Goal: Task Accomplishment & Management: Use online tool/utility

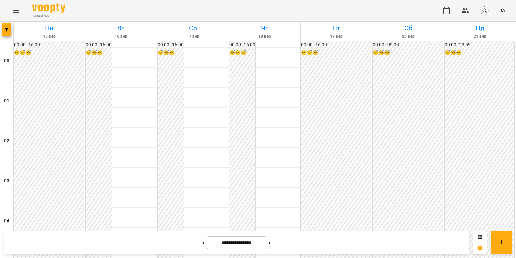
scroll to position [774, 0]
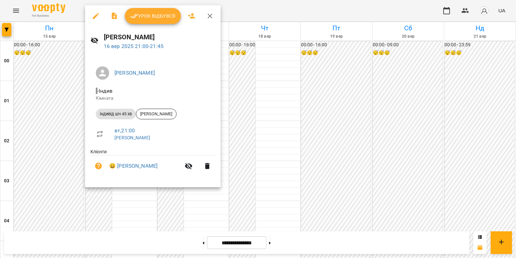
click at [162, 21] on button "Урок відбувся" at bounding box center [153, 16] width 56 height 16
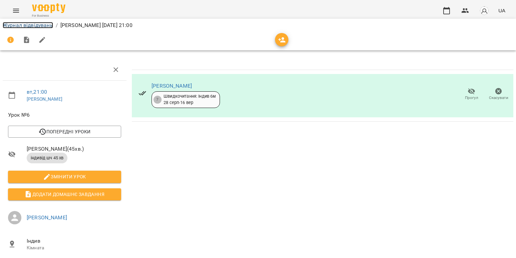
click at [19, 26] on link "Журнал відвідувань" at bounding box center [28, 25] width 50 height 6
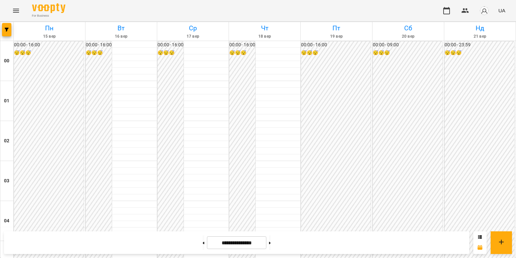
scroll to position [601, 0]
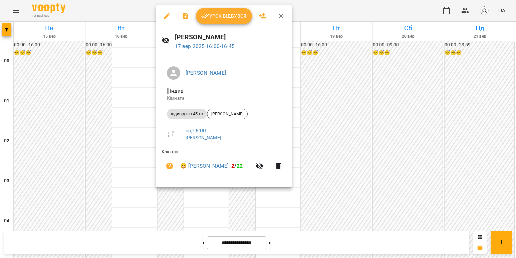
click at [135, 94] on div at bounding box center [258, 129] width 516 height 258
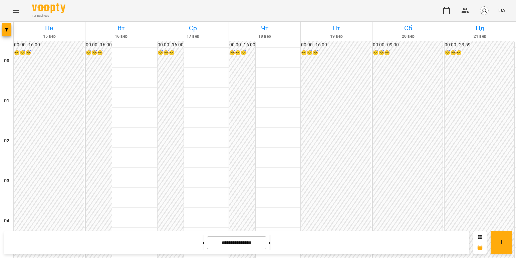
scroll to position [701, 0]
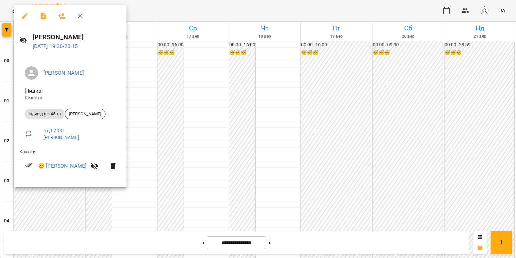
click at [65, 208] on div at bounding box center [258, 129] width 516 height 258
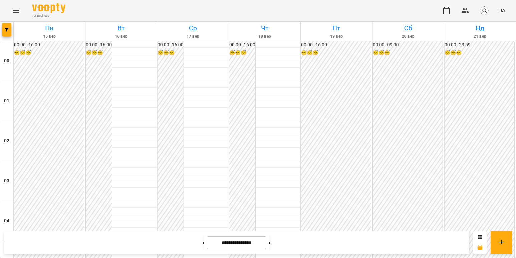
scroll to position [640, 0]
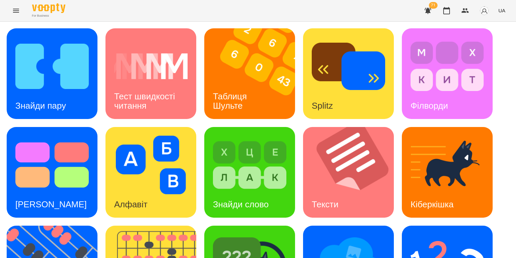
scroll to position [30, 0]
click at [263, 136] on img at bounding box center [249, 165] width 73 height 59
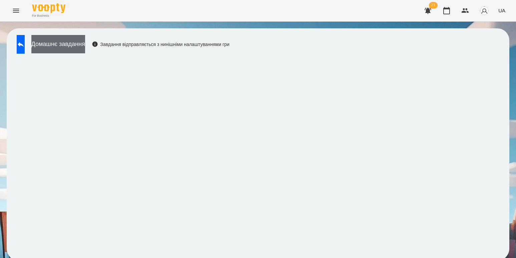
click at [85, 46] on button "Домашнє завдання" at bounding box center [58, 44] width 54 height 18
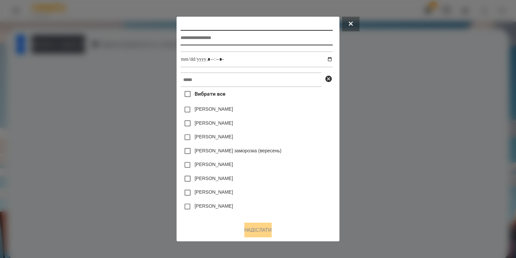
click at [214, 40] on input "text" at bounding box center [257, 37] width 152 height 15
type input "**********"
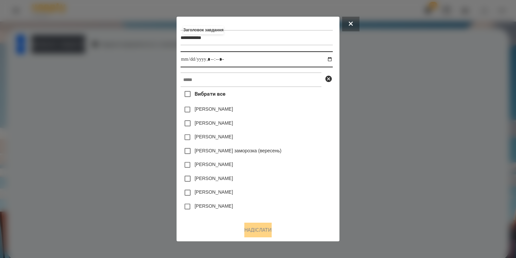
click at [330, 60] on input "datetime-local" at bounding box center [257, 59] width 152 height 16
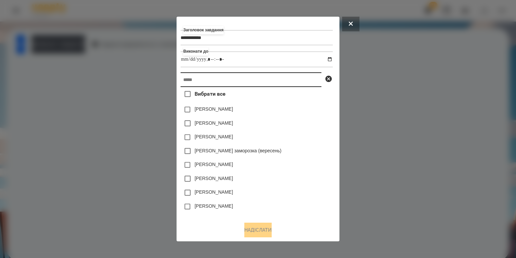
type input "**********"
click at [308, 84] on input "text" at bounding box center [251, 79] width 141 height 15
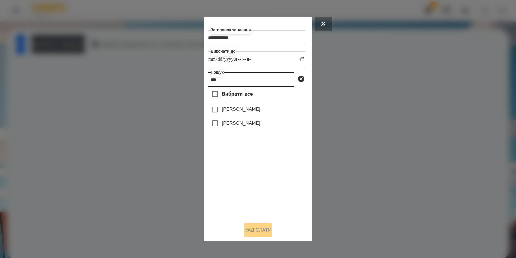
type input "***"
click at [241, 107] on label "[PERSON_NAME]" at bounding box center [241, 109] width 38 height 7
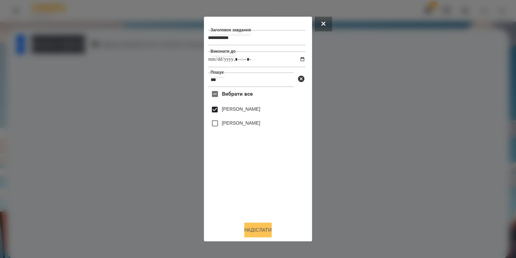
click at [267, 234] on button "Надіслати" at bounding box center [257, 230] width 27 height 15
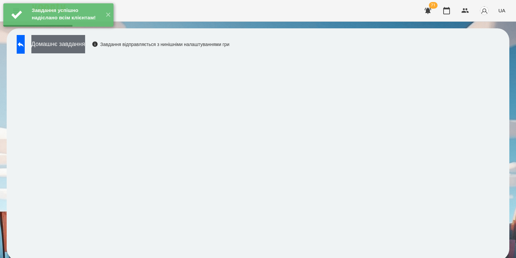
click at [85, 50] on button "Домашнє завдання" at bounding box center [58, 44] width 54 height 18
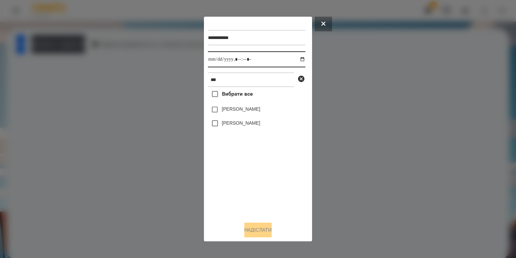
click at [288, 57] on input "datetime-local" at bounding box center [256, 59] width 97 height 16
click at [296, 58] on input "datetime-local" at bounding box center [256, 59] width 97 height 16
type input "**********"
click at [252, 177] on div "Вибрати все [PERSON_NAME] [PERSON_NAME]" at bounding box center [256, 151] width 97 height 129
click at [240, 109] on label "[PERSON_NAME]" at bounding box center [241, 109] width 38 height 7
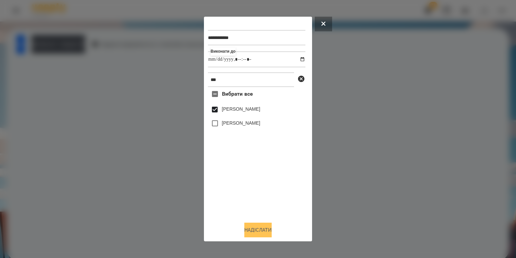
click at [264, 229] on button "Надіслати" at bounding box center [257, 230] width 27 height 15
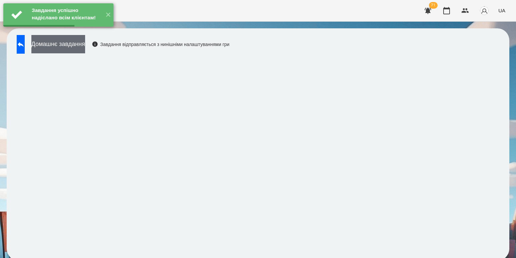
click at [64, 48] on button "Домашнє завдання" at bounding box center [58, 44] width 54 height 18
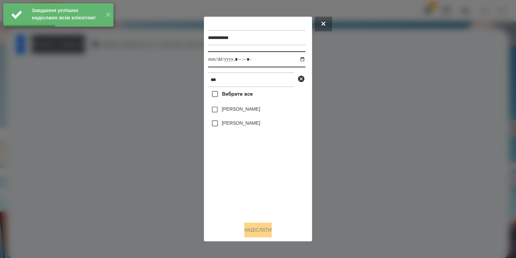
click at [293, 60] on input "datetime-local" at bounding box center [256, 59] width 97 height 16
type input "**********"
drag, startPoint x: 241, startPoint y: 178, endPoint x: 254, endPoint y: 135, distance: 44.5
click at [241, 178] on div "Вибрати все [PERSON_NAME] [PERSON_NAME]" at bounding box center [256, 151] width 97 height 129
click at [243, 108] on label "[PERSON_NAME]" at bounding box center [241, 109] width 38 height 7
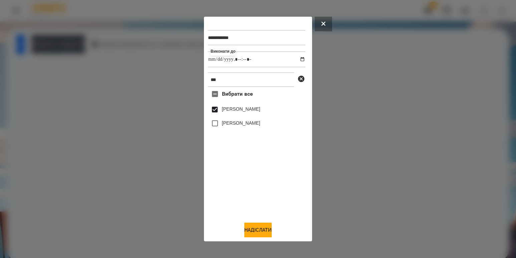
click at [249, 224] on div "**********" at bounding box center [258, 129] width 100 height 217
click at [249, 225] on div "**********" at bounding box center [258, 129] width 100 height 217
click at [251, 228] on button "Надіслати" at bounding box center [257, 230] width 27 height 15
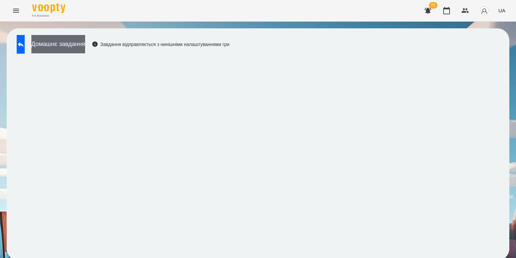
click at [85, 48] on button "Домашнє завдання" at bounding box center [58, 44] width 54 height 18
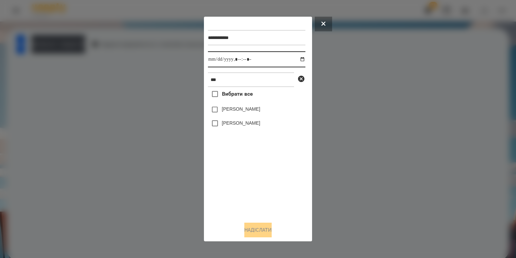
click at [297, 59] on input "datetime-local" at bounding box center [256, 59] width 97 height 16
type input "**********"
click at [256, 190] on div "Вибрати все [PERSON_NAME] [PERSON_NAME]" at bounding box center [256, 151] width 97 height 129
click at [237, 109] on label "[PERSON_NAME]" at bounding box center [241, 109] width 38 height 7
click at [254, 225] on button "Надіслати" at bounding box center [257, 230] width 27 height 15
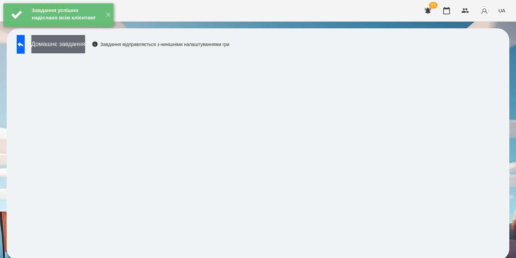
click at [79, 53] on button "Домашнє завдання" at bounding box center [58, 44] width 54 height 18
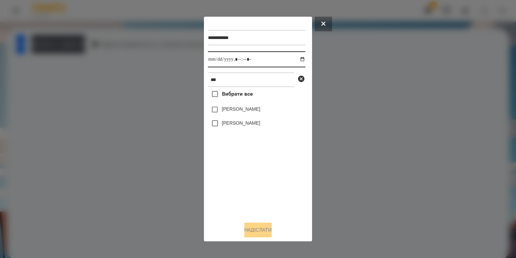
click at [297, 55] on input "datetime-local" at bounding box center [256, 59] width 97 height 16
click at [297, 58] on input "datetime-local" at bounding box center [256, 59] width 97 height 16
type input "**********"
click at [267, 174] on div "Вибрати все [PERSON_NAME] [PERSON_NAME]" at bounding box center [256, 151] width 97 height 129
click at [229, 111] on label "[PERSON_NAME]" at bounding box center [241, 109] width 38 height 7
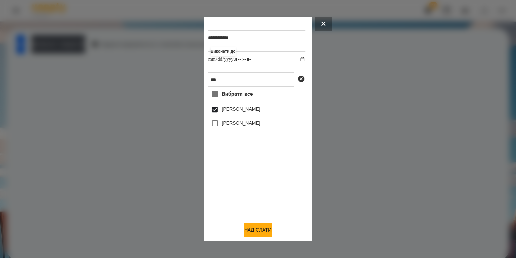
click at [261, 224] on div "**********" at bounding box center [258, 129] width 100 height 217
click at [255, 232] on button "Надіслати" at bounding box center [257, 230] width 27 height 15
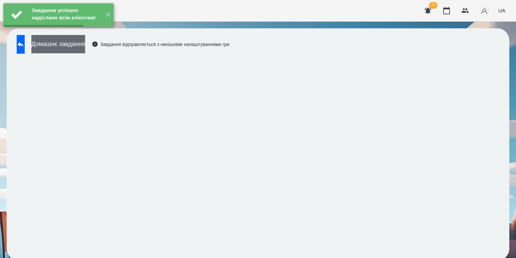
click at [85, 49] on button "Домашнє завдання" at bounding box center [58, 44] width 54 height 18
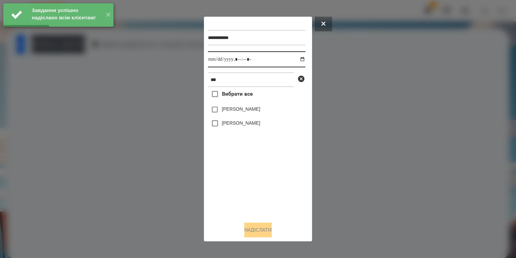
click at [297, 57] on input "datetime-local" at bounding box center [256, 59] width 97 height 16
type input "**********"
click at [248, 173] on div "Вибрати все [PERSON_NAME] [PERSON_NAME]" at bounding box center [256, 151] width 97 height 129
click at [242, 112] on label "[PERSON_NAME]" at bounding box center [241, 109] width 38 height 7
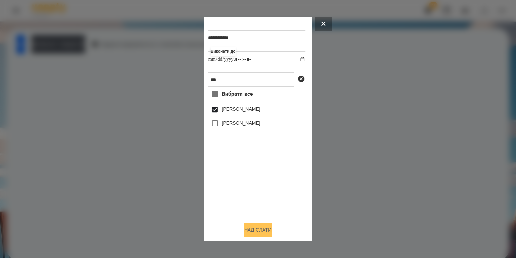
click at [254, 231] on button "Надіслати" at bounding box center [257, 230] width 27 height 15
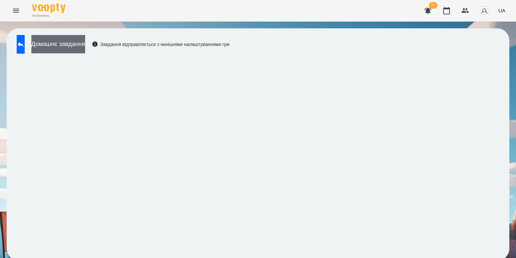
click at [85, 46] on button "Домашнє завдання" at bounding box center [58, 44] width 54 height 18
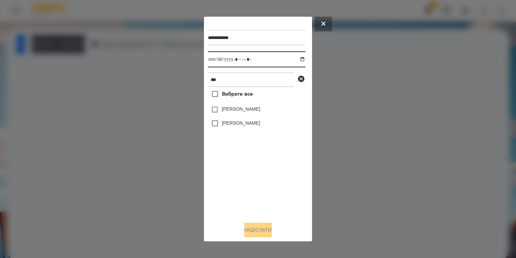
click at [294, 58] on input "datetime-local" at bounding box center [256, 59] width 97 height 16
type input "**********"
drag, startPoint x: 253, startPoint y: 181, endPoint x: 240, endPoint y: 132, distance: 50.4
click at [253, 181] on div "Вибрати все [PERSON_NAME] [PERSON_NAME]" at bounding box center [256, 151] width 97 height 129
click at [231, 107] on label "[PERSON_NAME]" at bounding box center [241, 109] width 38 height 7
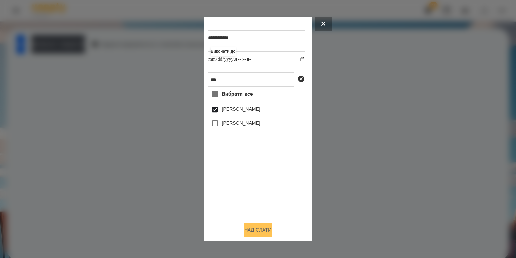
drag, startPoint x: 254, startPoint y: 221, endPoint x: 255, endPoint y: 229, distance: 7.7
click at [254, 223] on div "**********" at bounding box center [258, 129] width 100 height 217
click at [255, 229] on button "Надіслати" at bounding box center [257, 230] width 27 height 15
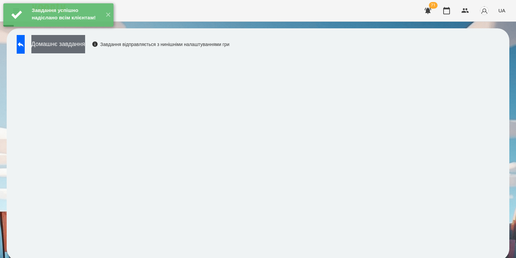
click at [84, 49] on button "Домашнє завдання" at bounding box center [58, 44] width 54 height 18
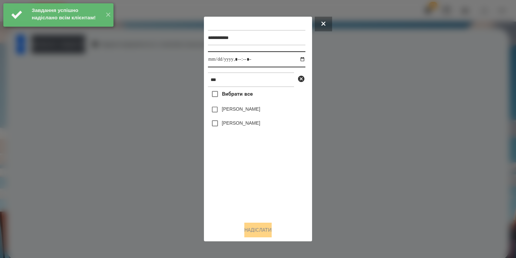
click at [300, 60] on input "datetime-local" at bounding box center [256, 59] width 97 height 16
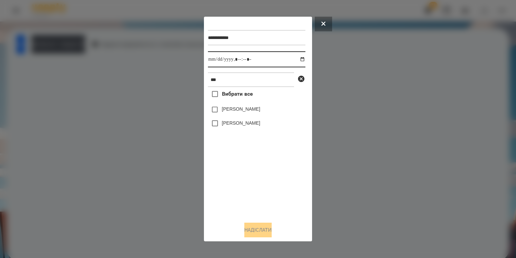
click at [298, 58] on input "datetime-local" at bounding box center [256, 59] width 97 height 16
type input "**********"
drag, startPoint x: 241, startPoint y: 178, endPoint x: 241, endPoint y: 174, distance: 4.4
click at [241, 178] on div "Вибрати все [PERSON_NAME] [PERSON_NAME]" at bounding box center [256, 151] width 97 height 129
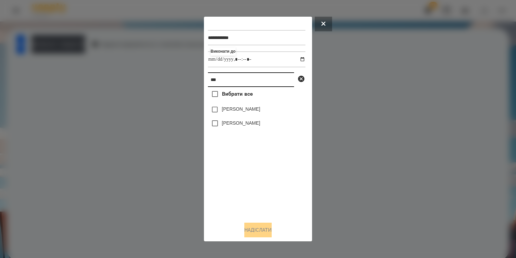
drag, startPoint x: 241, startPoint y: 79, endPoint x: 95, endPoint y: 74, distance: 146.2
click at [113, 72] on div "**********" at bounding box center [258, 129] width 516 height 258
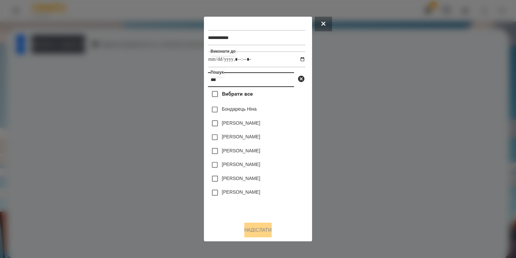
type input "***"
click at [247, 196] on label "[PERSON_NAME]" at bounding box center [241, 192] width 38 height 7
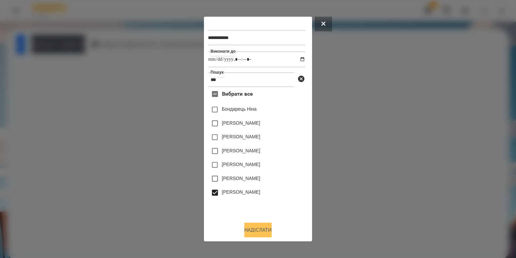
click at [262, 231] on button "Надіслати" at bounding box center [257, 230] width 27 height 15
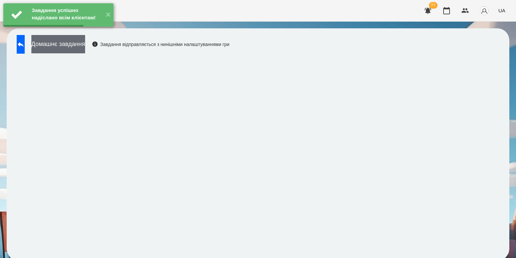
click at [85, 51] on button "Домашнє завдання" at bounding box center [58, 44] width 54 height 18
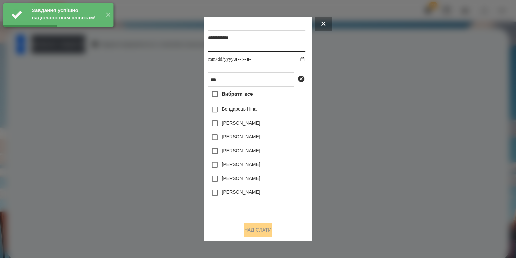
click at [295, 57] on input "datetime-local" at bounding box center [256, 59] width 97 height 16
type input "**********"
drag, startPoint x: 286, startPoint y: 194, endPoint x: 284, endPoint y: 190, distance: 4.8
click at [286, 194] on div "[PERSON_NAME]" at bounding box center [256, 193] width 97 height 14
click at [253, 192] on label "[PERSON_NAME]" at bounding box center [241, 192] width 38 height 7
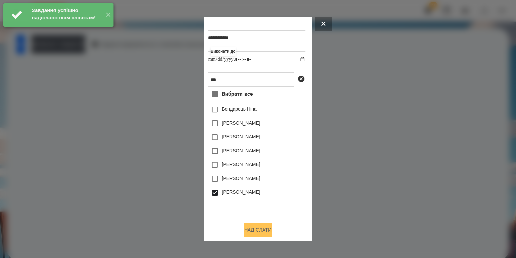
click at [261, 232] on button "Надіслати" at bounding box center [257, 230] width 27 height 15
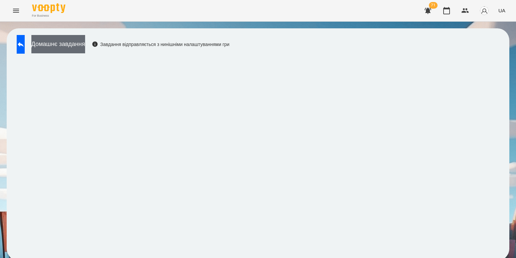
click at [85, 45] on button "Домашнє завдання" at bounding box center [58, 44] width 54 height 18
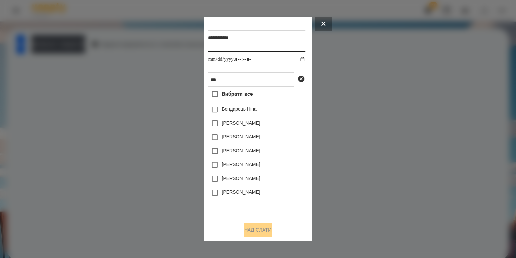
click at [295, 58] on input "datetime-local" at bounding box center [256, 59] width 97 height 16
type input "**********"
click at [293, 197] on div "[PERSON_NAME]" at bounding box center [256, 193] width 97 height 14
click at [258, 193] on label "[PERSON_NAME]" at bounding box center [241, 192] width 38 height 7
click at [261, 239] on div "**********" at bounding box center [258, 129] width 108 height 225
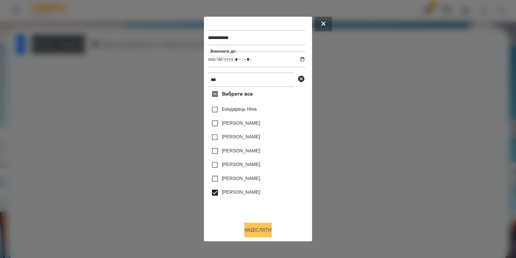
click at [260, 228] on button "Надіслати" at bounding box center [257, 230] width 27 height 15
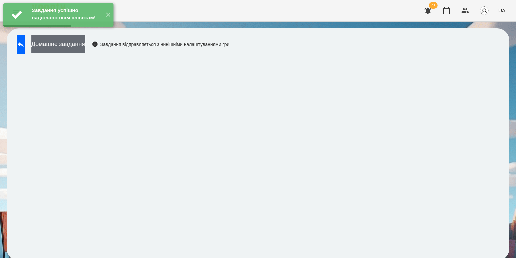
click at [85, 51] on button "Домашнє завдання" at bounding box center [58, 44] width 54 height 18
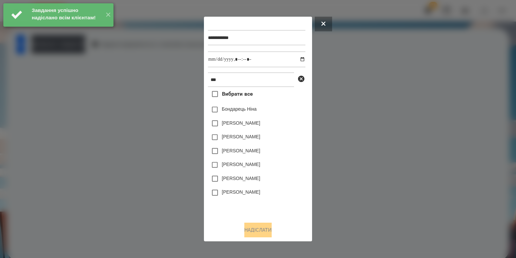
click at [231, 196] on label "[PERSON_NAME]" at bounding box center [241, 192] width 38 height 7
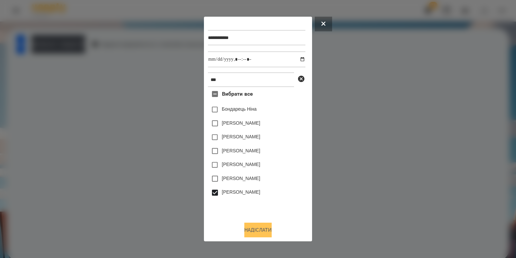
click at [247, 232] on button "Надіслати" at bounding box center [257, 230] width 27 height 15
drag, startPoint x: 81, startPoint y: 48, endPoint x: 89, endPoint y: 44, distance: 8.8
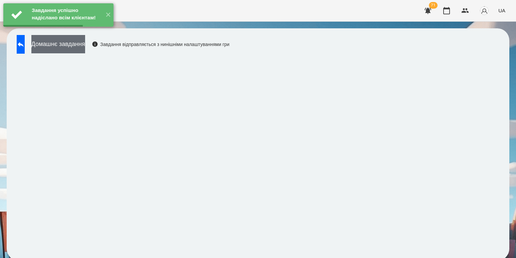
click at [85, 44] on button "Домашнє завдання" at bounding box center [58, 44] width 54 height 18
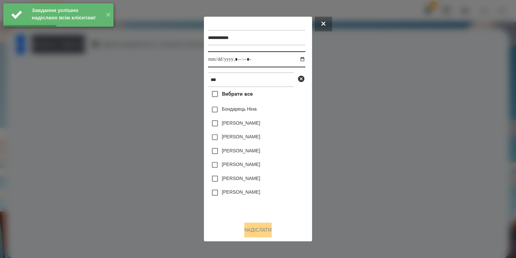
click at [296, 56] on input "datetime-local" at bounding box center [256, 59] width 97 height 16
type input "**********"
click at [287, 183] on div "[PERSON_NAME]" at bounding box center [256, 179] width 97 height 14
drag, startPoint x: 262, startPoint y: 194, endPoint x: 259, endPoint y: 219, distance: 25.5
click at [260, 196] on label "[PERSON_NAME]" at bounding box center [241, 192] width 38 height 7
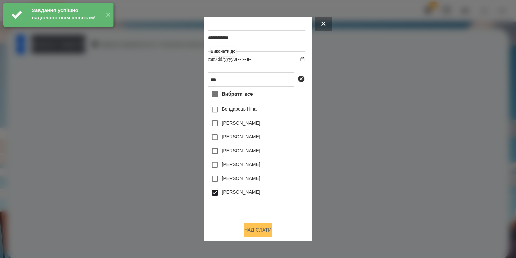
click at [257, 230] on button "Надіслати" at bounding box center [257, 230] width 27 height 15
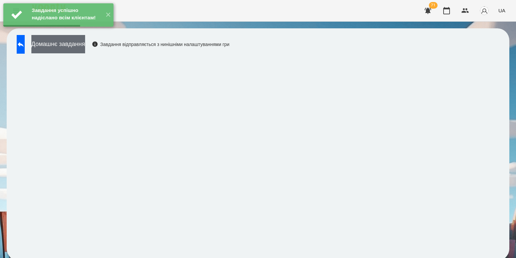
click at [85, 47] on button "Домашнє завдання" at bounding box center [58, 44] width 54 height 18
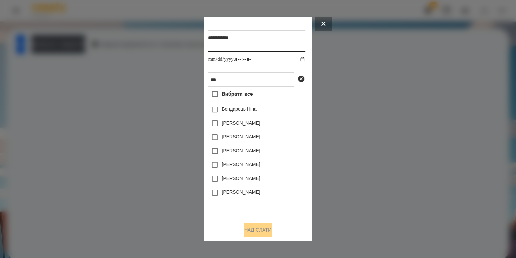
click at [295, 56] on input "datetime-local" at bounding box center [256, 59] width 97 height 16
type input "**********"
click at [283, 179] on div "[PERSON_NAME]" at bounding box center [256, 179] width 97 height 14
drag, startPoint x: 270, startPoint y: 193, endPoint x: 262, endPoint y: 206, distance: 15.1
click at [269, 194] on div "[PERSON_NAME]" at bounding box center [256, 193] width 97 height 14
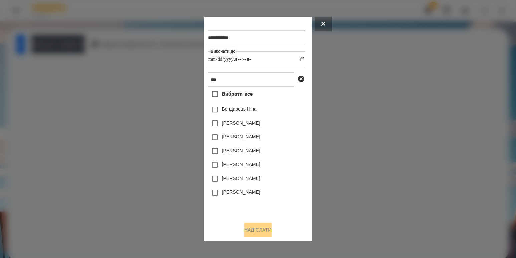
click at [260, 189] on div "[PERSON_NAME]" at bounding box center [256, 193] width 97 height 14
click at [259, 195] on label "[PERSON_NAME]" at bounding box center [241, 192] width 38 height 7
click at [251, 228] on button "Надіслати" at bounding box center [257, 230] width 27 height 15
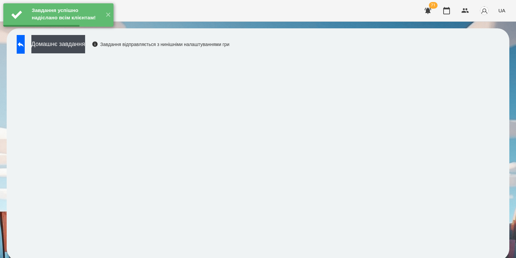
drag, startPoint x: 90, startPoint y: 42, endPoint x: 114, endPoint y: 39, distance: 23.5
click at [85, 42] on button "Домашнє завдання" at bounding box center [58, 44] width 54 height 18
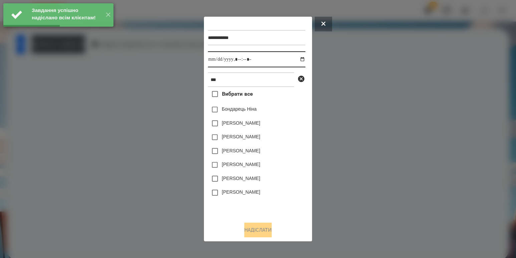
click at [299, 60] on input "datetime-local" at bounding box center [256, 59] width 97 height 16
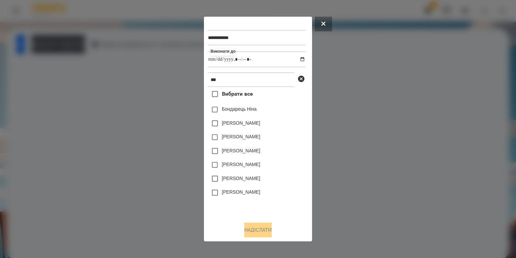
type input "**********"
click at [290, 188] on div "[PERSON_NAME]" at bounding box center [256, 193] width 97 height 14
click at [256, 193] on label "[PERSON_NAME]" at bounding box center [241, 192] width 38 height 7
click at [262, 233] on button "Надіслати" at bounding box center [257, 230] width 27 height 15
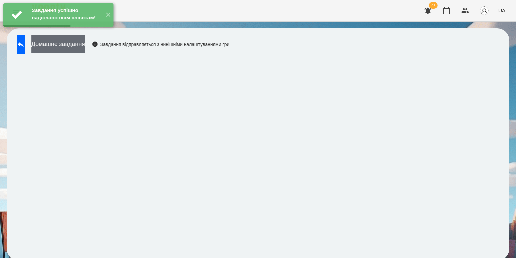
click at [85, 47] on button "Домашнє завдання" at bounding box center [58, 44] width 54 height 18
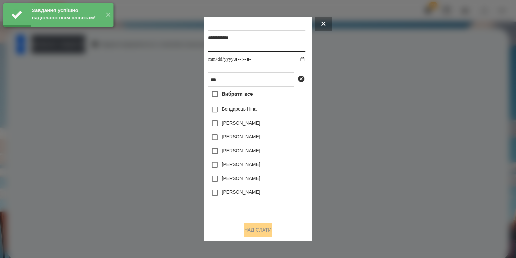
click at [296, 61] on input "datetime-local" at bounding box center [256, 59] width 97 height 16
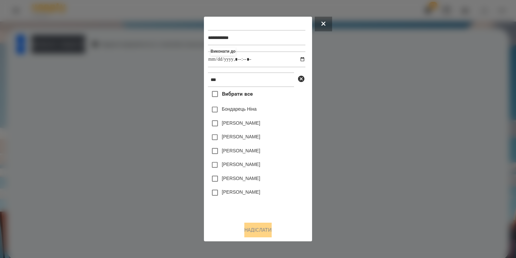
type input "**********"
click at [281, 190] on div "[PERSON_NAME]" at bounding box center [256, 193] width 97 height 14
click at [260, 194] on label "[PERSON_NAME]" at bounding box center [241, 192] width 38 height 7
click at [254, 224] on div "**********" at bounding box center [258, 129] width 100 height 217
click at [255, 228] on button "Надіслати" at bounding box center [257, 230] width 27 height 15
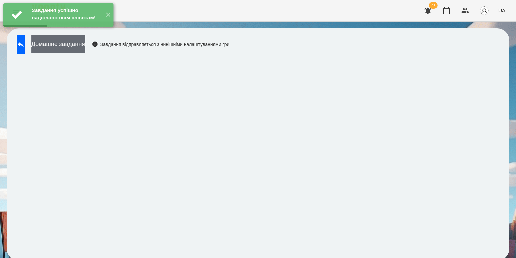
click at [53, 49] on button "Домашнє завдання" at bounding box center [58, 44] width 54 height 18
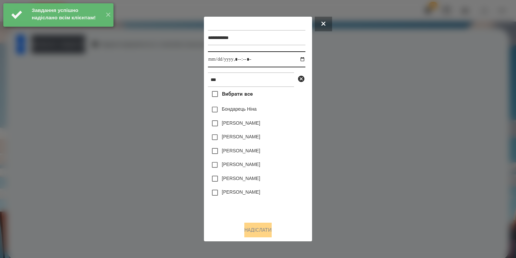
click at [296, 59] on input "datetime-local" at bounding box center [256, 59] width 97 height 16
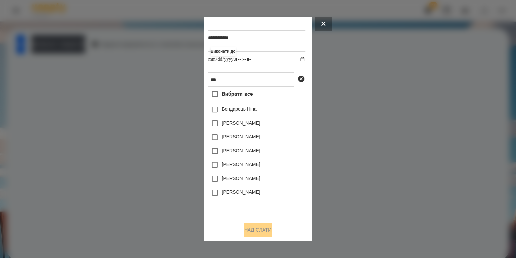
type input "**********"
click at [286, 180] on div "[PERSON_NAME]" at bounding box center [256, 179] width 97 height 14
click at [369, 101] on div at bounding box center [258, 129] width 516 height 258
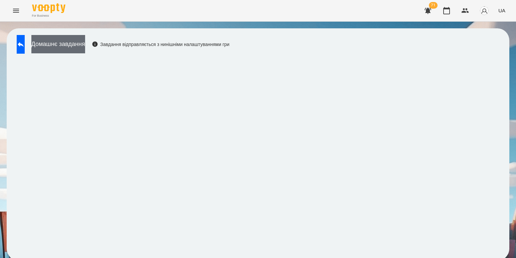
click at [85, 44] on button "Домашнє завдання" at bounding box center [58, 44] width 54 height 18
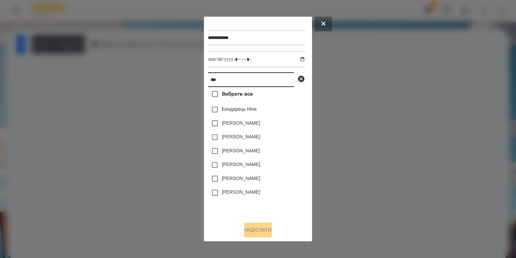
drag, startPoint x: 244, startPoint y: 78, endPoint x: 141, endPoint y: 75, distance: 102.8
click at [148, 76] on div "**********" at bounding box center [258, 129] width 516 height 258
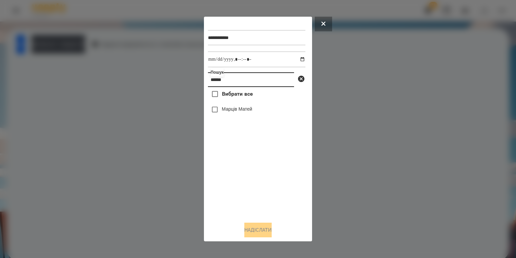
type input "******"
drag, startPoint x: 225, startPoint y: 110, endPoint x: 253, endPoint y: 181, distance: 75.7
click at [226, 110] on label "Марців Матей" at bounding box center [237, 109] width 30 height 7
click at [246, 236] on button "Надіслати" at bounding box center [257, 230] width 27 height 15
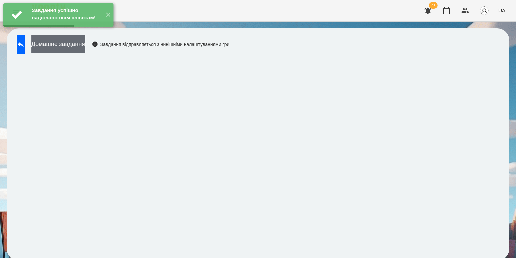
click at [85, 51] on button "Домашнє завдання" at bounding box center [58, 44] width 54 height 18
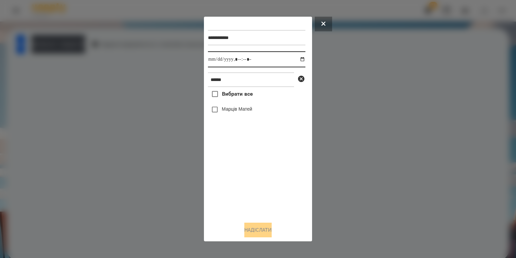
click at [296, 58] on input "datetime-local" at bounding box center [256, 59] width 97 height 16
type input "**********"
click at [239, 164] on div "Вибрати все [PERSON_NAME]" at bounding box center [256, 151] width 97 height 129
click at [234, 108] on label "Марців Матей" at bounding box center [237, 109] width 30 height 7
drag, startPoint x: 257, startPoint y: 218, endPoint x: 257, endPoint y: 224, distance: 5.3
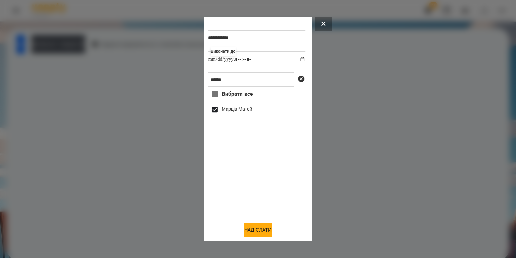
click at [257, 219] on div "**********" at bounding box center [258, 129] width 100 height 217
click at [257, 224] on div "**********" at bounding box center [258, 129] width 100 height 217
click at [254, 230] on button "Надіслати" at bounding box center [257, 230] width 27 height 15
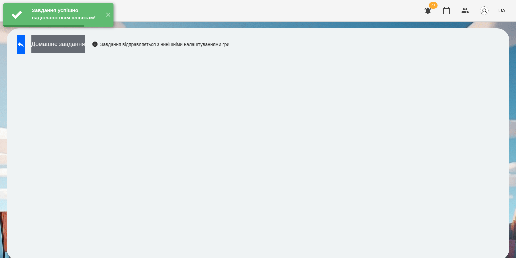
click at [85, 45] on button "Домашнє завдання" at bounding box center [58, 44] width 54 height 18
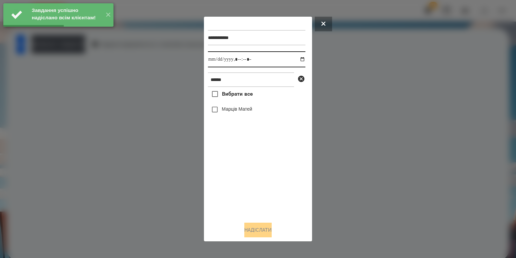
drag, startPoint x: 297, startPoint y: 56, endPoint x: 291, endPoint y: 65, distance: 10.2
click at [297, 57] on input "datetime-local" at bounding box center [256, 59] width 97 height 16
type input "**********"
drag, startPoint x: 256, startPoint y: 202, endPoint x: 262, endPoint y: 168, distance: 34.9
click at [257, 197] on div "Вибрати все [PERSON_NAME]" at bounding box center [256, 151] width 97 height 129
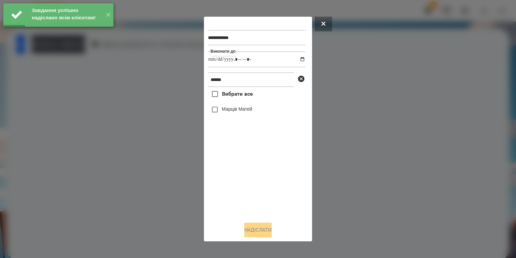
click at [249, 105] on div "Марців Матей" at bounding box center [256, 110] width 97 height 14
click at [252, 109] on label "Марців Матей" at bounding box center [237, 109] width 30 height 7
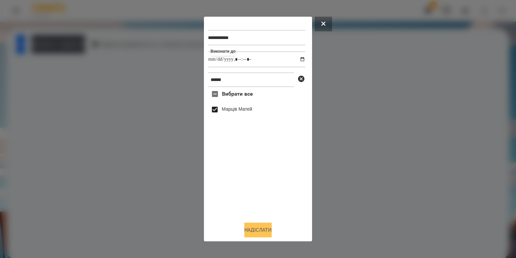
click at [270, 235] on button "Надіслати" at bounding box center [257, 230] width 27 height 15
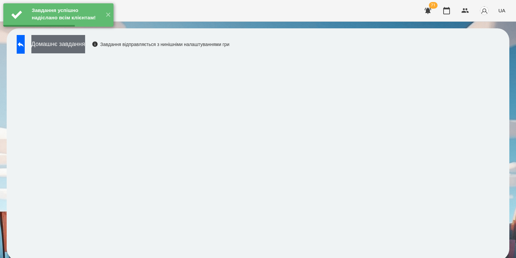
click at [85, 46] on button "Домашнє завдання" at bounding box center [58, 44] width 54 height 18
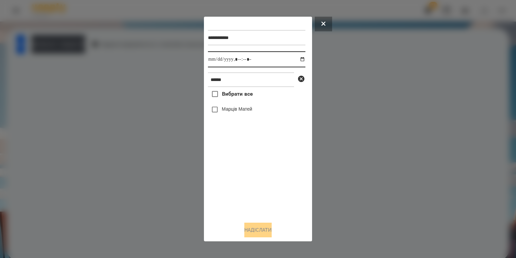
click at [294, 57] on input "datetime-local" at bounding box center [256, 59] width 97 height 16
type input "**********"
click at [250, 163] on div "Вибрати все [PERSON_NAME]" at bounding box center [256, 151] width 97 height 129
click at [236, 112] on label "Марців Матей" at bounding box center [237, 109] width 30 height 7
click at [256, 238] on button "Надіслати" at bounding box center [257, 230] width 27 height 15
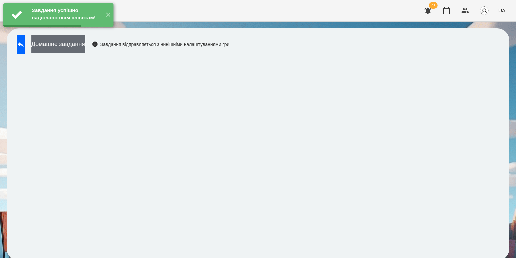
click at [66, 42] on button "Домашнє завдання" at bounding box center [58, 44] width 54 height 18
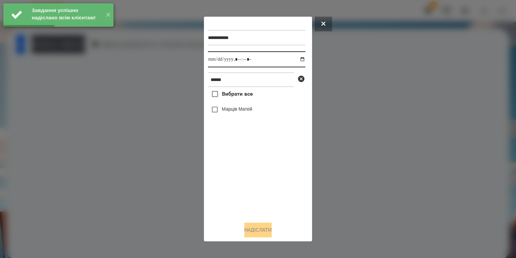
click at [291, 60] on input "datetime-local" at bounding box center [256, 59] width 97 height 16
click at [296, 59] on input "datetime-local" at bounding box center [256, 59] width 97 height 16
type input "**********"
click at [263, 177] on div "Вибрати все [PERSON_NAME]" at bounding box center [256, 151] width 97 height 129
drag, startPoint x: 243, startPoint y: 111, endPoint x: 240, endPoint y: 128, distance: 17.3
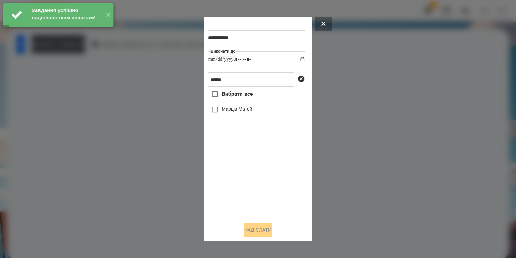
click at [243, 111] on label "Марців Матей" at bounding box center [237, 109] width 30 height 7
click at [248, 226] on button "Надіслати" at bounding box center [257, 230] width 27 height 15
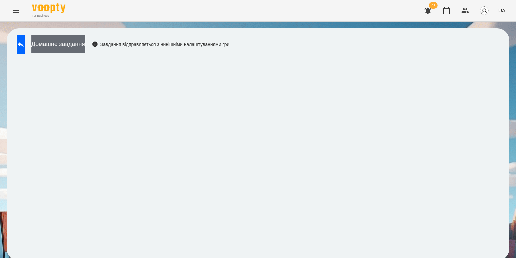
click at [74, 40] on button "Домашнє завдання" at bounding box center [58, 44] width 54 height 18
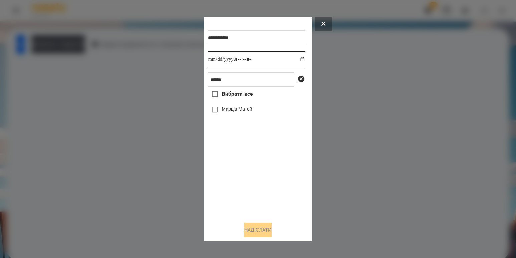
click at [294, 59] on input "datetime-local" at bounding box center [256, 59] width 97 height 16
type input "**********"
click at [233, 163] on div "Вибрати все [PERSON_NAME]" at bounding box center [256, 151] width 97 height 129
click at [232, 115] on div "Марців Матей" at bounding box center [256, 110] width 97 height 14
click at [235, 108] on label "Марців Матей" at bounding box center [237, 109] width 30 height 7
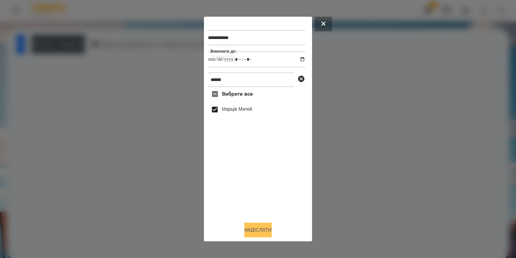
click at [254, 229] on button "Надіслати" at bounding box center [257, 230] width 27 height 15
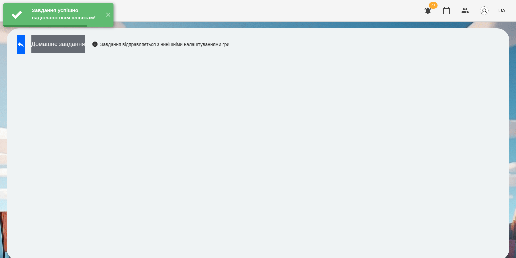
click at [84, 48] on button "Домашнє завдання" at bounding box center [58, 44] width 54 height 18
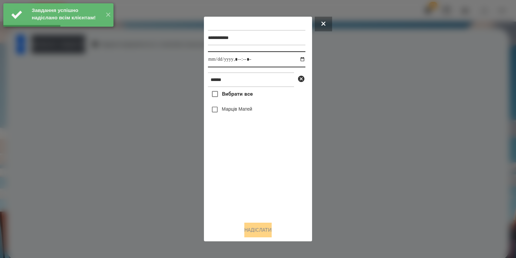
click at [294, 59] on input "datetime-local" at bounding box center [256, 59] width 97 height 16
type input "**********"
click at [250, 174] on div "Вибрати все [PERSON_NAME]" at bounding box center [256, 151] width 97 height 129
click at [239, 112] on label "Марців Матей" at bounding box center [237, 109] width 30 height 7
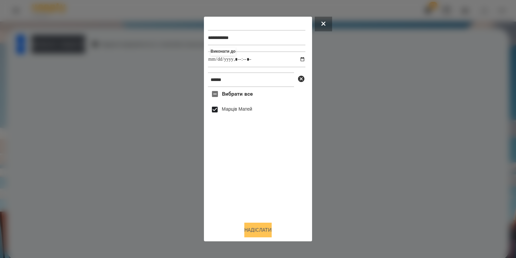
click at [252, 228] on button "Надіслати" at bounding box center [257, 230] width 27 height 15
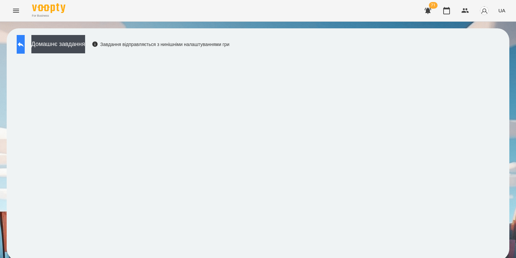
click at [25, 40] on button at bounding box center [21, 44] width 8 height 19
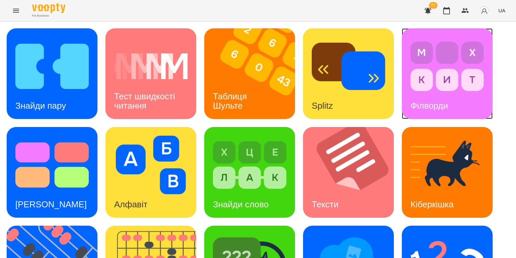
click at [454, 64] on img at bounding box center [446, 66] width 73 height 59
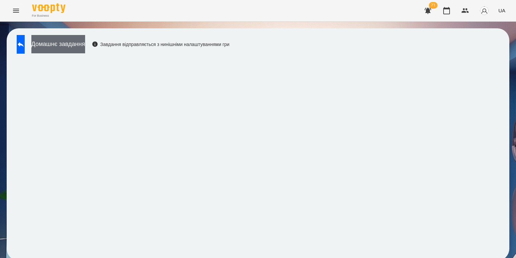
click at [85, 45] on button "Домашнє завдання" at bounding box center [58, 44] width 54 height 18
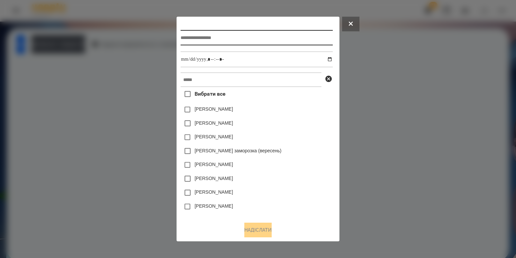
click at [201, 39] on input "text" at bounding box center [257, 37] width 152 height 15
type input "**********"
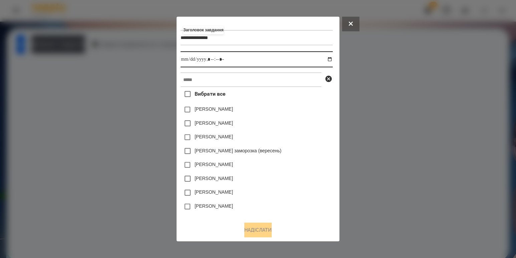
click at [329, 59] on input "datetime-local" at bounding box center [257, 59] width 152 height 16
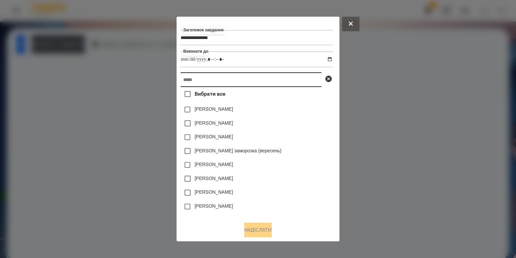
type input "**********"
click at [304, 84] on input "text" at bounding box center [251, 79] width 141 height 15
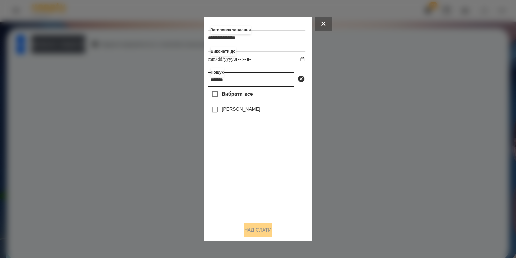
type input "*******"
click at [256, 109] on label "[PERSON_NAME]" at bounding box center [241, 109] width 38 height 7
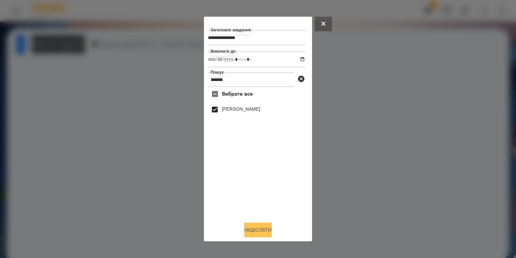
click at [244, 229] on button "Надіслати" at bounding box center [257, 230] width 27 height 15
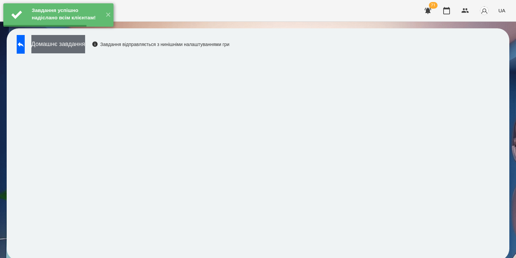
click at [85, 42] on button "Домашнє завдання" at bounding box center [58, 44] width 54 height 18
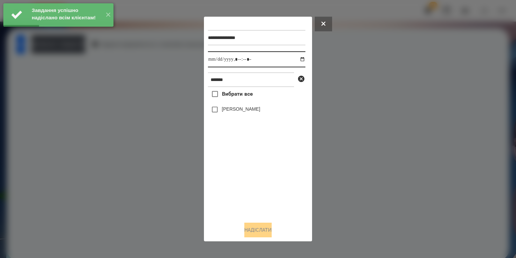
click at [298, 61] on input "datetime-local" at bounding box center [256, 59] width 97 height 16
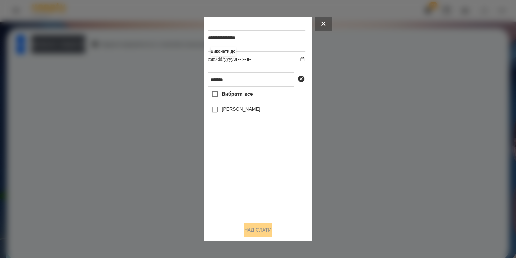
type input "**********"
click at [236, 190] on div "Вибрати все [PERSON_NAME]" at bounding box center [256, 151] width 97 height 129
click at [241, 112] on label "[PERSON_NAME]" at bounding box center [241, 109] width 38 height 7
click at [252, 234] on button "Надіслати" at bounding box center [257, 230] width 27 height 15
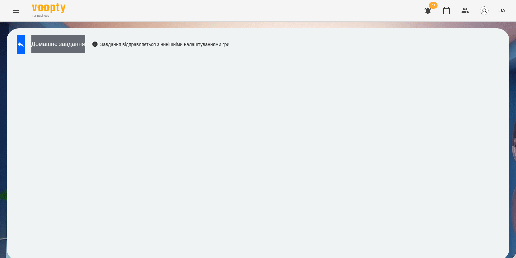
click at [85, 41] on button "Домашнє завдання" at bounding box center [58, 44] width 54 height 18
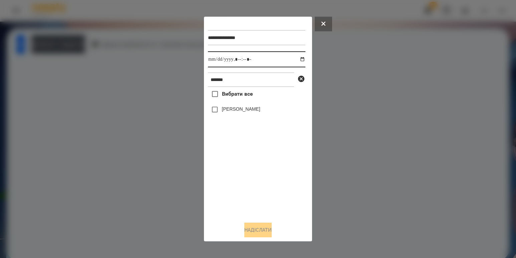
click at [295, 56] on input "datetime-local" at bounding box center [256, 59] width 97 height 16
click at [297, 58] on input "datetime-local" at bounding box center [256, 59] width 97 height 16
type input "**********"
drag, startPoint x: 259, startPoint y: 180, endPoint x: 257, endPoint y: 162, distance: 17.5
click at [259, 179] on div "Вибрати все [PERSON_NAME]" at bounding box center [256, 151] width 97 height 129
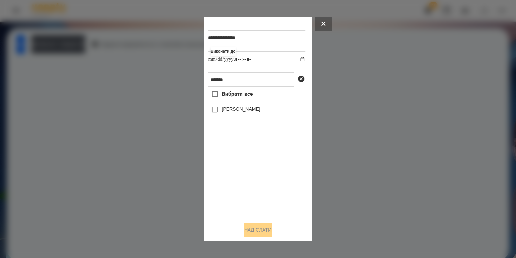
click at [250, 116] on div "[PERSON_NAME]" at bounding box center [256, 110] width 97 height 14
click at [253, 107] on div "[PERSON_NAME]" at bounding box center [256, 110] width 97 height 14
drag, startPoint x: 250, startPoint y: 109, endPoint x: 249, endPoint y: 124, distance: 15.4
click at [250, 110] on label "[PERSON_NAME]" at bounding box center [241, 109] width 38 height 7
click at [254, 231] on button "Надіслати" at bounding box center [257, 230] width 27 height 15
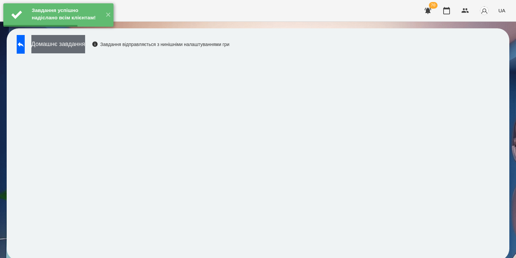
click at [85, 44] on button "Домашнє завдання" at bounding box center [58, 44] width 54 height 18
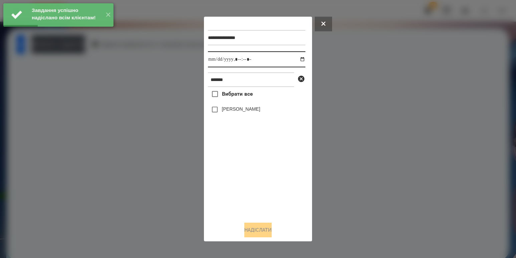
click at [297, 62] on input "datetime-local" at bounding box center [256, 59] width 97 height 16
type input "**********"
click at [265, 184] on div "Вибрати все [PERSON_NAME]" at bounding box center [256, 151] width 97 height 129
click at [258, 110] on label "[PERSON_NAME]" at bounding box center [241, 109] width 38 height 7
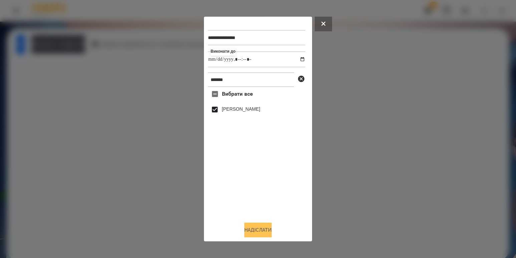
click at [251, 228] on button "Надіслати" at bounding box center [257, 230] width 27 height 15
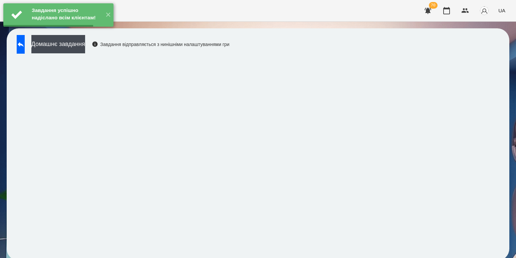
click at [85, 48] on button "Домашнє завдання" at bounding box center [58, 44] width 54 height 18
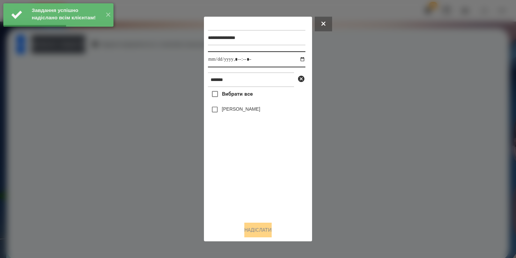
drag, startPoint x: 299, startPoint y: 58, endPoint x: 297, endPoint y: 61, distance: 3.9
click at [297, 61] on input "datetime-local" at bounding box center [256, 59] width 97 height 16
type input "**********"
click at [243, 165] on div "Вибрати все [PERSON_NAME]" at bounding box center [256, 151] width 97 height 129
click at [229, 112] on label "[PERSON_NAME]" at bounding box center [241, 109] width 38 height 7
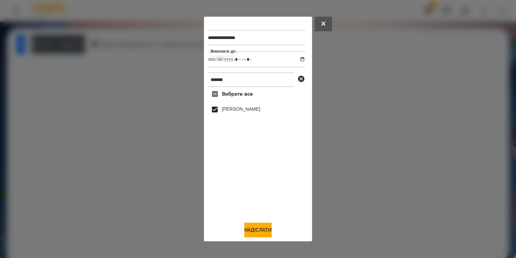
click at [253, 222] on div "**********" at bounding box center [258, 129] width 100 height 217
click at [252, 231] on button "Надіслати" at bounding box center [257, 230] width 27 height 15
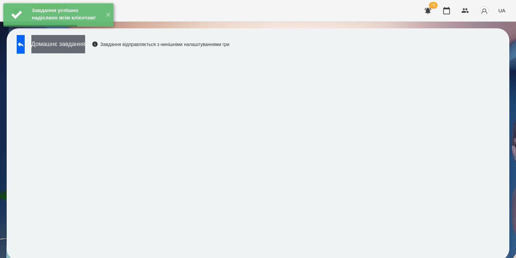
drag, startPoint x: 89, startPoint y: 42, endPoint x: 91, endPoint y: 45, distance: 3.6
click at [85, 45] on button "Домашнє завдання" at bounding box center [58, 44] width 54 height 18
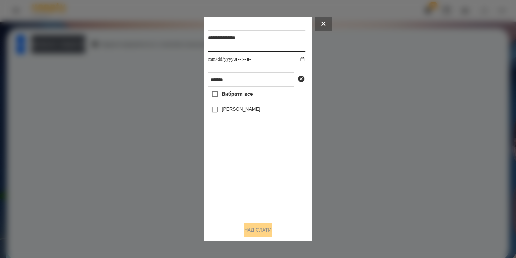
click at [295, 60] on input "datetime-local" at bounding box center [256, 59] width 97 height 16
type input "**********"
click at [235, 169] on div "Вибрати все [PERSON_NAME]" at bounding box center [256, 151] width 97 height 129
click at [239, 107] on label "[PERSON_NAME]" at bounding box center [241, 109] width 38 height 7
click at [250, 224] on div "Надіслати" at bounding box center [258, 230] width 100 height 15
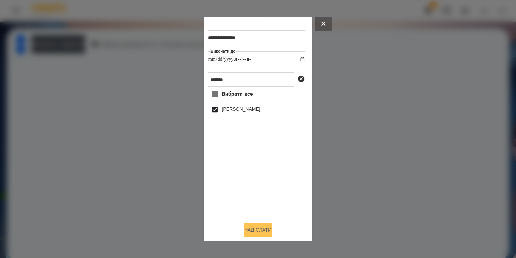
click at [270, 233] on button "Надіслати" at bounding box center [257, 230] width 27 height 15
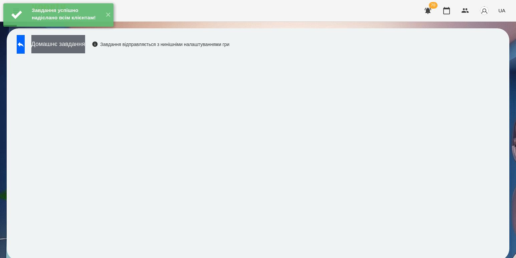
click at [85, 50] on button "Домашнє завдання" at bounding box center [58, 44] width 54 height 18
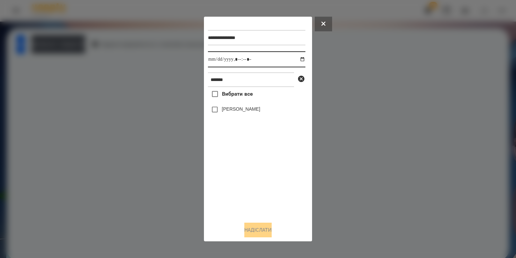
click at [297, 62] on input "datetime-local" at bounding box center [256, 59] width 97 height 16
type input "**********"
click at [238, 182] on div "Вибрати все [PERSON_NAME]" at bounding box center [256, 151] width 97 height 129
click at [226, 109] on label "[PERSON_NAME]" at bounding box center [241, 109] width 38 height 7
click at [255, 234] on button "Надіслати" at bounding box center [257, 230] width 27 height 15
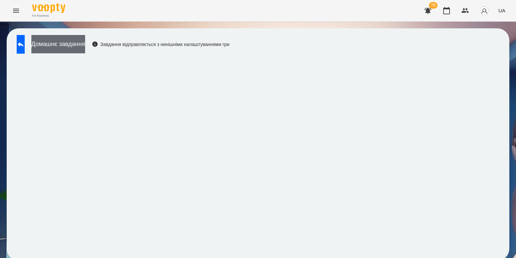
click at [85, 50] on button "Домашнє завдання" at bounding box center [58, 44] width 54 height 18
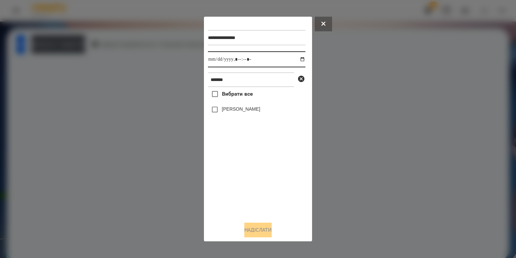
click at [298, 63] on input "datetime-local" at bounding box center [256, 59] width 97 height 16
click at [294, 59] on input "datetime-local" at bounding box center [256, 59] width 97 height 16
type input "**********"
click at [239, 172] on div "Вибрати все [PERSON_NAME]" at bounding box center [256, 151] width 97 height 129
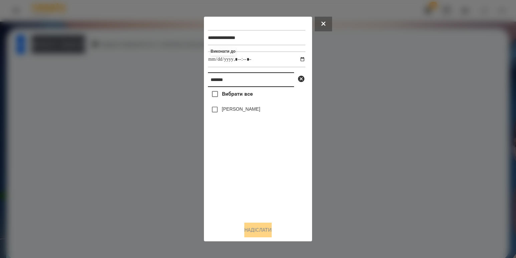
drag, startPoint x: 243, startPoint y: 78, endPoint x: 102, endPoint y: 50, distance: 144.0
click at [102, 50] on div "**********" at bounding box center [258, 129] width 516 height 258
type input "****"
click at [224, 109] on label "[PERSON_NAME]" at bounding box center [241, 109] width 38 height 7
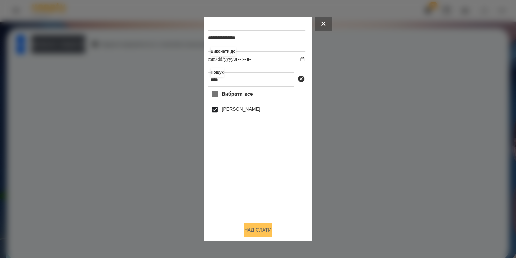
click at [259, 231] on button "Надіслати" at bounding box center [257, 230] width 27 height 15
drag, startPoint x: 79, startPoint y: 46, endPoint x: 85, endPoint y: 46, distance: 6.4
click at [79, 46] on div at bounding box center [258, 129] width 516 height 258
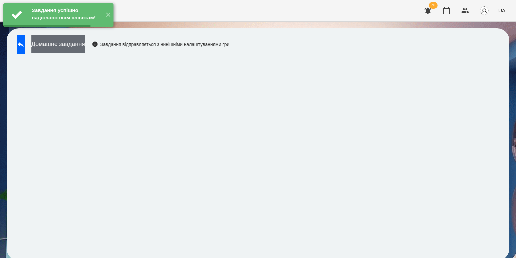
click at [85, 46] on button "Домашнє завдання" at bounding box center [58, 44] width 54 height 18
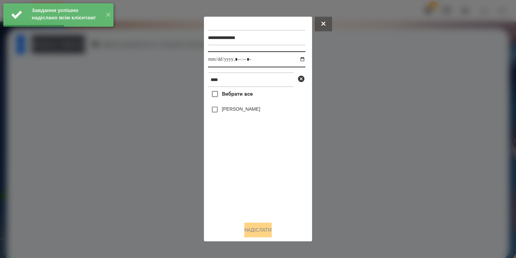
click at [295, 58] on input "datetime-local" at bounding box center [256, 59] width 97 height 16
type input "**********"
click at [253, 178] on div "Вибрати все [PERSON_NAME]" at bounding box center [256, 151] width 97 height 129
click at [228, 112] on label "[PERSON_NAME]" at bounding box center [241, 109] width 38 height 7
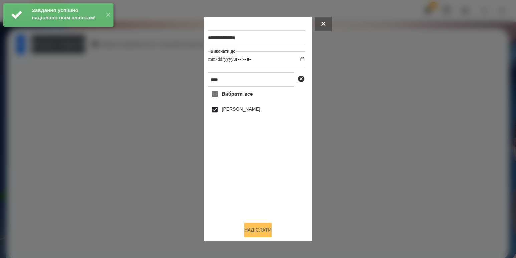
click at [257, 230] on button "Надіслати" at bounding box center [257, 230] width 27 height 15
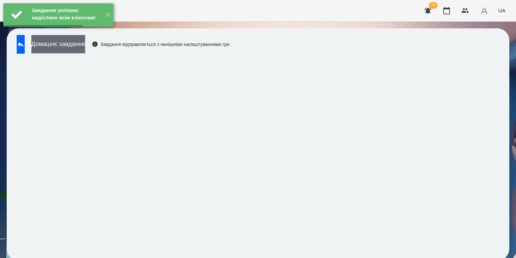
click at [85, 48] on button "Домашнє завдання" at bounding box center [58, 44] width 54 height 18
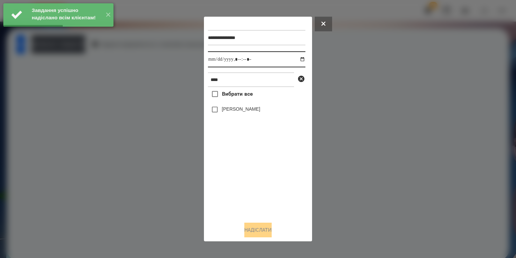
drag, startPoint x: 296, startPoint y: 56, endPoint x: 291, endPoint y: 74, distance: 18.8
click at [296, 56] on input "datetime-local" at bounding box center [256, 59] width 97 height 16
click at [296, 60] on input "datetime-local" at bounding box center [256, 59] width 97 height 16
type input "**********"
click at [255, 193] on div "Вибрати все [PERSON_NAME]" at bounding box center [256, 151] width 97 height 129
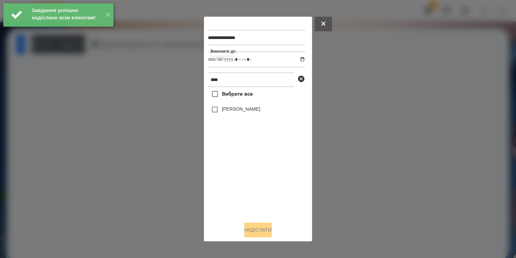
click at [235, 107] on label "[PERSON_NAME]" at bounding box center [241, 109] width 38 height 7
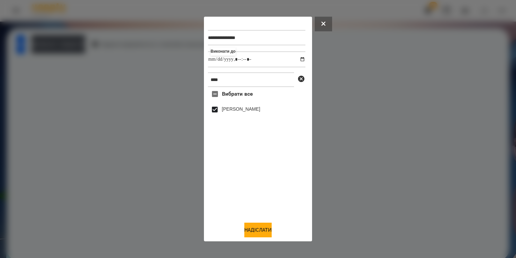
drag, startPoint x: 255, startPoint y: 227, endPoint x: 222, endPoint y: 155, distance: 79.7
click at [255, 227] on button "Надіслати" at bounding box center [257, 230] width 27 height 15
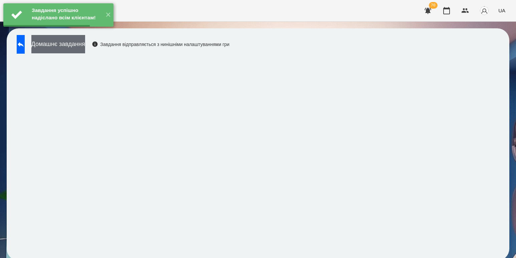
click at [76, 44] on button "Домашнє завдання" at bounding box center [58, 44] width 54 height 18
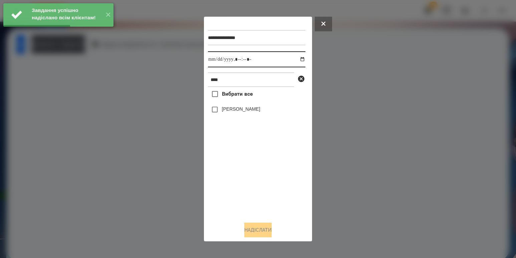
click at [291, 58] on input "datetime-local" at bounding box center [256, 59] width 97 height 16
click at [293, 58] on input "datetime-local" at bounding box center [256, 59] width 97 height 16
type input "**********"
click at [263, 176] on div "Вибрати все [PERSON_NAME]" at bounding box center [256, 151] width 97 height 129
click at [247, 110] on label "[PERSON_NAME]" at bounding box center [241, 109] width 38 height 7
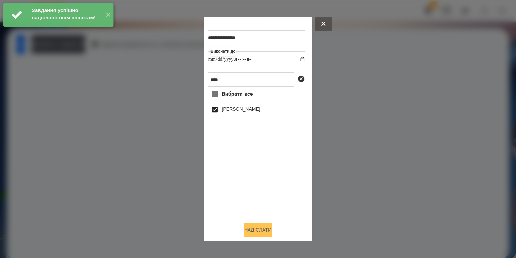
click at [265, 226] on button "Надіслати" at bounding box center [257, 230] width 27 height 15
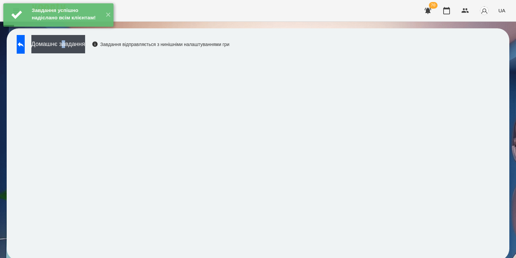
click at [86, 54] on div "Домашнє завдання Завдання відправляється з нинішніми налаштуваннями гри" at bounding box center [121, 46] width 216 height 22
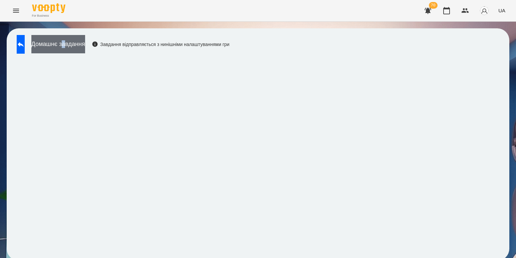
click at [78, 50] on button "Домашнє завдання" at bounding box center [58, 44] width 54 height 18
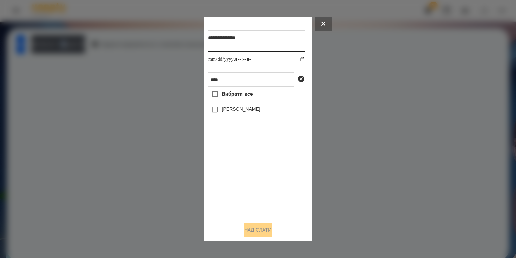
click at [296, 58] on input "datetime-local" at bounding box center [256, 59] width 97 height 16
type input "**********"
drag, startPoint x: 257, startPoint y: 178, endPoint x: 253, endPoint y: 157, distance: 21.2
click at [257, 176] on div "Вибрати все [PERSON_NAME]" at bounding box center [256, 151] width 97 height 129
click at [239, 112] on label "[PERSON_NAME]" at bounding box center [241, 109] width 38 height 7
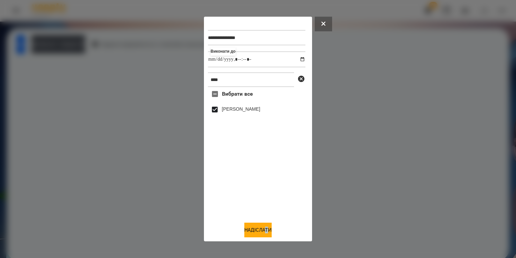
click at [266, 239] on div "**********" at bounding box center [258, 129] width 108 height 225
click at [244, 235] on button "Надіслати" at bounding box center [257, 230] width 27 height 15
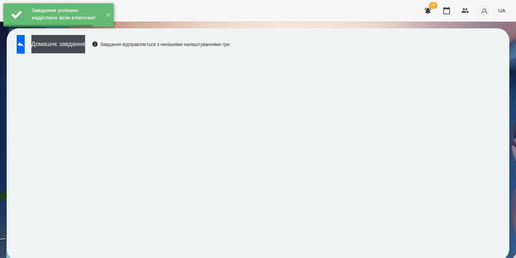
click at [85, 47] on button "Домашнє завдання" at bounding box center [58, 44] width 54 height 18
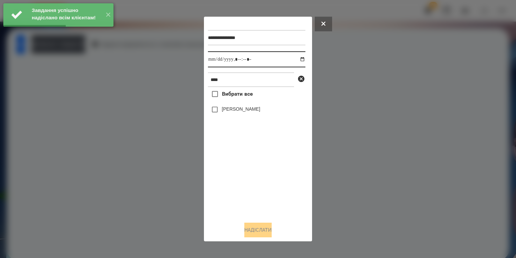
drag, startPoint x: 296, startPoint y: 58, endPoint x: 291, endPoint y: 64, distance: 8.5
click at [296, 58] on input "datetime-local" at bounding box center [256, 59] width 97 height 16
type input "**********"
click at [253, 179] on div "Вибрати все [PERSON_NAME]" at bounding box center [256, 151] width 97 height 129
click at [237, 112] on label "[PERSON_NAME]" at bounding box center [241, 109] width 38 height 7
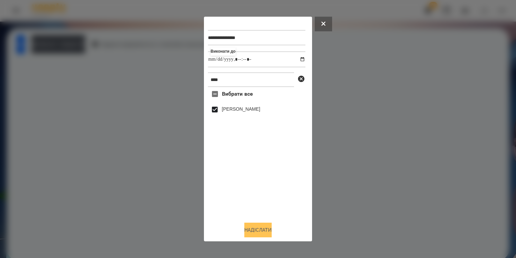
click at [264, 227] on button "Надіслати" at bounding box center [257, 230] width 27 height 15
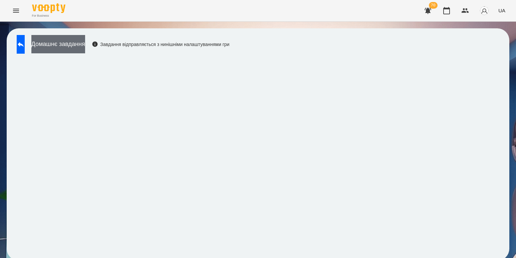
click at [83, 46] on button "Домашнє завдання" at bounding box center [58, 44] width 54 height 18
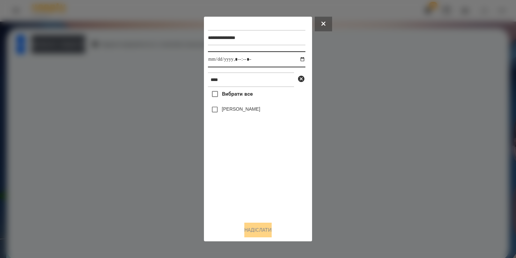
click at [297, 58] on input "datetime-local" at bounding box center [256, 59] width 97 height 16
type input "**********"
click at [242, 177] on div "Вибрати все [PERSON_NAME]" at bounding box center [256, 151] width 97 height 129
click at [241, 112] on label "[PERSON_NAME]" at bounding box center [241, 109] width 38 height 7
click at [262, 228] on button "Надіслати" at bounding box center [257, 230] width 27 height 15
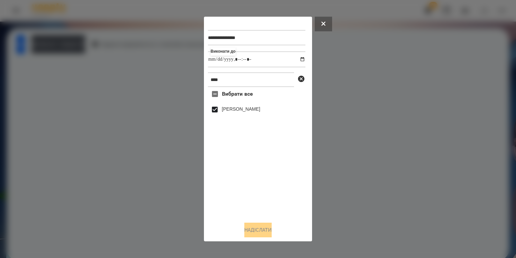
click at [85, 45] on button "Домашнє завдання" at bounding box center [58, 44] width 54 height 18
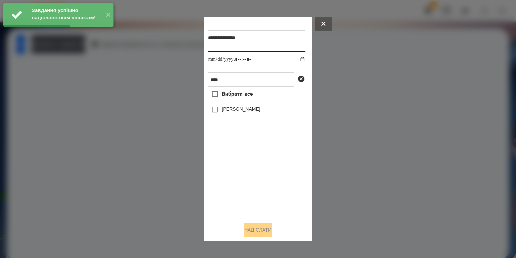
click at [299, 57] on input "datetime-local" at bounding box center [256, 59] width 97 height 16
type input "**********"
click at [262, 208] on div "Вибрати все [PERSON_NAME]" at bounding box center [256, 151] width 97 height 129
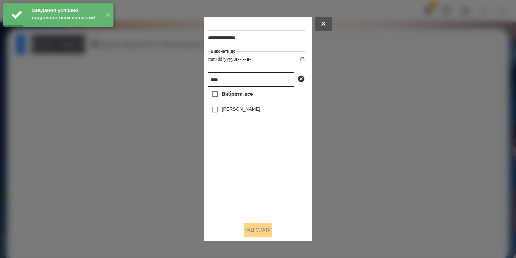
drag, startPoint x: 234, startPoint y: 81, endPoint x: 57, endPoint y: 61, distance: 178.2
click at [57, 61] on div "**********" at bounding box center [258, 129] width 516 height 258
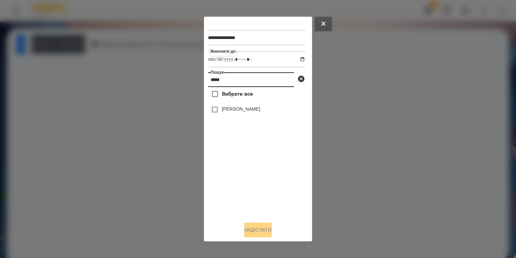
type input "*****"
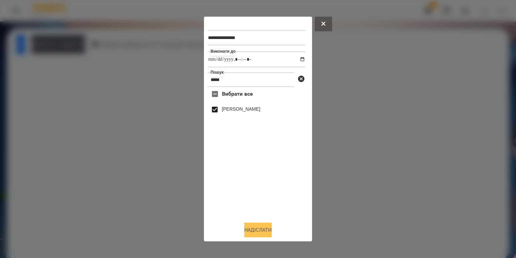
click at [255, 226] on button "Надіслати" at bounding box center [257, 230] width 27 height 15
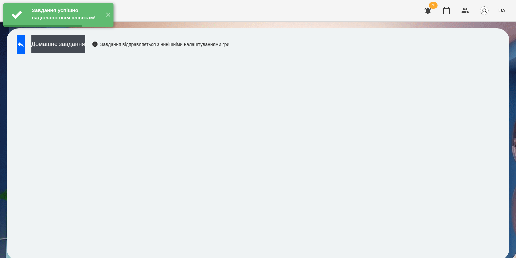
click at [85, 30] on div "Завдання успішно надіслано всім клієнтам! ✕" at bounding box center [58, 15] width 117 height 30
click at [85, 48] on button "Домашнє завдання" at bounding box center [58, 44] width 54 height 18
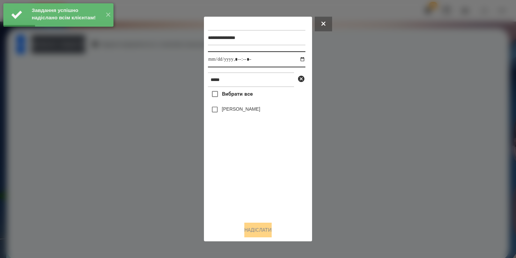
click at [296, 59] on input "datetime-local" at bounding box center [256, 59] width 97 height 16
type input "**********"
click at [246, 175] on div "Вибрати все [PERSON_NAME]" at bounding box center [256, 151] width 97 height 129
click at [232, 107] on label "[PERSON_NAME]" at bounding box center [241, 109] width 38 height 7
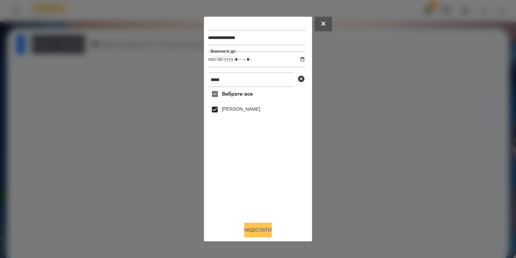
click at [244, 234] on button "Надіслати" at bounding box center [257, 230] width 27 height 15
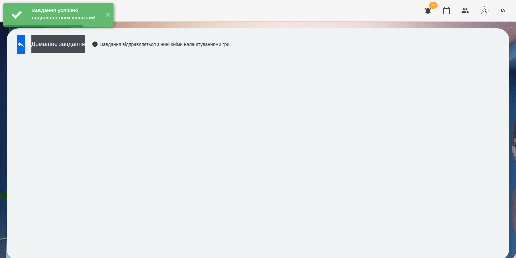
click at [85, 44] on button "Домашнє завдання" at bounding box center [58, 44] width 54 height 18
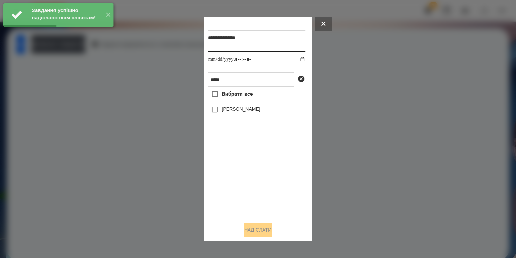
drag, startPoint x: 294, startPoint y: 57, endPoint x: 289, endPoint y: 64, distance: 8.6
click at [294, 57] on input "datetime-local" at bounding box center [256, 59] width 97 height 16
type input "**********"
drag, startPoint x: 246, startPoint y: 197, endPoint x: 228, endPoint y: 145, distance: 55.0
click at [245, 197] on div "Вибрати все [PERSON_NAME]" at bounding box center [256, 151] width 97 height 129
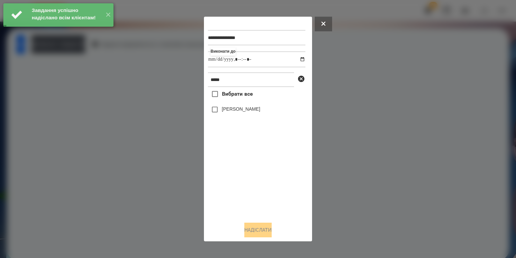
click at [239, 108] on label "[PERSON_NAME]" at bounding box center [241, 109] width 38 height 7
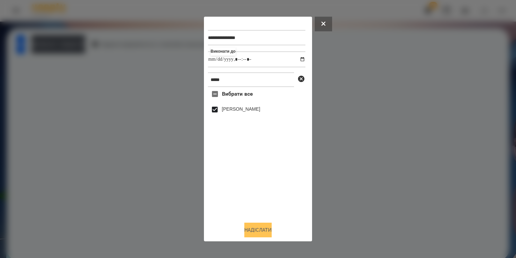
click at [258, 227] on button "Надіслати" at bounding box center [257, 230] width 27 height 15
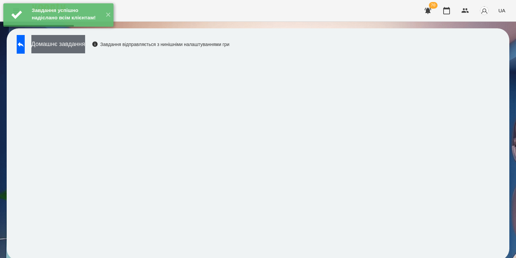
click at [81, 46] on button "Домашнє завдання" at bounding box center [58, 44] width 54 height 18
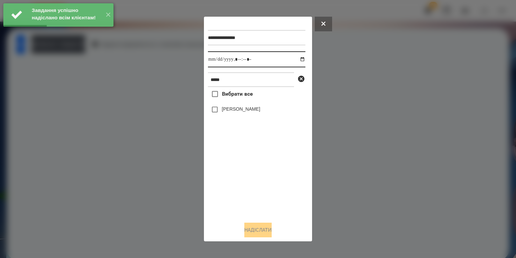
click at [298, 56] on input "datetime-local" at bounding box center [256, 59] width 97 height 16
click at [298, 58] on input "datetime-local" at bounding box center [256, 59] width 97 height 16
type input "**********"
click at [262, 168] on div "Вибрати все [PERSON_NAME]" at bounding box center [256, 151] width 97 height 129
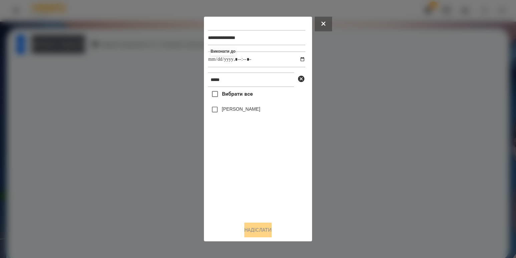
click at [243, 117] on div "[PERSON_NAME]" at bounding box center [256, 110] width 97 height 14
click at [244, 108] on label "[PERSON_NAME]" at bounding box center [241, 109] width 38 height 7
click at [261, 225] on button "Надіслати" at bounding box center [257, 230] width 27 height 15
click at [76, 45] on div at bounding box center [258, 129] width 516 height 258
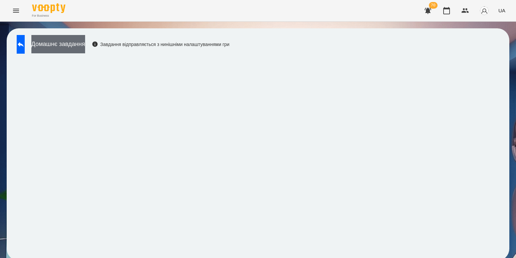
click at [78, 45] on button "Домашнє завдання" at bounding box center [58, 44] width 54 height 18
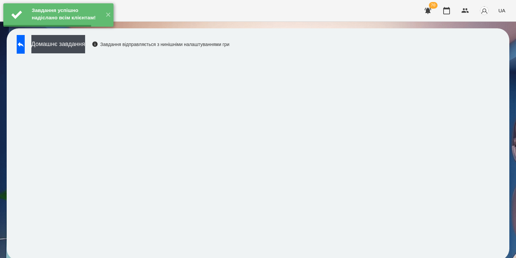
click at [298, 56] on div "Домашнє завдання Завдання відправляється з нинішніми налаштуваннями гри" at bounding box center [258, 144] width 502 height 233
click at [83, 49] on button "Домашнє завдання" at bounding box center [58, 44] width 54 height 18
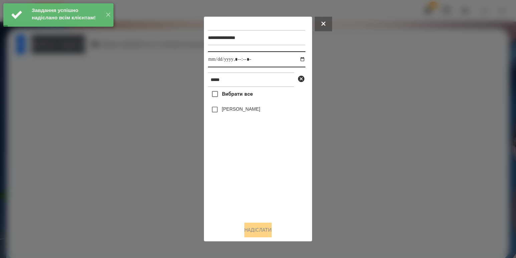
click at [300, 55] on input "datetime-local" at bounding box center [256, 59] width 97 height 16
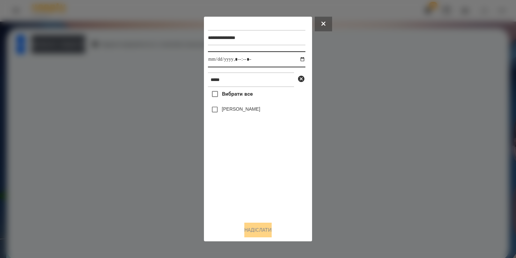
click at [295, 60] on input "datetime-local" at bounding box center [256, 59] width 97 height 16
type input "**********"
click at [255, 175] on div "Вибрати все [PERSON_NAME]" at bounding box center [256, 151] width 97 height 129
click at [240, 111] on label "[PERSON_NAME]" at bounding box center [241, 109] width 38 height 7
click at [263, 230] on button "Надіслати" at bounding box center [257, 230] width 27 height 15
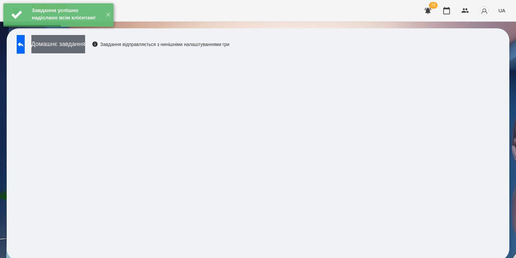
click at [83, 41] on button "Домашнє завдання" at bounding box center [58, 44] width 54 height 18
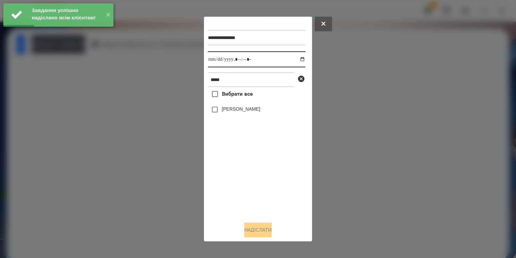
click at [293, 62] on input "datetime-local" at bounding box center [256, 59] width 97 height 16
type input "**********"
click at [233, 180] on div "Вибрати все [PERSON_NAME]" at bounding box center [256, 151] width 97 height 129
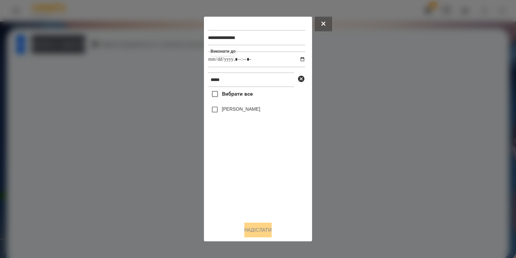
click at [234, 116] on div "[PERSON_NAME]" at bounding box center [256, 110] width 97 height 14
click at [242, 112] on label "[PERSON_NAME]" at bounding box center [241, 109] width 38 height 7
click at [260, 229] on button "Надіслати" at bounding box center [257, 230] width 27 height 15
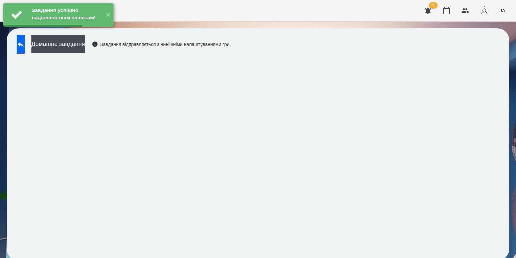
click at [61, 48] on button "Домашнє завдання" at bounding box center [58, 44] width 54 height 18
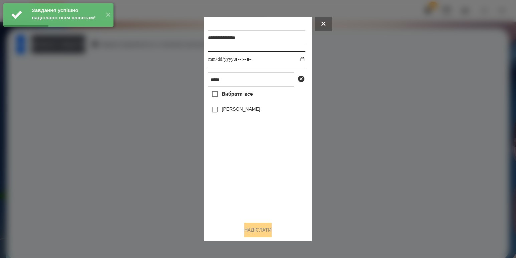
click at [297, 58] on input "datetime-local" at bounding box center [256, 59] width 97 height 16
type input "**********"
click at [236, 171] on div "Вибрати все [PERSON_NAME]" at bounding box center [256, 151] width 97 height 129
click at [233, 107] on label "[PERSON_NAME]" at bounding box center [241, 109] width 38 height 7
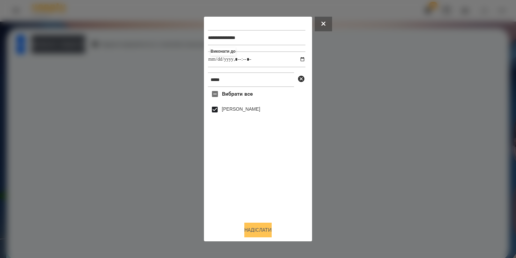
click at [263, 230] on button "Надіслати" at bounding box center [257, 230] width 27 height 15
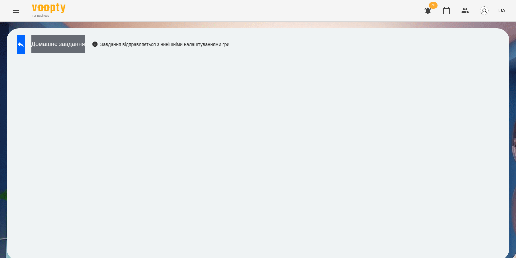
click at [79, 53] on button "Домашнє завдання" at bounding box center [58, 44] width 54 height 18
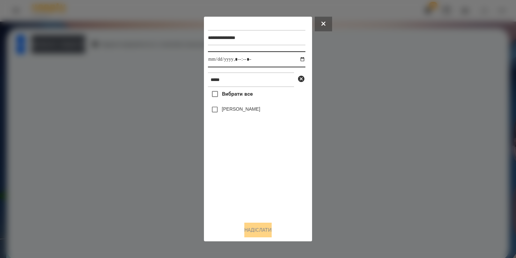
click at [299, 58] on input "datetime-local" at bounding box center [256, 59] width 97 height 16
type input "**********"
drag, startPoint x: 249, startPoint y: 199, endPoint x: 234, endPoint y: 127, distance: 73.1
click at [249, 199] on div "Вибрати все [PERSON_NAME]" at bounding box center [256, 151] width 97 height 129
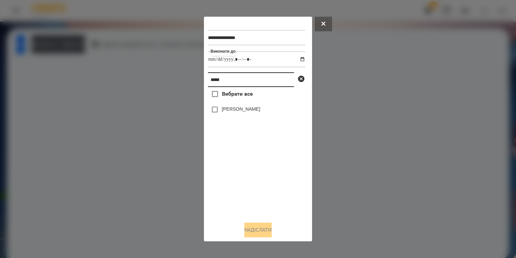
drag, startPoint x: 242, startPoint y: 80, endPoint x: 74, endPoint y: 66, distance: 168.4
click at [74, 66] on div "**********" at bounding box center [258, 129] width 516 height 258
type input "***"
click at [231, 112] on label "[PERSON_NAME]" at bounding box center [241, 109] width 38 height 7
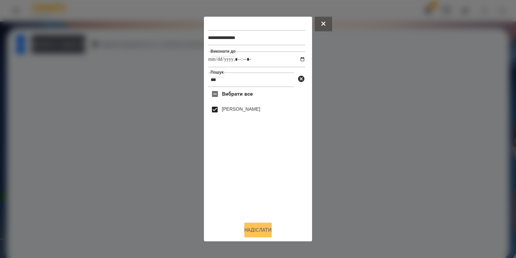
click at [255, 225] on button "Надіслати" at bounding box center [257, 230] width 27 height 15
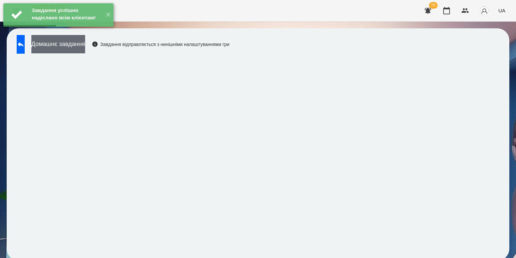
click at [79, 53] on button "Домашнє завдання" at bounding box center [58, 44] width 54 height 18
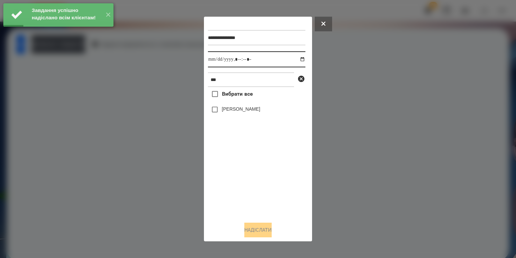
click at [297, 59] on input "datetime-local" at bounding box center [256, 59] width 97 height 16
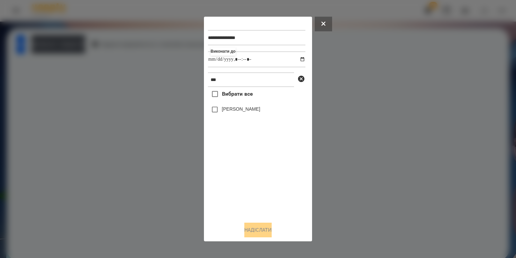
type input "**********"
click at [243, 177] on div "Вибрати все [PERSON_NAME]" at bounding box center [256, 151] width 97 height 129
click at [240, 108] on label "[PERSON_NAME]" at bounding box center [241, 109] width 38 height 7
click at [258, 232] on button "Надіслати" at bounding box center [257, 230] width 27 height 15
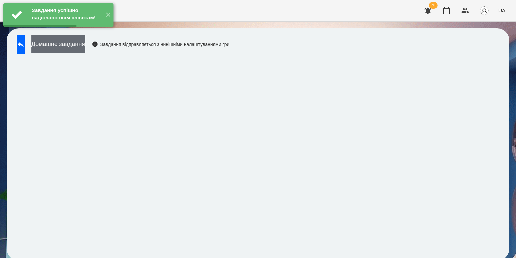
click at [85, 42] on button "Домашнє завдання" at bounding box center [58, 44] width 54 height 18
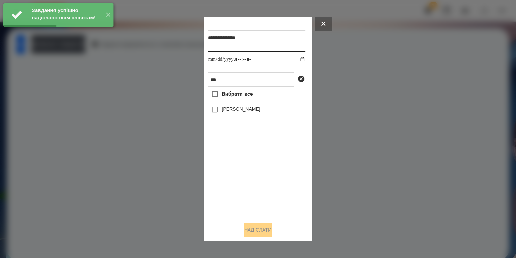
click at [293, 61] on input "datetime-local" at bounding box center [256, 59] width 97 height 16
type input "**********"
click at [259, 190] on div "Вибрати все [PERSON_NAME]" at bounding box center [256, 151] width 97 height 129
click at [238, 112] on label "[PERSON_NAME]" at bounding box center [241, 109] width 38 height 7
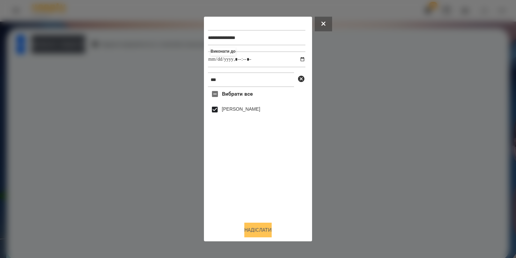
click at [249, 233] on button "Надіслати" at bounding box center [257, 230] width 27 height 15
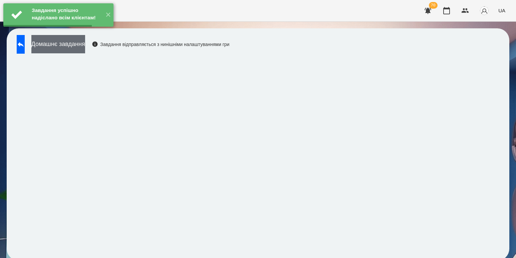
click at [85, 50] on button "Домашнє завдання" at bounding box center [58, 44] width 54 height 18
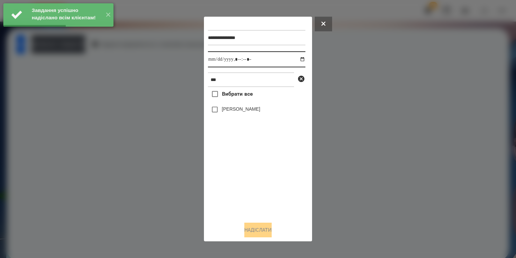
click at [294, 58] on input "datetime-local" at bounding box center [256, 59] width 97 height 16
type input "**********"
drag, startPoint x: 271, startPoint y: 189, endPoint x: 272, endPoint y: 149, distance: 39.0
click at [271, 189] on div "Вибрати все [PERSON_NAME]" at bounding box center [256, 151] width 97 height 129
click at [245, 110] on label "[PERSON_NAME]" at bounding box center [241, 109] width 38 height 7
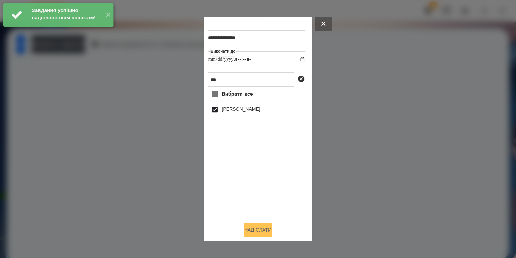
click at [256, 236] on button "Надіслати" at bounding box center [257, 230] width 27 height 15
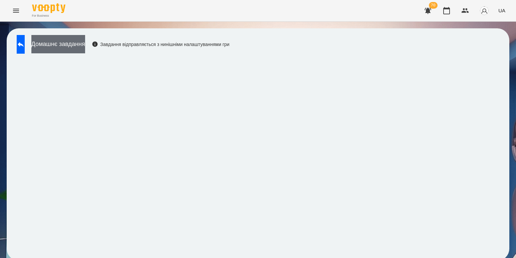
click at [85, 50] on button "Домашнє завдання" at bounding box center [58, 44] width 54 height 18
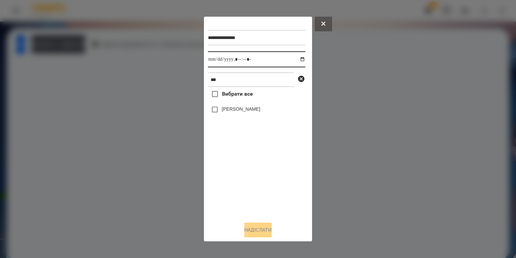
click at [301, 59] on input "datetime-local" at bounding box center [256, 59] width 97 height 16
click at [293, 59] on input "datetime-local" at bounding box center [256, 59] width 97 height 16
type input "**********"
click at [258, 168] on div "Вибрати все [PERSON_NAME]" at bounding box center [256, 151] width 97 height 129
click at [244, 112] on label "[PERSON_NAME]" at bounding box center [241, 109] width 38 height 7
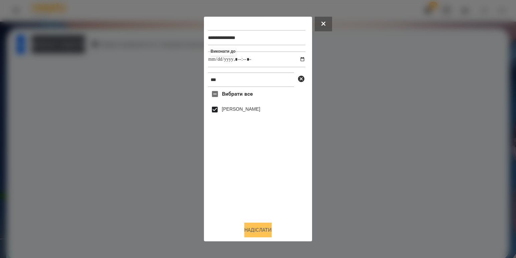
click at [244, 230] on button "Надіслати" at bounding box center [257, 230] width 27 height 15
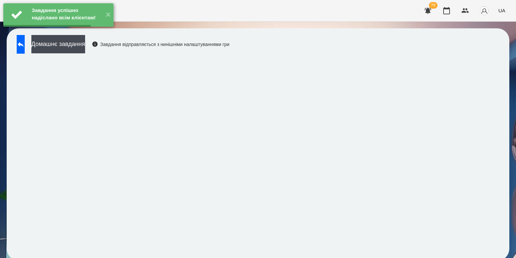
click at [85, 46] on button "Домашнє завдання" at bounding box center [58, 44] width 54 height 18
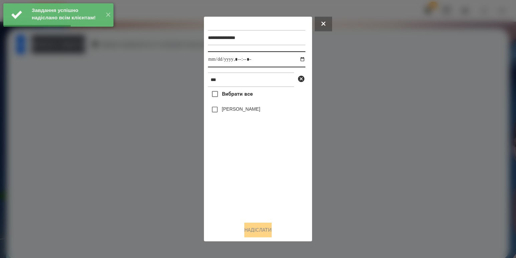
click at [301, 59] on input "datetime-local" at bounding box center [256, 59] width 97 height 16
click at [296, 59] on input "datetime-local" at bounding box center [256, 59] width 97 height 16
type input "**********"
click at [238, 174] on div "Вибрати все [PERSON_NAME]" at bounding box center [256, 151] width 97 height 129
click at [244, 110] on label "[PERSON_NAME]" at bounding box center [241, 109] width 38 height 7
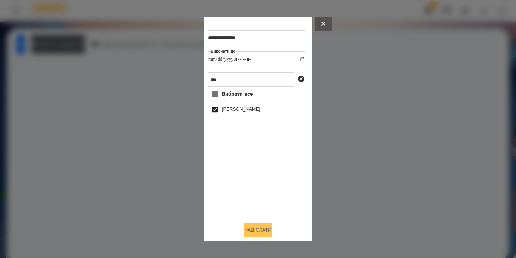
click at [249, 230] on button "Надіслати" at bounding box center [257, 230] width 27 height 15
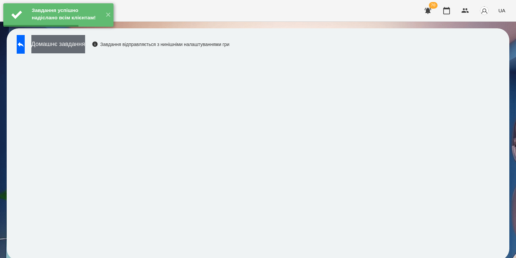
click at [85, 47] on button "Домашнє завдання" at bounding box center [58, 44] width 54 height 18
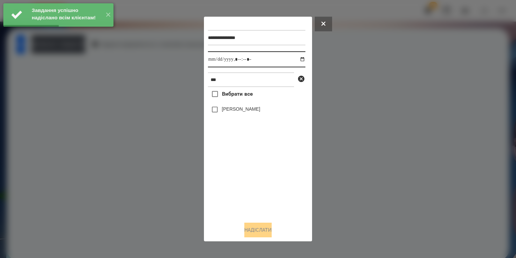
click at [298, 61] on input "datetime-local" at bounding box center [256, 59] width 97 height 16
type input "**********"
click at [240, 171] on div "Вибрати все [PERSON_NAME]" at bounding box center [256, 151] width 97 height 129
drag, startPoint x: 237, startPoint y: 112, endPoint x: 237, endPoint y: 122, distance: 9.7
click at [237, 112] on label "[PERSON_NAME]" at bounding box center [241, 109] width 38 height 7
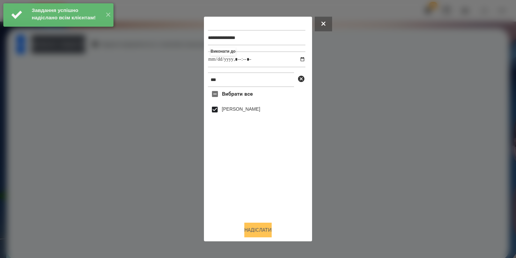
click at [257, 225] on button "Надіслати" at bounding box center [257, 230] width 27 height 15
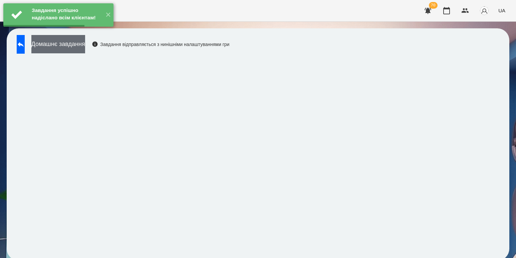
click at [85, 49] on button "Домашнє завдання" at bounding box center [58, 44] width 54 height 18
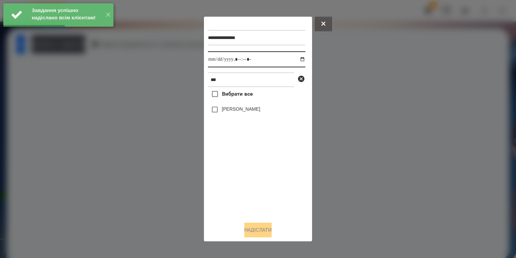
click at [296, 59] on input "datetime-local" at bounding box center [256, 59] width 97 height 16
type input "**********"
drag, startPoint x: 264, startPoint y: 187, endPoint x: 264, endPoint y: 182, distance: 5.7
click at [264, 187] on div "Вибрати все [PERSON_NAME]" at bounding box center [256, 151] width 97 height 129
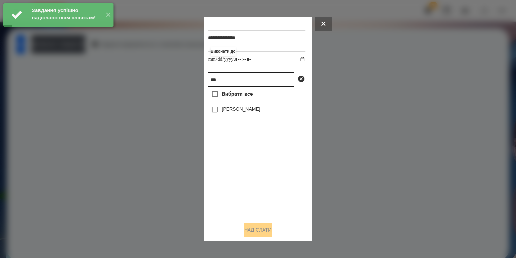
drag, startPoint x: 243, startPoint y: 83, endPoint x: 75, endPoint y: 62, distance: 169.1
click at [92, 63] on div "**********" at bounding box center [258, 129] width 516 height 258
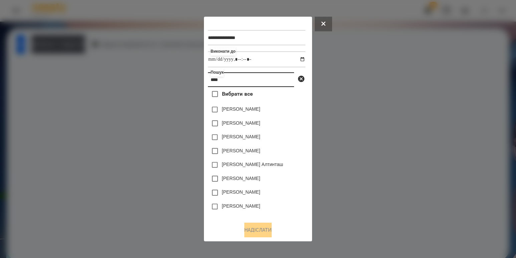
type input "****"
drag, startPoint x: 240, startPoint y: 127, endPoint x: 251, endPoint y: 153, distance: 28.8
click at [240, 126] on label "[PERSON_NAME]" at bounding box center [241, 123] width 38 height 7
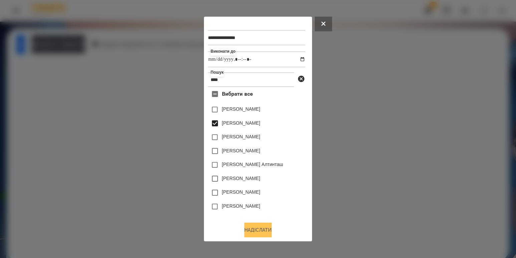
click at [271, 237] on button "Надіслати" at bounding box center [257, 230] width 27 height 15
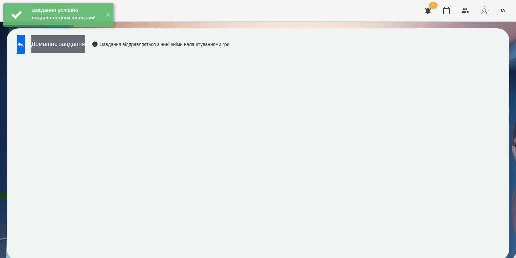
click at [60, 41] on button "Домашнє завдання" at bounding box center [58, 44] width 54 height 18
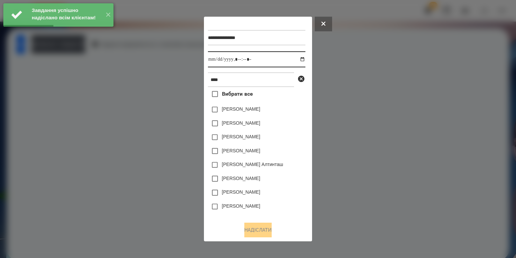
click at [301, 59] on input "datetime-local" at bounding box center [256, 59] width 97 height 16
click at [295, 61] on input "datetime-local" at bounding box center [256, 59] width 97 height 16
type input "**********"
drag, startPoint x: 279, startPoint y: 204, endPoint x: 279, endPoint y: 199, distance: 4.7
click at [279, 204] on div "[PERSON_NAME]" at bounding box center [256, 207] width 97 height 14
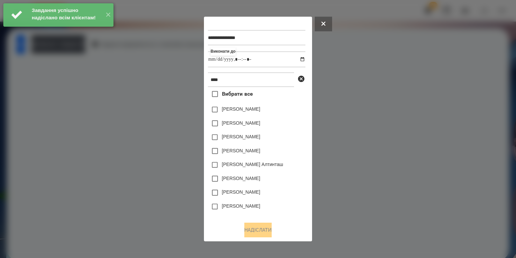
click at [267, 132] on div "[PERSON_NAME]" at bounding box center [256, 137] width 97 height 14
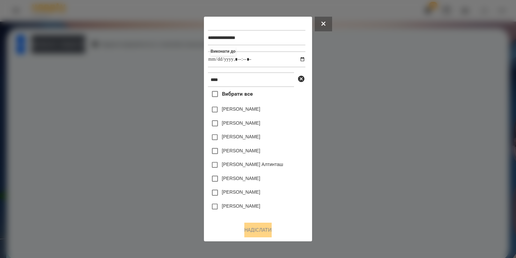
click at [260, 125] on label "[PERSON_NAME]" at bounding box center [241, 123] width 38 height 7
click at [272, 226] on button "Надіслати" at bounding box center [257, 230] width 27 height 15
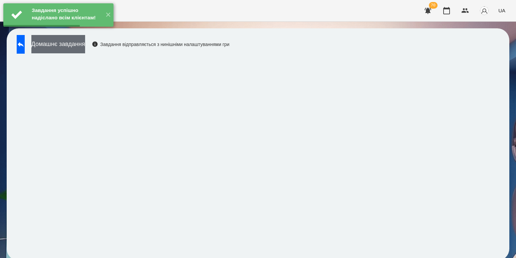
click at [79, 49] on button "Домашнє завдання" at bounding box center [58, 44] width 54 height 18
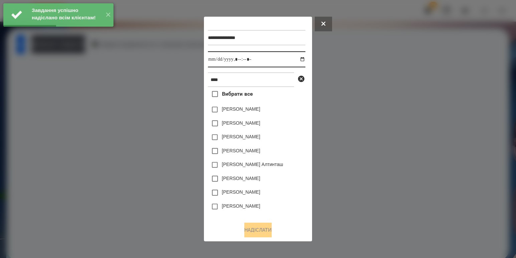
click at [297, 60] on input "datetime-local" at bounding box center [256, 59] width 97 height 16
type input "**********"
click at [275, 177] on div "[PERSON_NAME]" at bounding box center [256, 179] width 97 height 14
click at [261, 116] on div "[PERSON_NAME]" at bounding box center [256, 110] width 97 height 14
drag, startPoint x: 258, startPoint y: 123, endPoint x: 256, endPoint y: 168, distance: 45.7
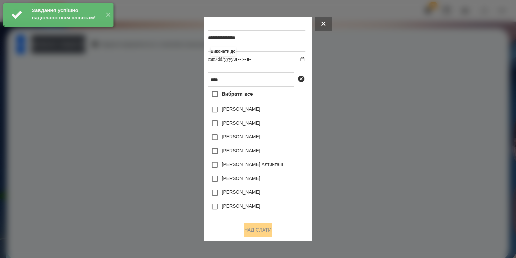
click at [258, 124] on label "[PERSON_NAME]" at bounding box center [241, 123] width 38 height 7
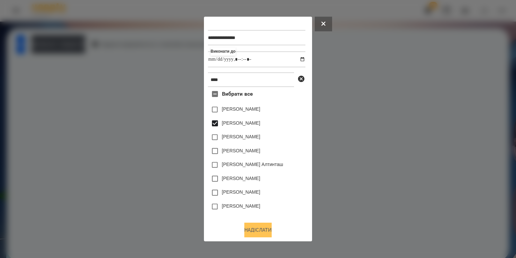
click at [253, 228] on button "Надіслати" at bounding box center [257, 230] width 27 height 15
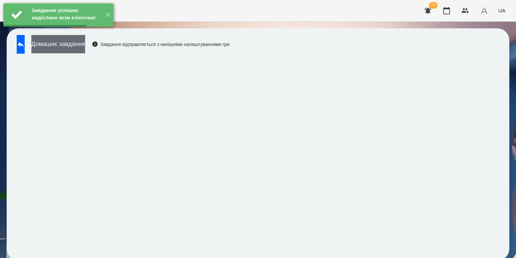
click at [85, 52] on button "Домашнє завдання" at bounding box center [58, 44] width 54 height 18
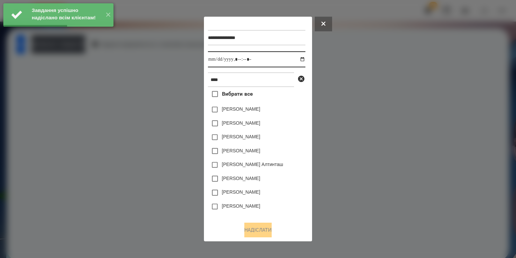
click at [298, 58] on input "datetime-local" at bounding box center [256, 59] width 97 height 16
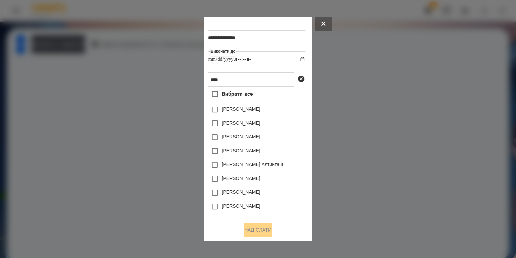
type input "**********"
drag, startPoint x: 295, startPoint y: 173, endPoint x: 289, endPoint y: 164, distance: 10.2
click at [294, 172] on div "[PERSON_NAME] Алтинташ" at bounding box center [256, 165] width 97 height 14
drag, startPoint x: 261, startPoint y: 124, endPoint x: 244, endPoint y: 131, distance: 18.7
click at [260, 124] on label "[PERSON_NAME]" at bounding box center [241, 123] width 38 height 7
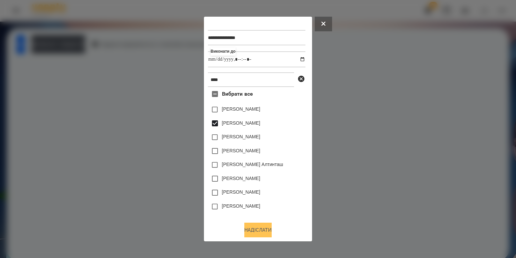
click at [249, 238] on button "Надіслати" at bounding box center [257, 230] width 27 height 15
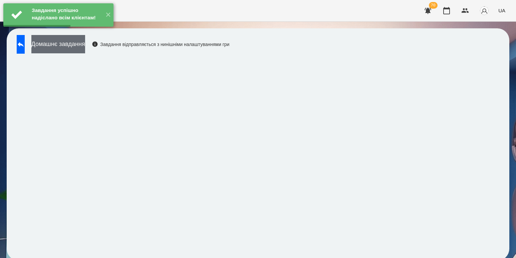
click at [85, 48] on button "Домашнє завдання" at bounding box center [58, 44] width 54 height 18
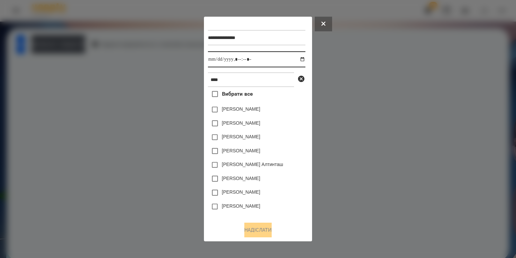
click at [301, 59] on input "datetime-local" at bounding box center [256, 59] width 97 height 16
click at [299, 59] on input "datetime-local" at bounding box center [256, 59] width 97 height 16
type input "**********"
drag, startPoint x: 283, startPoint y: 174, endPoint x: 272, endPoint y: 142, distance: 33.4
click at [283, 173] on div "[PERSON_NAME]" at bounding box center [256, 179] width 97 height 14
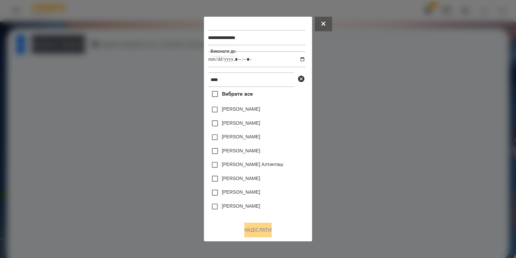
click at [271, 120] on div "[PERSON_NAME]" at bounding box center [256, 123] width 97 height 14
click at [260, 123] on label "[PERSON_NAME]" at bounding box center [241, 123] width 38 height 7
click at [244, 229] on button "Надіслати" at bounding box center [257, 230] width 27 height 15
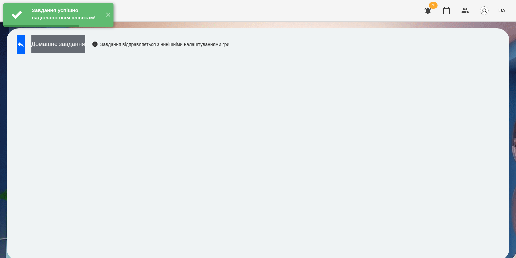
click at [85, 46] on button "Домашнє завдання" at bounding box center [58, 44] width 54 height 18
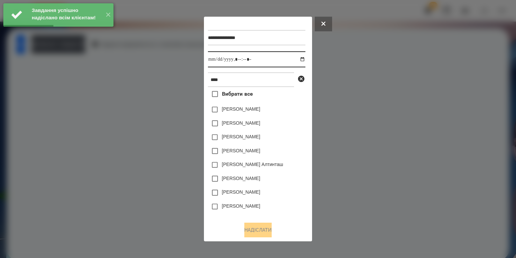
click at [295, 60] on input "datetime-local" at bounding box center [256, 59] width 97 height 16
type input "**********"
drag, startPoint x: 300, startPoint y: 196, endPoint x: 282, endPoint y: 167, distance: 34.3
click at [300, 196] on div "[PERSON_NAME]" at bounding box center [256, 193] width 97 height 14
click at [260, 124] on label "[PERSON_NAME]" at bounding box center [241, 123] width 38 height 7
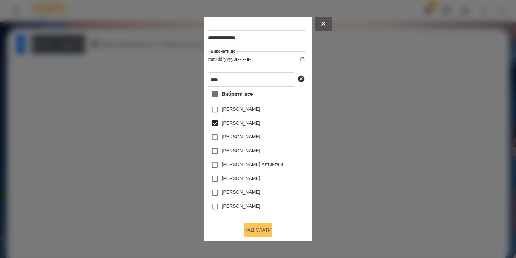
click at [256, 229] on button "Надіслати" at bounding box center [257, 230] width 27 height 15
click at [85, 43] on button "Домашнє завдання" at bounding box center [58, 44] width 54 height 18
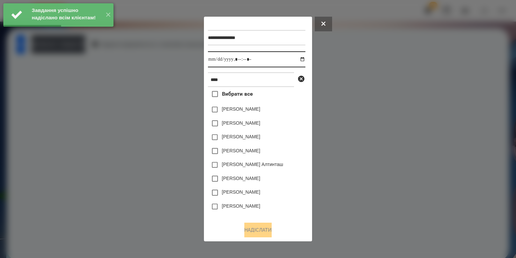
click at [298, 58] on input "datetime-local" at bounding box center [256, 59] width 97 height 16
type input "**********"
click at [291, 189] on div "[PERSON_NAME]" at bounding box center [256, 193] width 97 height 14
click at [260, 126] on label "[PERSON_NAME]" at bounding box center [241, 123] width 38 height 7
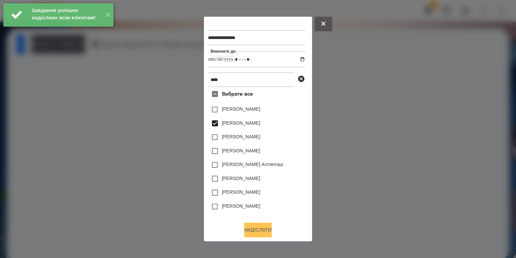
click at [262, 235] on button "Надіслати" at bounding box center [257, 230] width 27 height 15
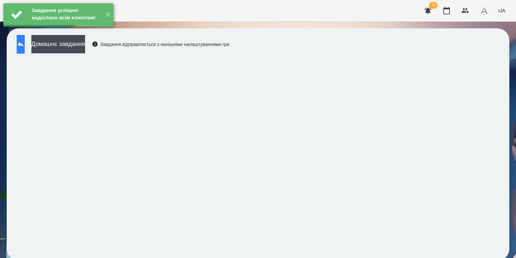
click at [25, 47] on icon at bounding box center [21, 44] width 8 height 8
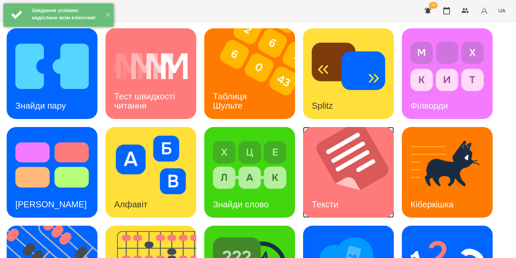
click at [332, 182] on img at bounding box center [352, 172] width 99 height 91
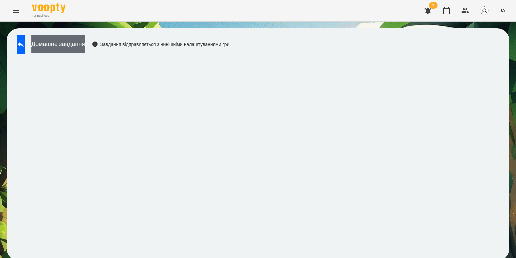
click at [85, 48] on button "Домашнє завдання" at bounding box center [58, 44] width 54 height 18
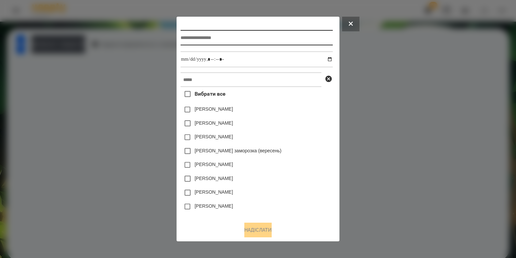
click at [202, 40] on input "text" at bounding box center [257, 37] width 152 height 15
type input "**********"
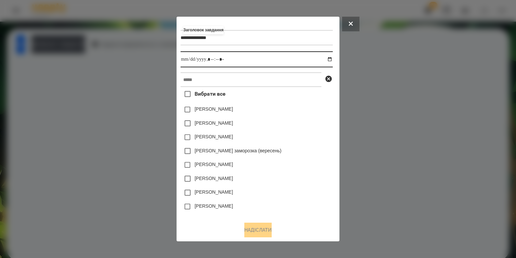
click at [331, 57] on input "datetime-local" at bounding box center [257, 59] width 152 height 16
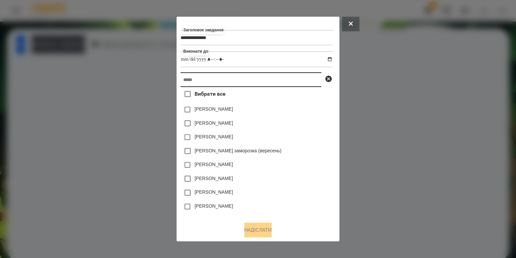
type input "**********"
click at [304, 82] on input "text" at bounding box center [251, 79] width 141 height 15
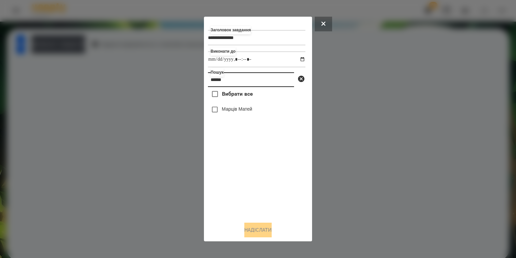
type input "******"
click at [243, 108] on label "Марців Матей" at bounding box center [237, 109] width 30 height 7
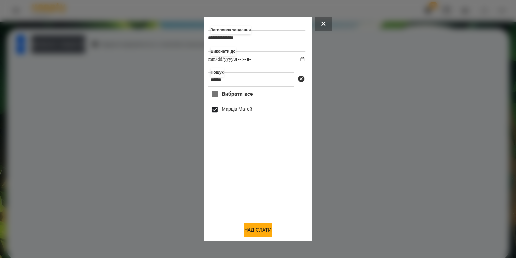
click at [452, 133] on div at bounding box center [258, 129] width 516 height 258
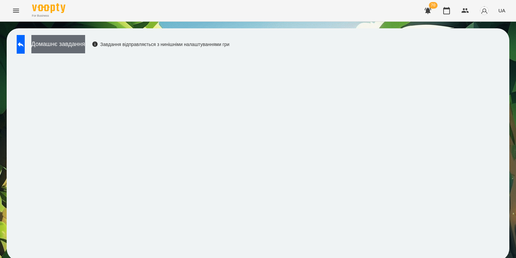
click at [85, 41] on button "Домашнє завдання" at bounding box center [58, 44] width 54 height 18
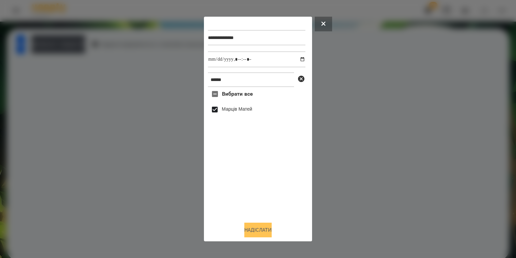
click at [265, 229] on button "Надіслати" at bounding box center [257, 230] width 27 height 15
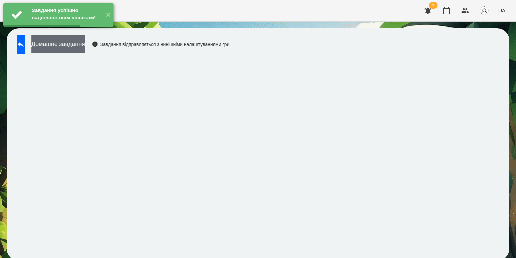
click at [72, 50] on button "Домашнє завдання" at bounding box center [58, 44] width 54 height 18
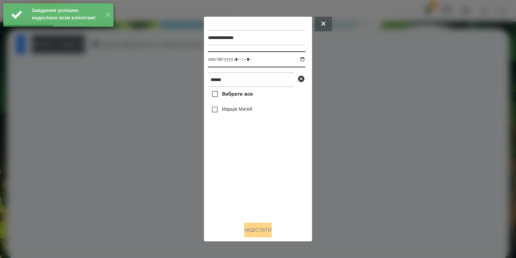
click at [300, 60] on input "datetime-local" at bounding box center [256, 59] width 97 height 16
click at [296, 58] on input "datetime-local" at bounding box center [256, 59] width 97 height 16
type input "**********"
click at [246, 163] on div "Вибрати все [PERSON_NAME]" at bounding box center [256, 151] width 97 height 129
drag, startPoint x: 236, startPoint y: 115, endPoint x: 234, endPoint y: 169, distance: 53.8
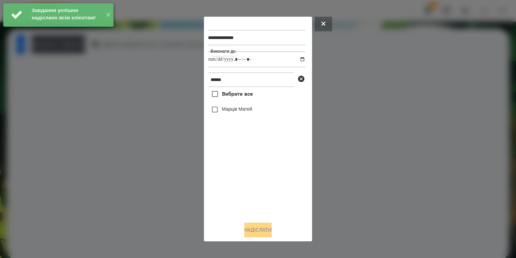
click at [236, 115] on div "Марців Матей" at bounding box center [256, 110] width 97 height 14
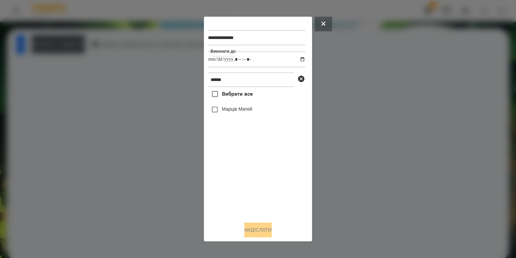
click at [239, 110] on label "Марців Матей" at bounding box center [237, 109] width 30 height 7
click at [252, 228] on button "Надіслати" at bounding box center [257, 230] width 27 height 15
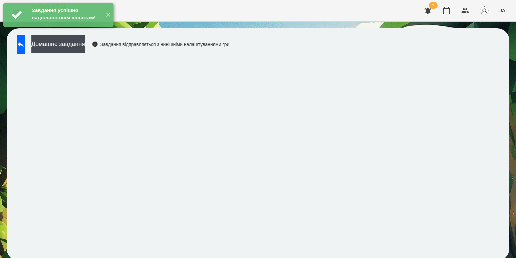
drag, startPoint x: 80, startPoint y: 40, endPoint x: 118, endPoint y: 50, distance: 38.9
click at [82, 41] on div "Завдання успішно надіслано всім клієнтам! ✕ For Business 70 UA Домашнє завдання…" at bounding box center [258, 134] width 516 height 268
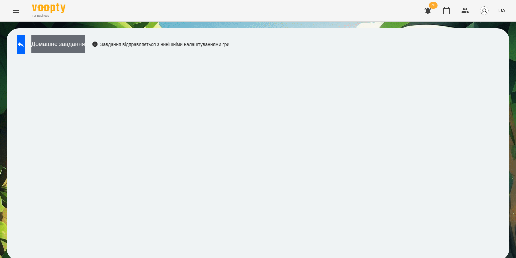
click at [85, 43] on button "Домашнє завдання" at bounding box center [58, 44] width 54 height 18
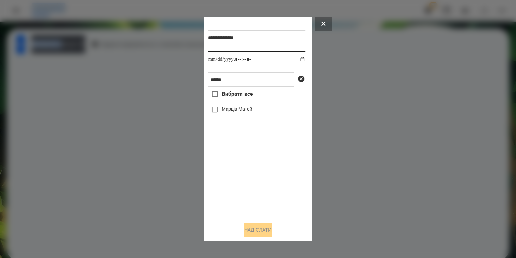
drag, startPoint x: 293, startPoint y: 57, endPoint x: 296, endPoint y: 58, distance: 3.7
click at [293, 57] on input "datetime-local" at bounding box center [256, 59] width 97 height 16
type input "**********"
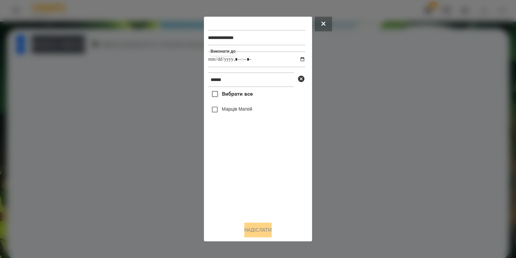
click at [245, 182] on div "Вибрати все [PERSON_NAME]" at bounding box center [256, 151] width 97 height 129
click at [242, 110] on label "Марців Матей" at bounding box center [237, 109] width 30 height 7
click at [253, 232] on button "Надіслати" at bounding box center [257, 230] width 27 height 15
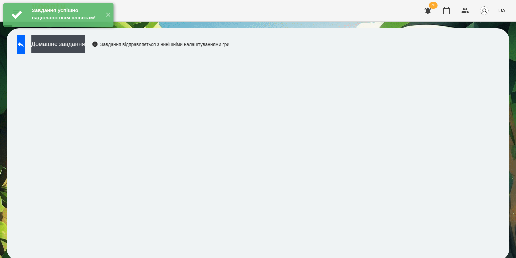
click at [89, 30] on div "Завдання успішно надіслано всім клієнтам! ✕" at bounding box center [58, 15] width 117 height 30
click at [85, 45] on button "Домашнє завдання" at bounding box center [58, 44] width 54 height 18
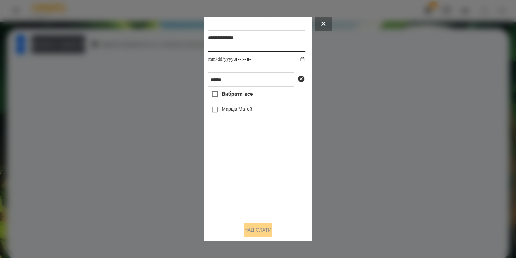
click at [296, 61] on input "datetime-local" at bounding box center [256, 59] width 97 height 16
type input "**********"
click at [267, 179] on div "Вибрати все [PERSON_NAME]" at bounding box center [256, 151] width 97 height 129
click at [241, 107] on label "Марців Матей" at bounding box center [237, 109] width 30 height 7
drag, startPoint x: 236, startPoint y: 109, endPoint x: 236, endPoint y: 115, distance: 6.7
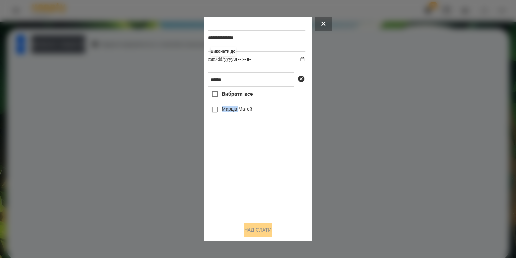
click at [236, 109] on label "Марців Матей" at bounding box center [237, 109] width 30 height 7
click at [260, 227] on button "Надіслати" at bounding box center [257, 230] width 27 height 15
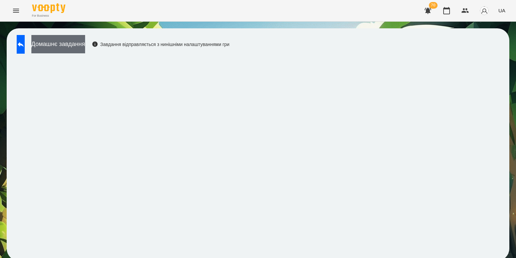
click at [85, 49] on button "Домашнє завдання" at bounding box center [58, 44] width 54 height 18
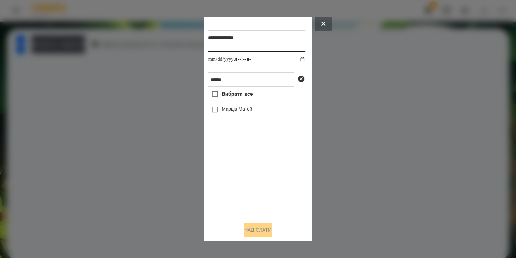
click at [294, 60] on input "datetime-local" at bounding box center [256, 59] width 97 height 16
type input "**********"
click at [255, 186] on div "Вибрати все [PERSON_NAME]" at bounding box center [256, 151] width 97 height 129
click at [224, 110] on label "Марців Матей" at bounding box center [237, 109] width 30 height 7
click at [247, 234] on button "Надіслати" at bounding box center [257, 230] width 27 height 15
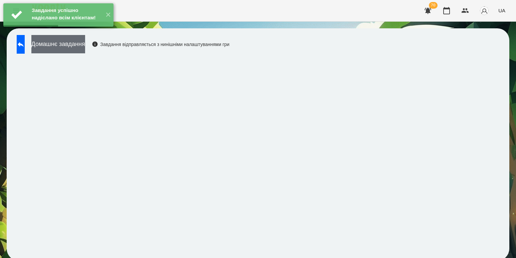
click at [85, 42] on button "Домашнє завдання" at bounding box center [58, 44] width 54 height 18
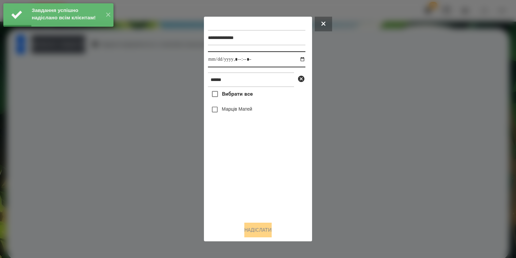
click at [295, 62] on input "datetime-local" at bounding box center [256, 59] width 97 height 16
type input "**********"
click at [230, 194] on div "Вибрати все [PERSON_NAME]" at bounding box center [256, 151] width 97 height 129
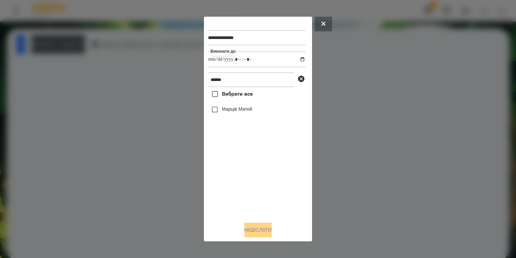
click at [239, 110] on label "Марців Матей" at bounding box center [237, 109] width 30 height 7
click at [254, 228] on button "Надіслати" at bounding box center [257, 230] width 27 height 15
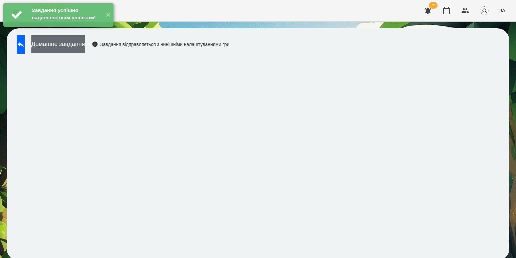
click at [85, 43] on button "Домашнє завдання" at bounding box center [58, 44] width 54 height 18
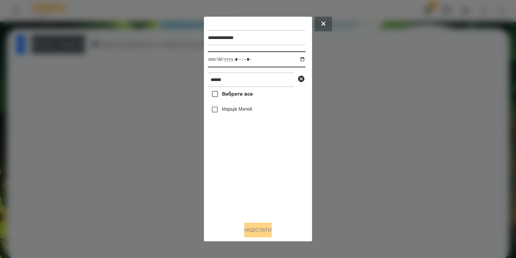
click at [299, 60] on input "datetime-local" at bounding box center [256, 59] width 97 height 16
type input "**********"
drag, startPoint x: 229, startPoint y: 182, endPoint x: 229, endPoint y: 175, distance: 7.3
click at [229, 182] on div "Вибрати все [PERSON_NAME]" at bounding box center [256, 151] width 97 height 129
click at [238, 115] on div "Марців Матей" at bounding box center [256, 110] width 97 height 14
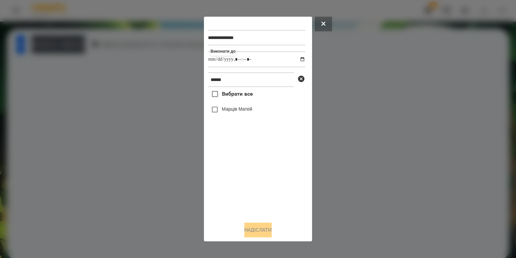
click at [238, 110] on label "Марців Матей" at bounding box center [237, 109] width 30 height 7
click at [256, 230] on button "Надіслати" at bounding box center [257, 230] width 27 height 15
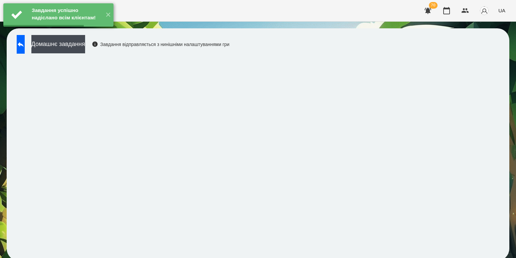
click at [85, 45] on button "Домашнє завдання" at bounding box center [58, 44] width 54 height 18
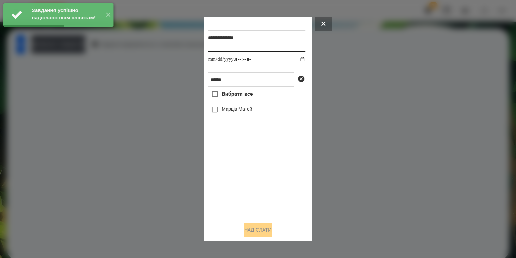
click at [299, 58] on input "datetime-local" at bounding box center [256, 59] width 97 height 16
type input "**********"
click at [232, 171] on div "Вибрати все [PERSON_NAME]" at bounding box center [256, 151] width 97 height 129
drag, startPoint x: 231, startPoint y: 108, endPoint x: 236, endPoint y: 184, distance: 75.5
click at [231, 109] on label "Марців Матей" at bounding box center [237, 109] width 30 height 7
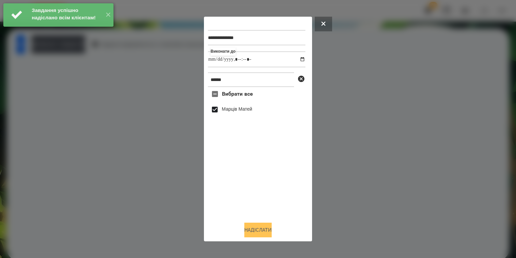
click at [254, 230] on button "Надіслати" at bounding box center [257, 230] width 27 height 15
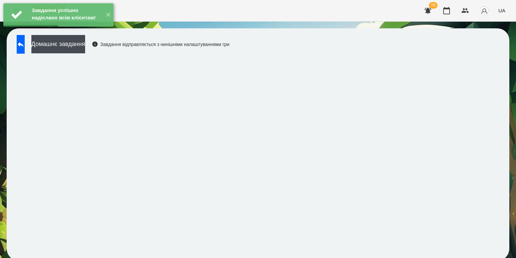
click at [95, 30] on div "Завдання успішно надіслано всім клієнтам! ✕" at bounding box center [58, 15] width 117 height 30
click at [85, 43] on button "Домашнє завдання" at bounding box center [58, 44] width 54 height 18
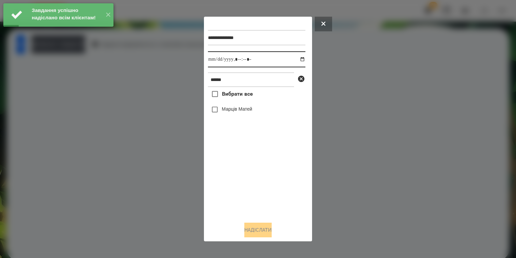
drag, startPoint x: 294, startPoint y: 57, endPoint x: 295, endPoint y: 64, distance: 7.1
click at [294, 57] on input "datetime-local" at bounding box center [256, 59] width 97 height 16
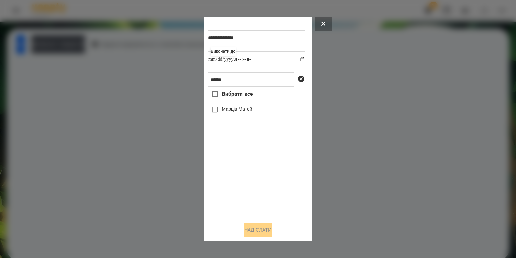
type input "**********"
drag, startPoint x: 241, startPoint y: 173, endPoint x: 247, endPoint y: 123, distance: 49.7
click at [241, 172] on div "Вибрати все [PERSON_NAME]" at bounding box center [256, 151] width 97 height 129
click at [247, 108] on label "Марців Матей" at bounding box center [237, 109] width 30 height 7
click at [253, 227] on button "Надіслати" at bounding box center [257, 230] width 27 height 15
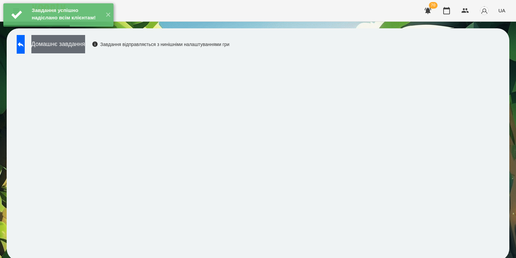
click at [83, 46] on button "Домашнє завдання" at bounding box center [58, 44] width 54 height 18
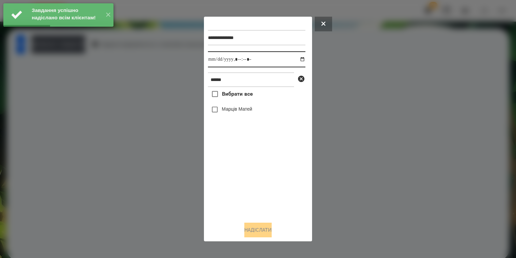
click at [296, 62] on input "datetime-local" at bounding box center [256, 59] width 97 height 16
type input "**********"
click at [253, 176] on div "Вибрати все [PERSON_NAME]" at bounding box center [256, 151] width 97 height 129
click at [242, 112] on label "Марців Матей" at bounding box center [237, 109] width 30 height 7
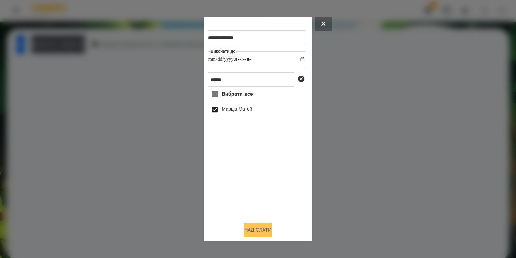
click at [256, 227] on button "Надіслати" at bounding box center [257, 230] width 27 height 15
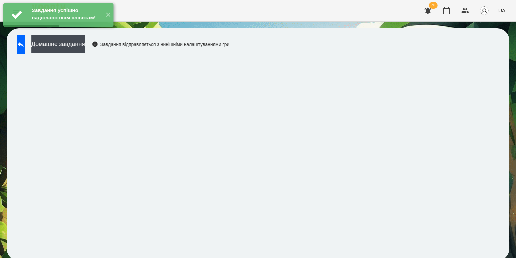
click at [77, 30] on div "Завдання успішно надіслано всім клієнтам! ✕" at bounding box center [58, 15] width 117 height 30
click at [81, 48] on button "Домашнє завдання" at bounding box center [58, 44] width 54 height 18
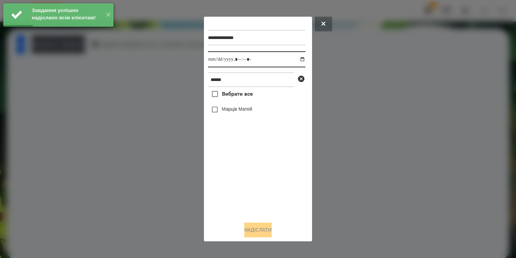
click at [302, 59] on input "datetime-local" at bounding box center [256, 59] width 97 height 16
drag, startPoint x: 298, startPoint y: 60, endPoint x: 286, endPoint y: 66, distance: 13.5
click at [298, 60] on input "datetime-local" at bounding box center [256, 59] width 97 height 16
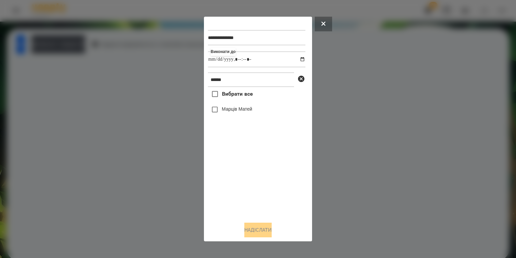
type input "**********"
click at [269, 167] on div "Вибрати все [PERSON_NAME]" at bounding box center [256, 151] width 97 height 129
drag, startPoint x: 251, startPoint y: 113, endPoint x: 255, endPoint y: 157, distance: 44.2
click at [251, 112] on label "Марців Матей" at bounding box center [237, 109] width 30 height 7
click at [253, 232] on button "Надіслати" at bounding box center [257, 230] width 27 height 15
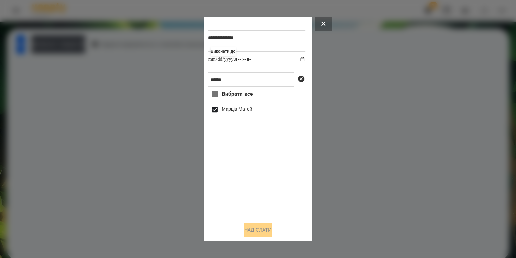
click at [79, 46] on div at bounding box center [258, 129] width 516 height 258
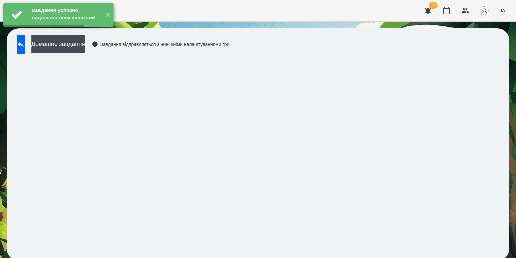
click at [79, 46] on button "Домашнє завдання" at bounding box center [58, 44] width 54 height 18
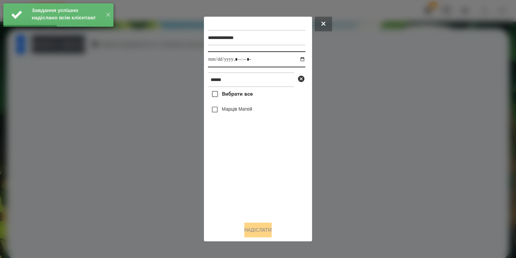
click at [293, 59] on input "datetime-local" at bounding box center [256, 59] width 97 height 16
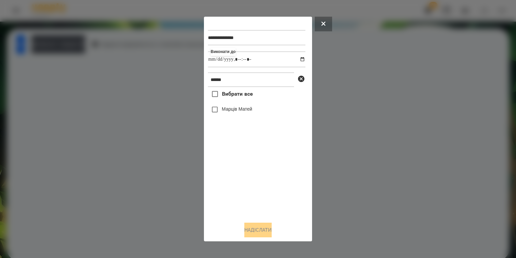
type input "**********"
click at [258, 169] on div "Вибрати все [PERSON_NAME]" at bounding box center [256, 151] width 97 height 129
click at [241, 107] on div "Марців Матей" at bounding box center [256, 110] width 97 height 14
click at [240, 110] on label "Марців Матей" at bounding box center [237, 109] width 30 height 7
click at [253, 232] on button "Надіслати" at bounding box center [257, 230] width 27 height 15
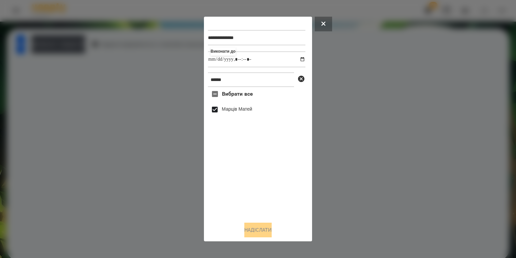
click at [86, 51] on div at bounding box center [258, 129] width 516 height 258
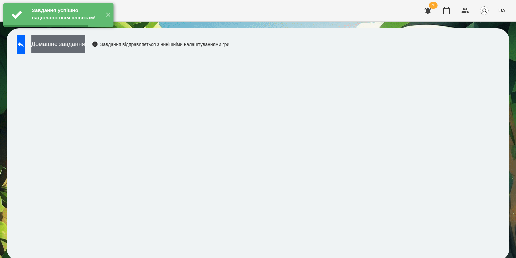
click at [85, 44] on button "Домашнє завдання" at bounding box center [58, 44] width 54 height 18
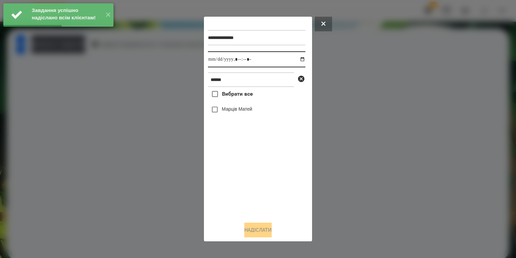
click at [294, 59] on input "datetime-local" at bounding box center [256, 59] width 97 height 16
type input "**********"
click at [242, 183] on div "Вибрати все [PERSON_NAME]" at bounding box center [256, 151] width 97 height 129
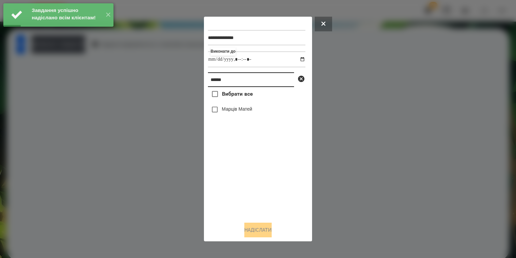
drag, startPoint x: 248, startPoint y: 86, endPoint x: 37, endPoint y: 54, distance: 213.6
click at [38, 54] on div "**********" at bounding box center [258, 129] width 516 height 258
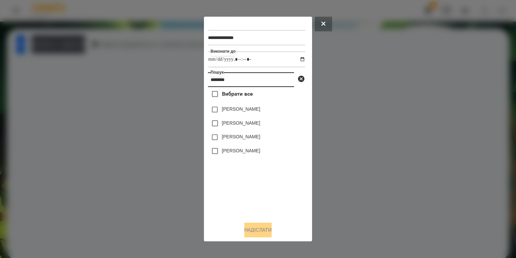
type input "********"
click at [240, 150] on label "[PERSON_NAME]" at bounding box center [241, 150] width 38 height 7
click at [261, 231] on button "Надіслати" at bounding box center [257, 230] width 27 height 15
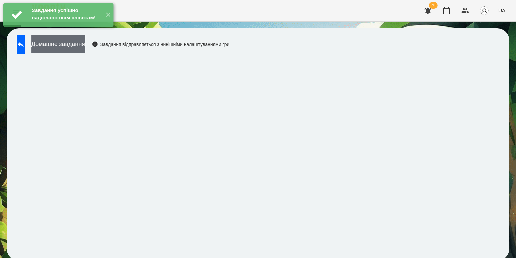
click at [85, 48] on button "Домашнє завдання" at bounding box center [58, 44] width 54 height 18
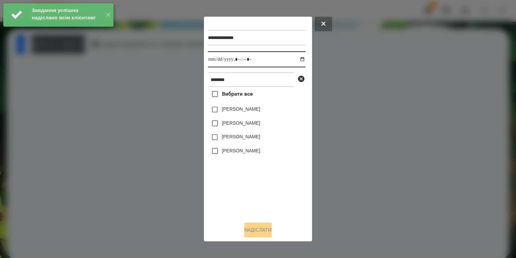
click at [297, 60] on input "datetime-local" at bounding box center [256, 59] width 97 height 16
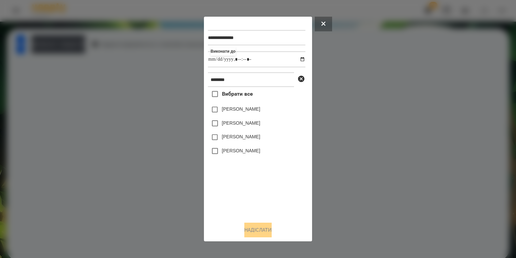
type input "**********"
click at [250, 178] on div "Вибрати все [PERSON_NAME] [PERSON_NAME] [PERSON_NAME] [PERSON_NAME]" at bounding box center [256, 151] width 97 height 129
click at [240, 112] on label "[PERSON_NAME]" at bounding box center [241, 109] width 38 height 7
click at [237, 152] on label "[PERSON_NAME]" at bounding box center [241, 150] width 38 height 7
click at [237, 107] on label "[PERSON_NAME]" at bounding box center [241, 109] width 38 height 7
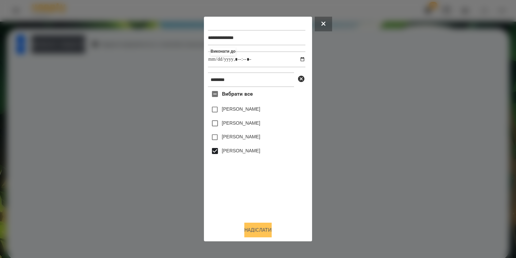
click at [258, 236] on button "Надіслати" at bounding box center [257, 230] width 27 height 15
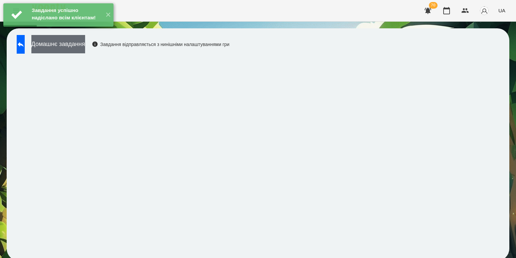
click at [85, 45] on button "Домашнє завдання" at bounding box center [58, 44] width 54 height 18
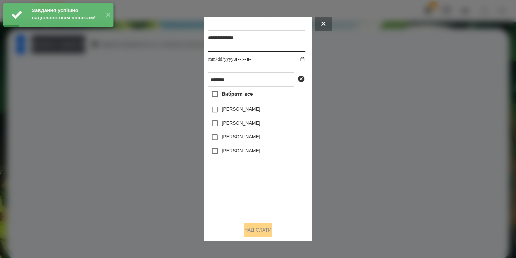
click at [294, 58] on input "datetime-local" at bounding box center [256, 59] width 97 height 16
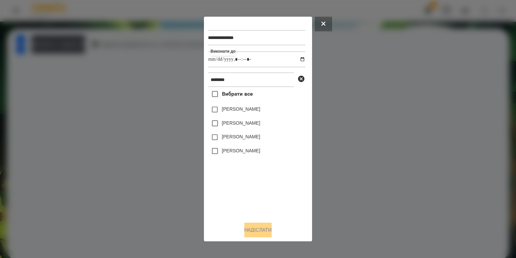
type input "**********"
click at [248, 176] on div "Вибрати все [PERSON_NAME] [PERSON_NAME] [PERSON_NAME] [PERSON_NAME]" at bounding box center [256, 151] width 97 height 129
click at [245, 150] on label "[PERSON_NAME]" at bounding box center [241, 150] width 38 height 7
click at [260, 233] on button "Надіслати" at bounding box center [257, 230] width 27 height 15
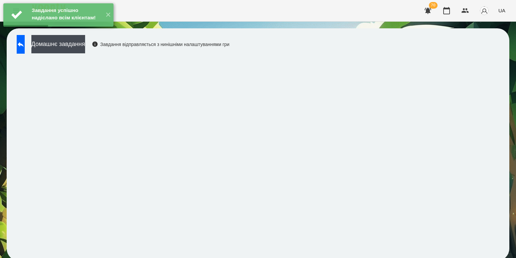
click at [90, 56] on div "Домашнє завдання Завдання відправляється з нинішніми налаштуваннями гри" at bounding box center [121, 46] width 216 height 22
click at [85, 49] on button "Домашнє завдання" at bounding box center [58, 44] width 54 height 18
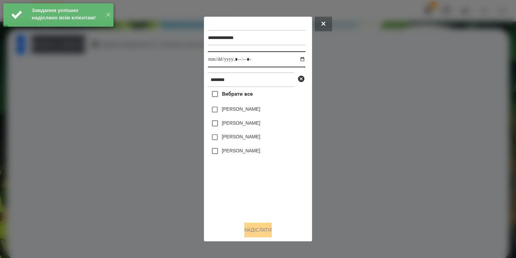
click at [299, 54] on input "datetime-local" at bounding box center [256, 59] width 97 height 16
drag, startPoint x: 297, startPoint y: 59, endPoint x: 295, endPoint y: 67, distance: 8.6
click at [297, 59] on input "datetime-local" at bounding box center [256, 59] width 97 height 16
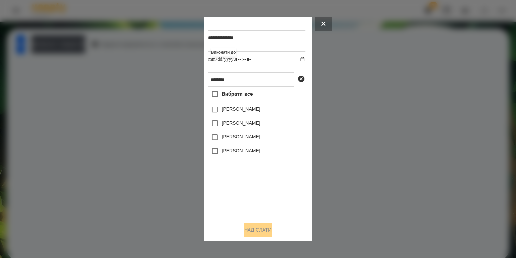
type input "**********"
click at [267, 170] on div "Вибрати все [PERSON_NAME] [PERSON_NAME] [PERSON_NAME] [PERSON_NAME]" at bounding box center [256, 151] width 97 height 129
click at [234, 149] on label "[PERSON_NAME]" at bounding box center [241, 150] width 38 height 7
click at [261, 227] on button "Надіслати" at bounding box center [257, 230] width 27 height 15
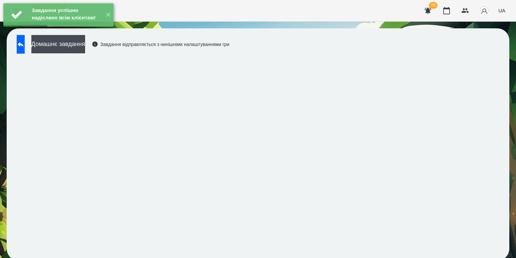
click at [105, 30] on div "Завдання успішно надіслано всім клієнтам! ✕" at bounding box center [58, 15] width 117 height 30
click at [85, 49] on button "Домашнє завдання" at bounding box center [58, 44] width 54 height 18
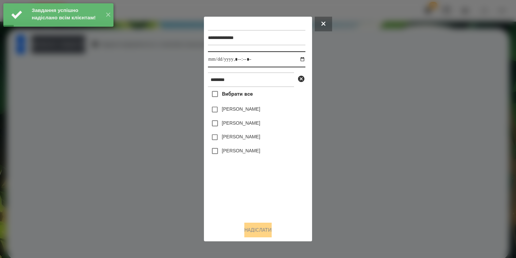
click at [300, 58] on input "datetime-local" at bounding box center [256, 59] width 97 height 16
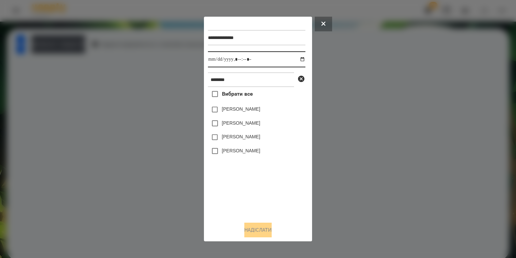
click at [294, 58] on input "datetime-local" at bounding box center [256, 59] width 97 height 16
type input "**********"
click at [258, 184] on div "Вибрати все [PERSON_NAME] [PERSON_NAME] [PERSON_NAME] [PERSON_NAME]" at bounding box center [256, 151] width 97 height 129
click at [240, 154] on label "[PERSON_NAME]" at bounding box center [241, 150] width 38 height 7
click at [250, 234] on button "Надіслати" at bounding box center [257, 230] width 27 height 15
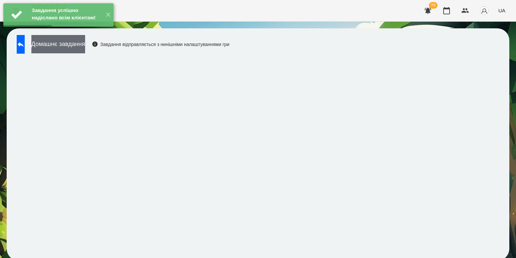
click at [85, 47] on button "Домашнє завдання" at bounding box center [58, 44] width 54 height 18
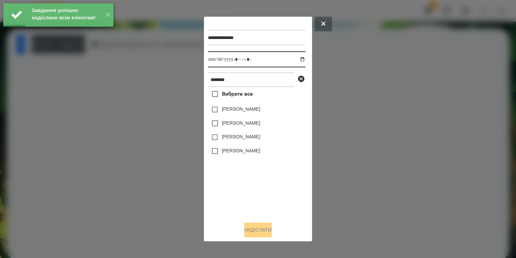
click at [300, 60] on input "datetime-local" at bounding box center [256, 59] width 97 height 16
click at [295, 58] on input "datetime-local" at bounding box center [256, 59] width 97 height 16
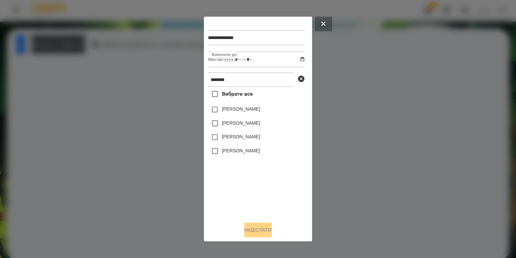
type input "**********"
drag, startPoint x: 224, startPoint y: 188, endPoint x: 227, endPoint y: 174, distance: 14.2
click at [224, 188] on div "Вибрати все [PERSON_NAME] [PERSON_NAME] [PERSON_NAME] [PERSON_NAME]" at bounding box center [256, 151] width 97 height 129
click at [236, 151] on label "[PERSON_NAME]" at bounding box center [241, 150] width 38 height 7
click at [250, 235] on button "Надіслати" at bounding box center [257, 230] width 27 height 15
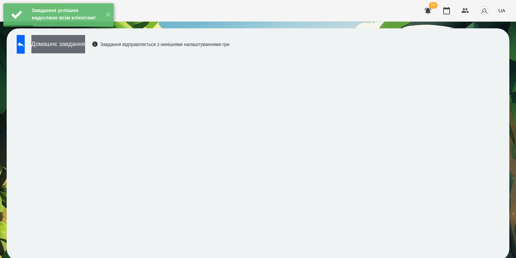
click at [85, 48] on button "Домашнє завдання" at bounding box center [58, 44] width 54 height 18
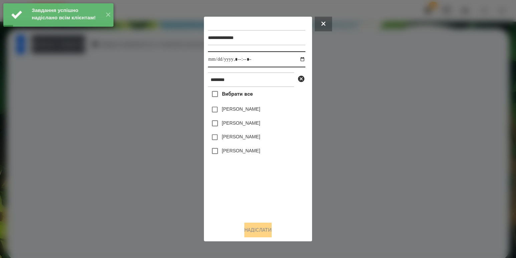
click at [294, 58] on input "datetime-local" at bounding box center [256, 59] width 97 height 16
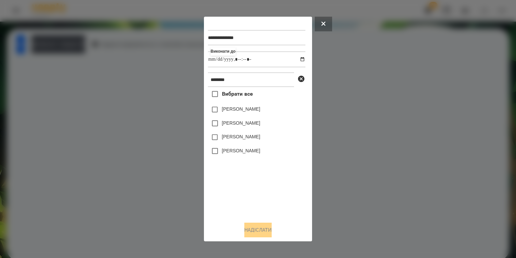
type input "**********"
click at [238, 179] on div "Вибрати все [PERSON_NAME] [PERSON_NAME] [PERSON_NAME] [PERSON_NAME]" at bounding box center [256, 151] width 97 height 129
drag, startPoint x: 245, startPoint y: 150, endPoint x: 255, endPoint y: 216, distance: 66.2
click at [245, 151] on label "[PERSON_NAME]" at bounding box center [241, 150] width 38 height 7
click at [257, 232] on button "Надіслати" at bounding box center [257, 230] width 27 height 15
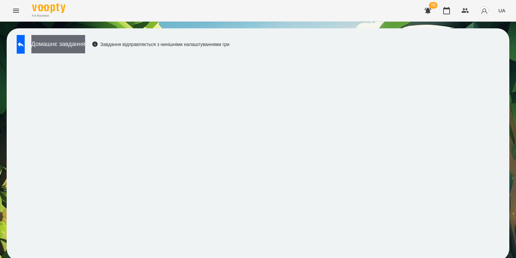
click at [85, 51] on button "Домашнє завдання" at bounding box center [58, 44] width 54 height 18
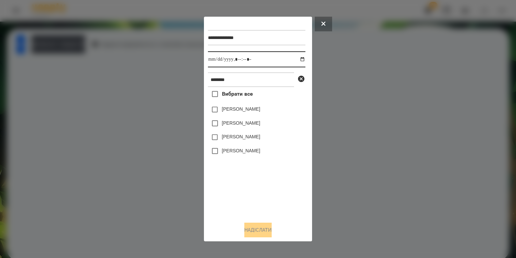
click at [295, 59] on input "datetime-local" at bounding box center [256, 59] width 97 height 16
type input "**********"
click at [245, 176] on div "Вибрати все [PERSON_NAME] [PERSON_NAME] [PERSON_NAME] [PERSON_NAME]" at bounding box center [256, 151] width 97 height 129
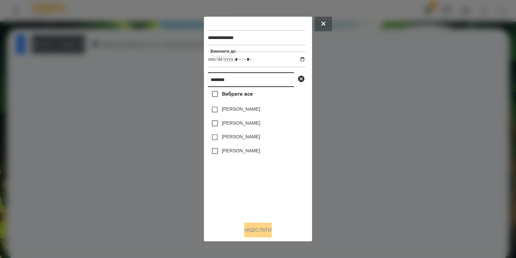
drag, startPoint x: 241, startPoint y: 84, endPoint x: 130, endPoint y: 77, distance: 111.3
click at [130, 77] on div "**********" at bounding box center [258, 129] width 516 height 258
type input "****"
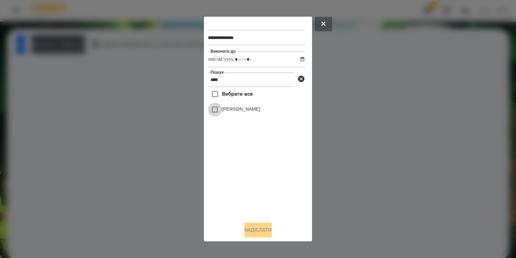
click at [222, 109] on div "[PERSON_NAME]" at bounding box center [256, 110] width 97 height 14
click at [232, 112] on label "[PERSON_NAME]" at bounding box center [241, 109] width 38 height 7
click at [244, 227] on button "Надіслати" at bounding box center [257, 230] width 27 height 15
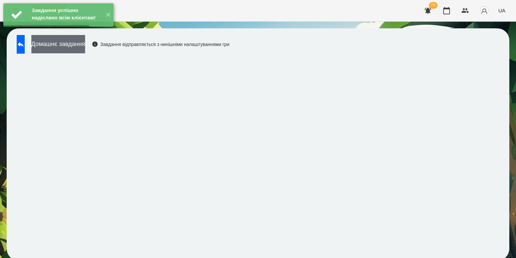
click at [84, 45] on button "Домашнє завдання" at bounding box center [58, 44] width 54 height 18
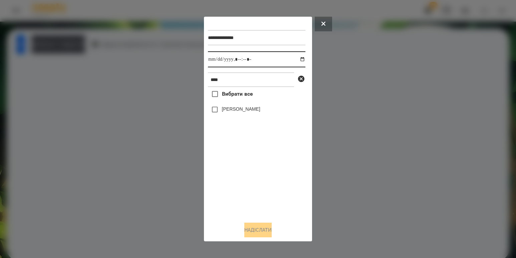
click at [294, 59] on input "datetime-local" at bounding box center [256, 59] width 97 height 16
type input "**********"
click at [242, 187] on div "Вибрати все [PERSON_NAME]" at bounding box center [256, 151] width 97 height 129
click at [236, 112] on label "[PERSON_NAME]" at bounding box center [241, 109] width 38 height 7
click at [250, 233] on button "Надіслати" at bounding box center [257, 230] width 27 height 15
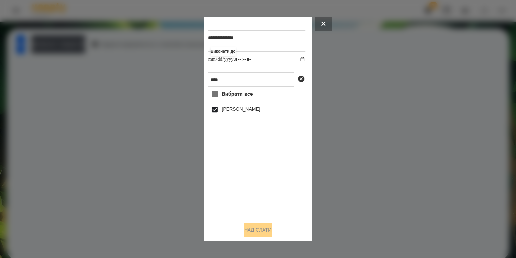
click at [176, 168] on div at bounding box center [258, 129] width 516 height 258
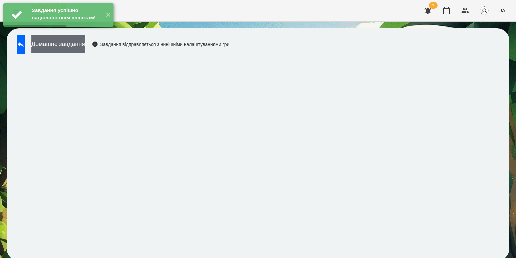
click at [85, 51] on button "Домашнє завдання" at bounding box center [58, 44] width 54 height 18
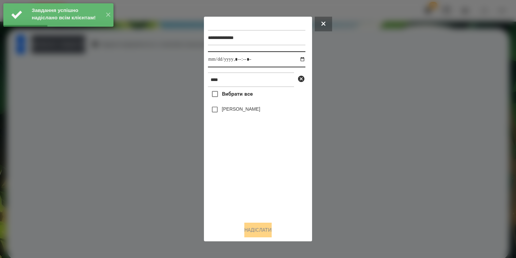
click at [298, 60] on input "datetime-local" at bounding box center [256, 59] width 97 height 16
type input "**********"
click at [255, 166] on div "Вибрати все [PERSON_NAME]" at bounding box center [256, 151] width 97 height 129
click at [243, 112] on label "[PERSON_NAME]" at bounding box center [241, 109] width 38 height 7
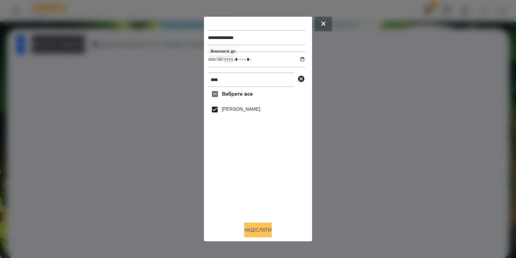
click at [252, 231] on button "Надіслати" at bounding box center [257, 230] width 27 height 15
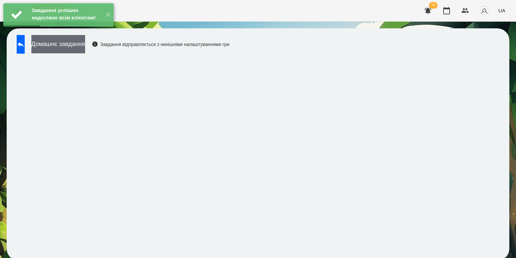
click at [83, 50] on button "Домашнє завдання" at bounding box center [58, 44] width 54 height 18
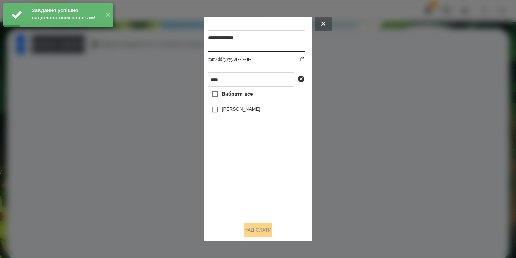
click at [302, 54] on input "datetime-local" at bounding box center [256, 59] width 97 height 16
drag, startPoint x: 297, startPoint y: 59, endPoint x: 285, endPoint y: 67, distance: 14.5
click at [297, 59] on input "datetime-local" at bounding box center [256, 59] width 97 height 16
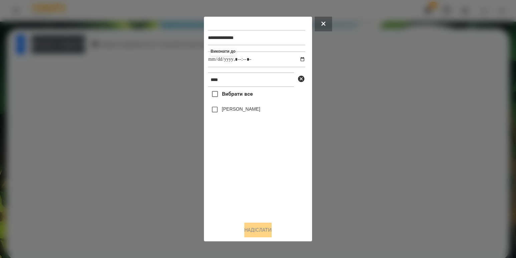
type input "**********"
drag, startPoint x: 254, startPoint y: 186, endPoint x: 253, endPoint y: 182, distance: 4.5
click at [254, 186] on div "Вибрати все [PERSON_NAME]" at bounding box center [256, 151] width 97 height 129
click at [233, 110] on label "[PERSON_NAME]" at bounding box center [241, 109] width 38 height 7
drag, startPoint x: 267, startPoint y: 233, endPoint x: 257, endPoint y: 226, distance: 11.9
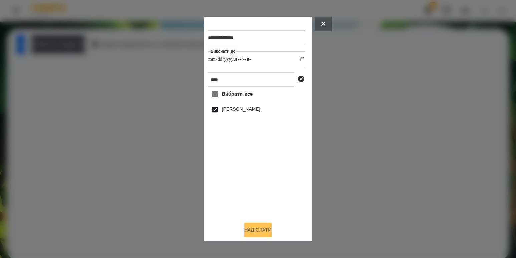
click at [267, 233] on button "Надіслати" at bounding box center [257, 230] width 27 height 15
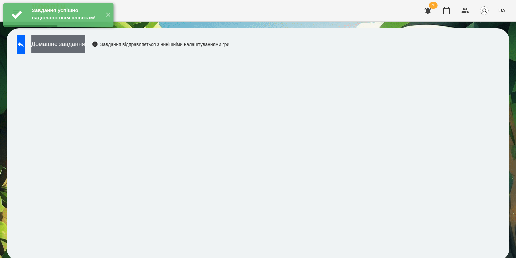
click at [85, 43] on button "Домашнє завдання" at bounding box center [58, 44] width 54 height 18
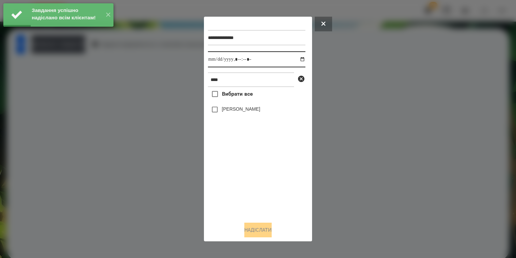
click at [291, 61] on input "datetime-local" at bounding box center [256, 59] width 97 height 16
click at [299, 61] on input "datetime-local" at bounding box center [256, 59] width 97 height 16
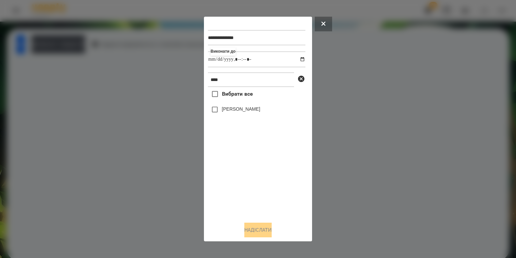
type input "**********"
click at [241, 183] on div "Вибрати все [PERSON_NAME]" at bounding box center [256, 151] width 97 height 129
click at [232, 111] on label "[PERSON_NAME]" at bounding box center [241, 109] width 38 height 7
click at [257, 233] on button "Надіслати" at bounding box center [257, 230] width 27 height 15
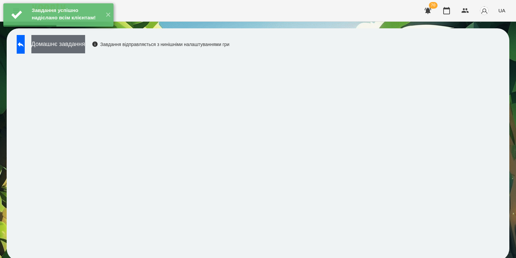
click at [85, 45] on button "Домашнє завдання" at bounding box center [58, 44] width 54 height 18
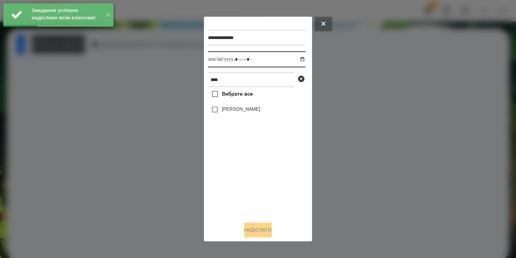
click at [294, 58] on input "datetime-local" at bounding box center [256, 59] width 97 height 16
type input "**********"
drag, startPoint x: 241, startPoint y: 192, endPoint x: 242, endPoint y: 159, distance: 32.0
click at [241, 192] on div "Вибрати все [PERSON_NAME]" at bounding box center [256, 151] width 97 height 129
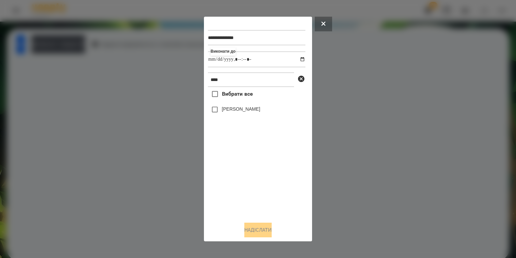
click at [237, 111] on label "[PERSON_NAME]" at bounding box center [241, 109] width 38 height 7
drag, startPoint x: 261, startPoint y: 228, endPoint x: 255, endPoint y: 217, distance: 12.5
click at [261, 228] on button "Надіслати" at bounding box center [257, 230] width 27 height 15
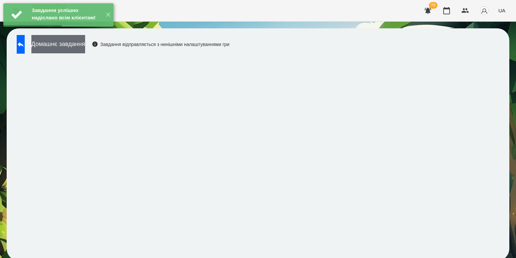
click at [82, 47] on button "Домашнє завдання" at bounding box center [58, 44] width 54 height 18
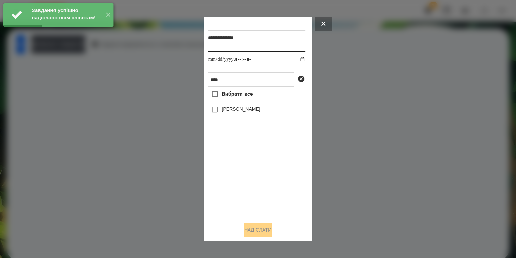
click at [299, 56] on input "datetime-local" at bounding box center [256, 59] width 97 height 16
drag, startPoint x: 299, startPoint y: 59, endPoint x: 284, endPoint y: 68, distance: 17.5
click at [299, 59] on input "datetime-local" at bounding box center [256, 59] width 97 height 16
type input "**********"
click at [232, 171] on div "Вибрати все [PERSON_NAME]" at bounding box center [256, 151] width 97 height 129
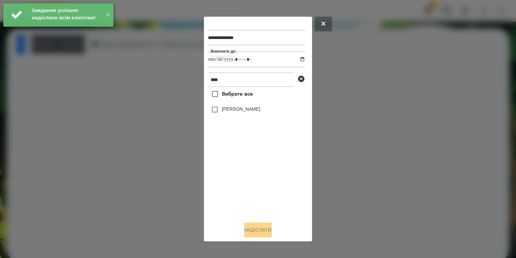
click at [237, 104] on div "[PERSON_NAME]" at bounding box center [256, 110] width 97 height 14
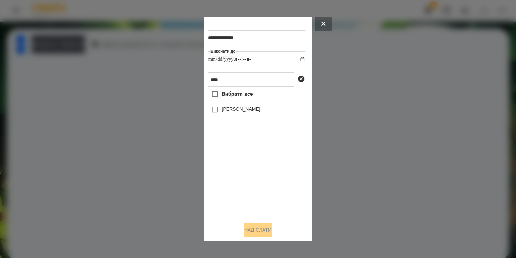
drag, startPoint x: 238, startPoint y: 108, endPoint x: 238, endPoint y: 120, distance: 12.7
click at [238, 108] on label "[PERSON_NAME]" at bounding box center [241, 109] width 38 height 7
click at [258, 228] on button "Надіслати" at bounding box center [257, 230] width 27 height 15
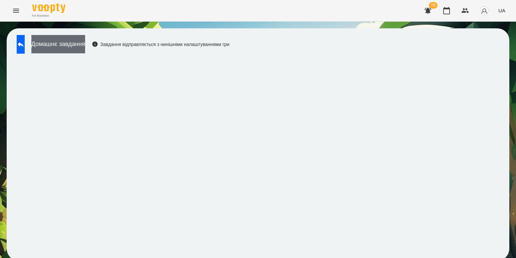
click at [81, 52] on button "Домашнє завдання" at bounding box center [58, 44] width 54 height 18
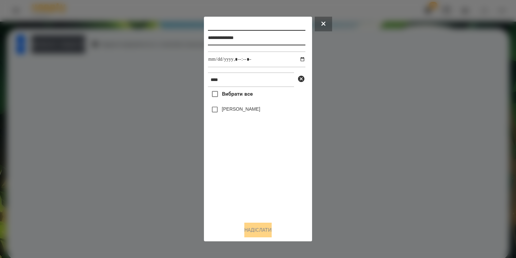
drag, startPoint x: 260, startPoint y: 35, endPoint x: 235, endPoint y: 41, distance: 25.0
click at [235, 41] on input "**********" at bounding box center [256, 37] width 97 height 15
type input "**********"
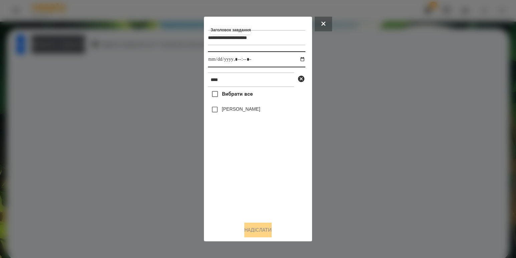
click at [296, 59] on input "datetime-local" at bounding box center [256, 59] width 97 height 16
type input "**********"
click at [244, 173] on div "Вибрати все [PERSON_NAME]" at bounding box center [256, 151] width 97 height 129
click at [346, 132] on div at bounding box center [258, 129] width 516 height 258
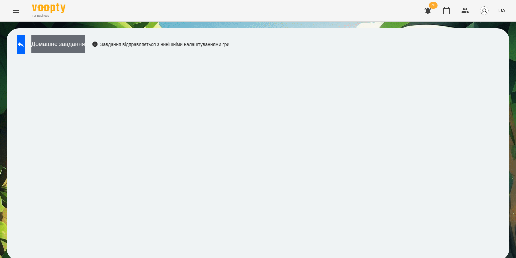
click at [85, 48] on button "Домашнє завдання" at bounding box center [58, 44] width 54 height 18
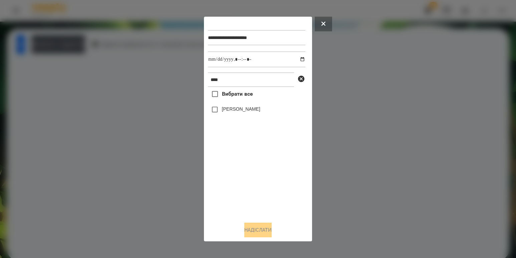
click at [230, 111] on label "[PERSON_NAME]" at bounding box center [241, 109] width 38 height 7
click at [258, 233] on button "Надіслати" at bounding box center [257, 230] width 27 height 15
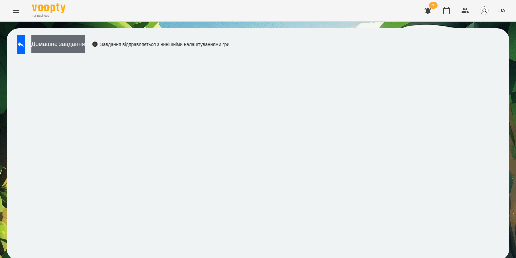
click at [85, 48] on button "Домашнє завдання" at bounding box center [58, 44] width 54 height 18
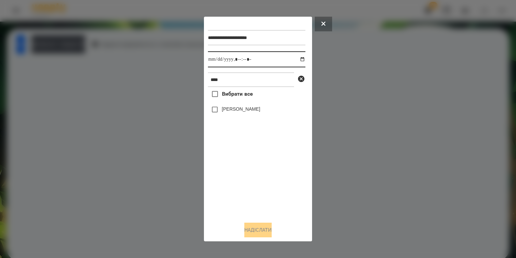
click at [299, 58] on input "datetime-local" at bounding box center [256, 59] width 97 height 16
type input "**********"
drag, startPoint x: 240, startPoint y: 200, endPoint x: 239, endPoint y: 171, distance: 28.4
click at [240, 198] on div "Вибрати все [PERSON_NAME]" at bounding box center [256, 151] width 97 height 129
click at [228, 115] on div "[PERSON_NAME]" at bounding box center [256, 110] width 97 height 14
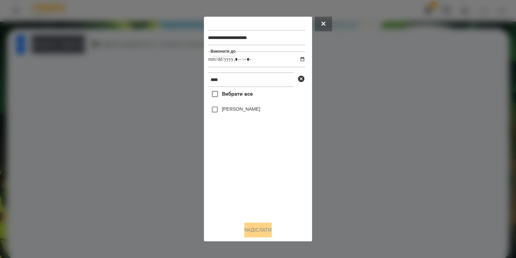
click at [236, 110] on label "[PERSON_NAME]" at bounding box center [241, 109] width 38 height 7
click at [263, 233] on button "Надіслати" at bounding box center [257, 230] width 27 height 15
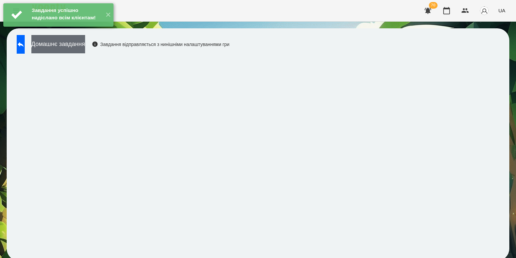
click at [85, 45] on button "Домашнє завдання" at bounding box center [58, 44] width 54 height 18
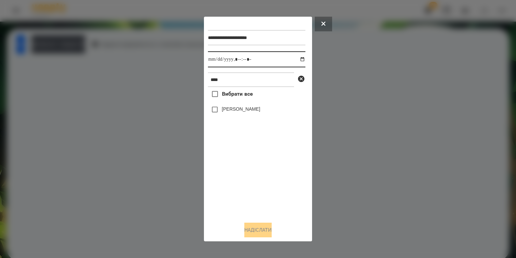
click at [296, 57] on input "datetime-local" at bounding box center [256, 59] width 97 height 16
type input "**********"
drag, startPoint x: 257, startPoint y: 187, endPoint x: 253, endPoint y: 175, distance: 13.0
click at [256, 187] on div "Вибрати все [PERSON_NAME]" at bounding box center [256, 151] width 97 height 129
drag, startPoint x: 234, startPoint y: 108, endPoint x: 241, endPoint y: 143, distance: 35.8
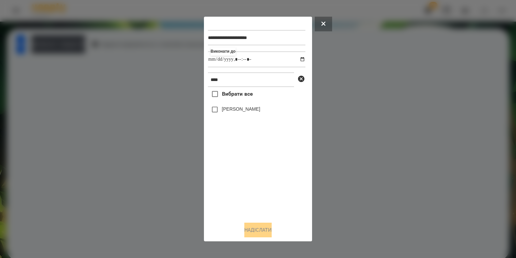
click at [234, 110] on label "[PERSON_NAME]" at bounding box center [241, 109] width 38 height 7
click at [251, 230] on button "Надіслати" at bounding box center [257, 230] width 27 height 15
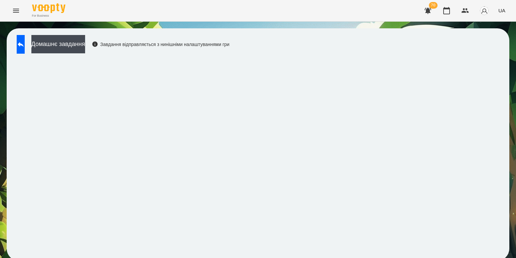
scroll to position [3, 0]
click at [85, 41] on button "Домашнє завдання" at bounding box center [58, 44] width 54 height 18
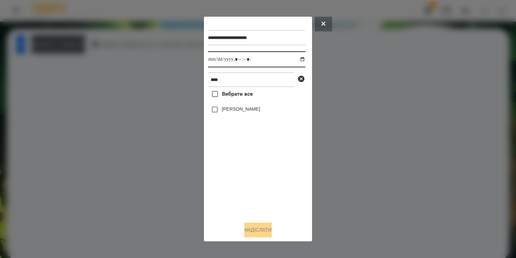
click at [298, 61] on input "datetime-local" at bounding box center [256, 59] width 97 height 16
type input "**********"
click at [247, 191] on div "Вибрати все [PERSON_NAME]" at bounding box center [256, 151] width 97 height 129
click at [242, 108] on label "[PERSON_NAME]" at bounding box center [241, 109] width 38 height 7
click at [250, 228] on button "Надіслати" at bounding box center [257, 230] width 27 height 15
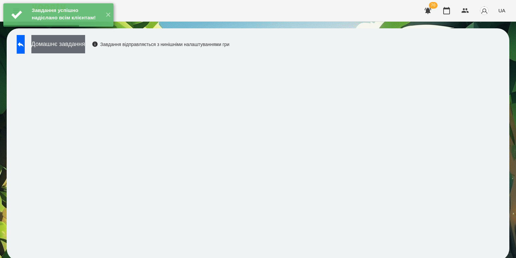
click at [83, 44] on button "Домашнє завдання" at bounding box center [58, 44] width 54 height 18
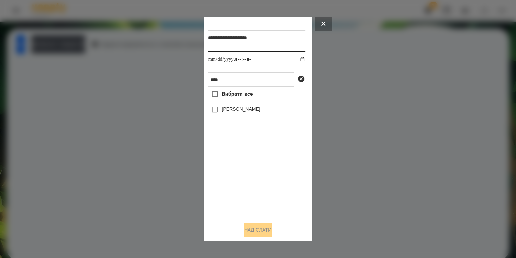
click at [299, 60] on input "datetime-local" at bounding box center [256, 59] width 97 height 16
type input "**********"
drag, startPoint x: 242, startPoint y: 193, endPoint x: 241, endPoint y: 149, distance: 43.4
click at [242, 193] on div "Вибрати все [PERSON_NAME]" at bounding box center [256, 151] width 97 height 129
click at [238, 109] on label "[PERSON_NAME]" at bounding box center [241, 109] width 38 height 7
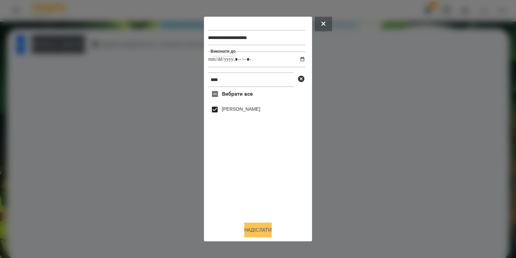
click at [259, 230] on button "Надіслати" at bounding box center [257, 230] width 27 height 15
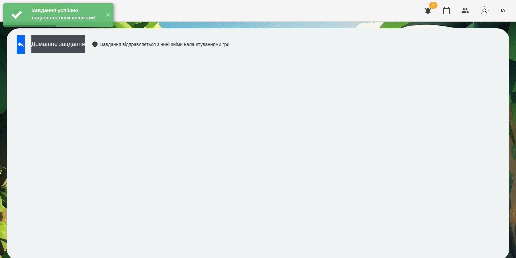
click at [91, 30] on div "Завдання успішно надіслано всім клієнтам! ✕" at bounding box center [58, 15] width 117 height 30
click at [85, 44] on button "Домашнє завдання" at bounding box center [58, 44] width 54 height 18
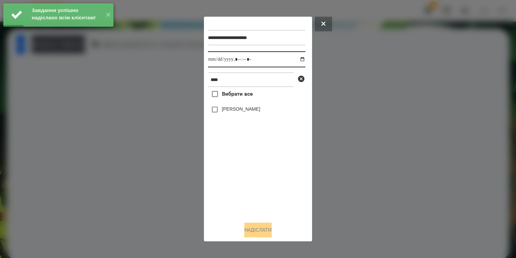
click at [295, 59] on input "datetime-local" at bounding box center [256, 59] width 97 height 16
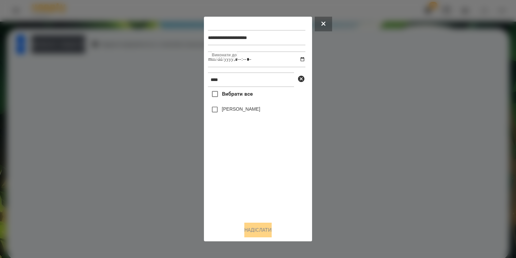
type input "**********"
drag, startPoint x: 236, startPoint y: 182, endPoint x: 240, endPoint y: 126, distance: 55.5
click at [236, 181] on div "Вибрати все [PERSON_NAME]" at bounding box center [256, 151] width 97 height 129
click at [242, 110] on label "[PERSON_NAME]" at bounding box center [241, 109] width 38 height 7
click at [262, 232] on button "Надіслати" at bounding box center [257, 230] width 27 height 15
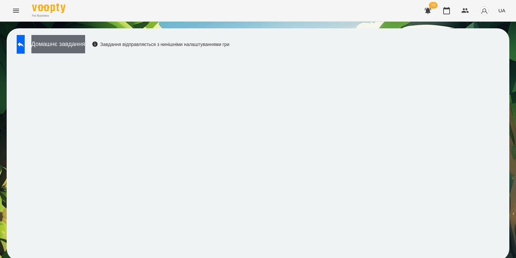
click at [85, 44] on button "Домашнє завдання" at bounding box center [58, 44] width 54 height 18
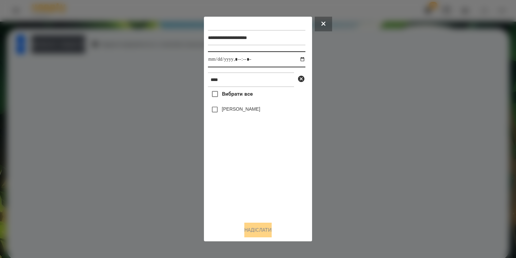
click at [293, 58] on input "datetime-local" at bounding box center [256, 59] width 97 height 16
type input "**********"
click at [246, 166] on div "Вибрати все [PERSON_NAME]" at bounding box center [256, 151] width 97 height 129
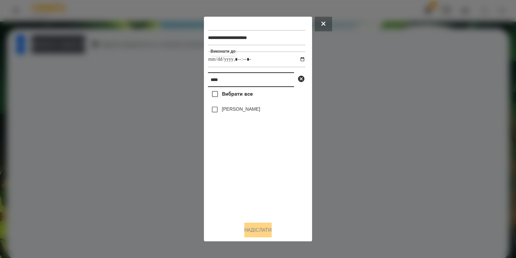
drag, startPoint x: 257, startPoint y: 76, endPoint x: 154, endPoint y: 68, distance: 102.8
click at [155, 68] on div "**********" at bounding box center [258, 129] width 516 height 258
type input "*******"
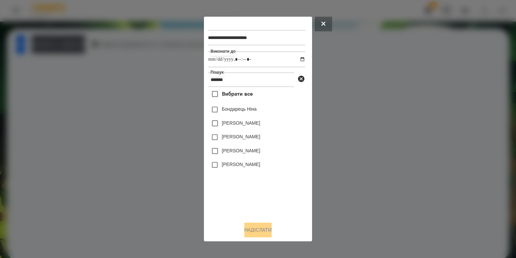
drag, startPoint x: 229, startPoint y: 161, endPoint x: 232, endPoint y: 165, distance: 4.8
click at [230, 162] on div "[PERSON_NAME]" at bounding box center [256, 165] width 97 height 14
click at [232, 165] on label "[PERSON_NAME]" at bounding box center [241, 164] width 38 height 7
click at [252, 230] on button "Надіслати" at bounding box center [257, 230] width 27 height 15
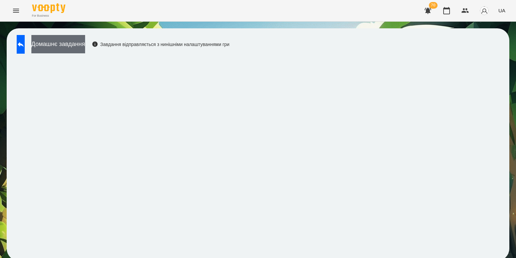
click at [84, 39] on button "Домашнє завдання" at bounding box center [58, 44] width 54 height 18
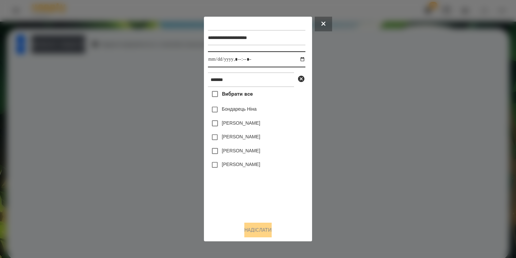
click at [297, 58] on input "datetime-local" at bounding box center [256, 59] width 97 height 16
type input "**********"
click at [252, 183] on div "Вибрати все [PERSON_NAME] [PERSON_NAME] [PERSON_NAME] [PERSON_NAME] [PERSON_NAM…" at bounding box center [256, 151] width 97 height 129
click at [248, 162] on label "[PERSON_NAME]" at bounding box center [241, 164] width 38 height 7
click at [254, 165] on label "[PERSON_NAME]" at bounding box center [241, 164] width 38 height 7
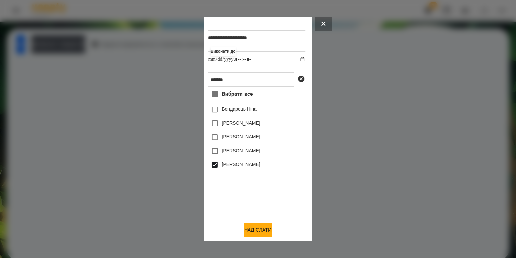
click at [251, 251] on div at bounding box center [258, 129] width 516 height 258
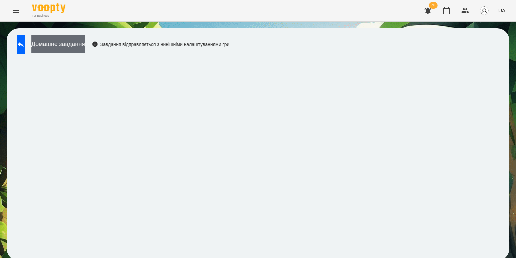
click at [85, 41] on button "Домашнє завдання" at bounding box center [58, 44] width 54 height 18
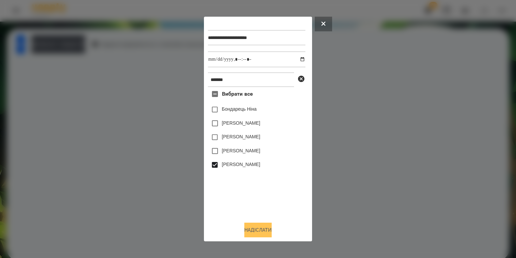
click at [260, 227] on button "Надіслати" at bounding box center [257, 230] width 27 height 15
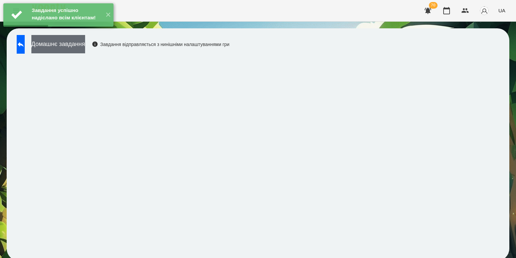
click at [85, 44] on button "Домашнє завдання" at bounding box center [58, 44] width 54 height 18
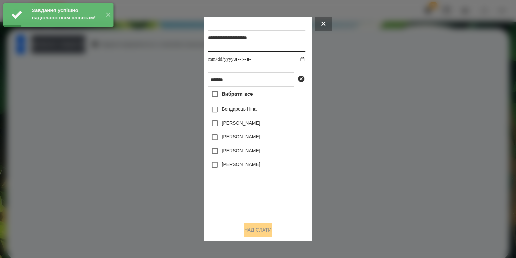
click at [293, 59] on input "datetime-local" at bounding box center [256, 59] width 97 height 16
type input "**********"
click at [260, 190] on div "Вибрати все [PERSON_NAME] [PERSON_NAME] [PERSON_NAME] [PERSON_NAME] [PERSON_NAM…" at bounding box center [256, 151] width 97 height 129
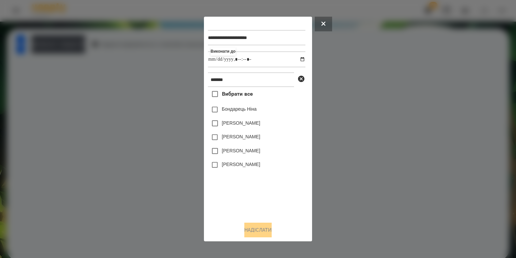
click at [256, 164] on label "[PERSON_NAME]" at bounding box center [241, 164] width 38 height 7
click at [257, 238] on button "Надіслати" at bounding box center [257, 230] width 27 height 15
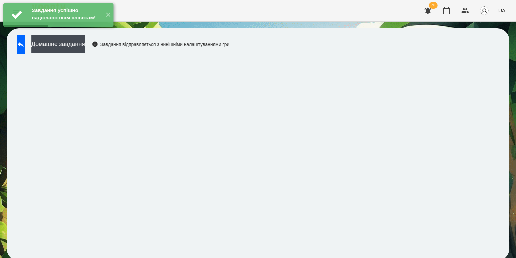
drag, startPoint x: 84, startPoint y: 40, endPoint x: 154, endPoint y: 52, distance: 70.5
click at [85, 30] on div "Завдання успішно надіслано всім клієнтам! ✕" at bounding box center [58, 15] width 117 height 30
click at [78, 45] on button "Домашнє завдання" at bounding box center [58, 44] width 54 height 18
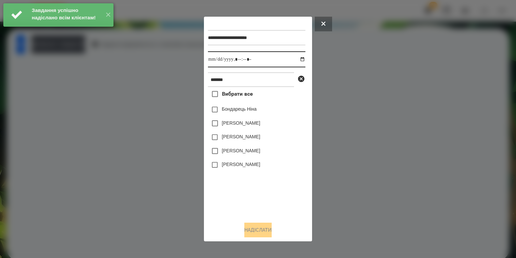
click at [302, 58] on input "datetime-local" at bounding box center [256, 59] width 97 height 16
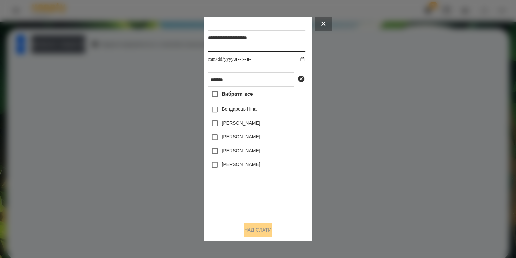
click at [298, 58] on input "datetime-local" at bounding box center [256, 59] width 97 height 16
type input "**********"
click at [249, 184] on div "Вибрати все [PERSON_NAME] [PERSON_NAME] [PERSON_NAME] [PERSON_NAME] [PERSON_NAM…" at bounding box center [256, 151] width 97 height 129
click at [251, 167] on label "[PERSON_NAME]" at bounding box center [241, 164] width 38 height 7
click at [258, 234] on button "Надіслати" at bounding box center [257, 230] width 27 height 15
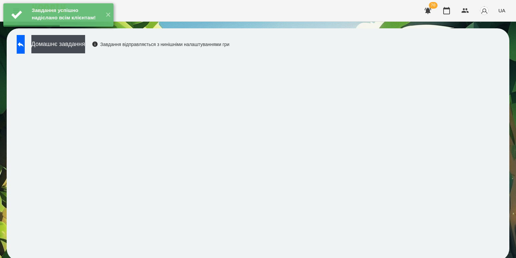
click at [92, 30] on div "Завдання успішно надіслано всім клієнтам! ✕" at bounding box center [58, 15] width 117 height 30
click at [85, 47] on button "Домашнє завдання" at bounding box center [58, 44] width 54 height 18
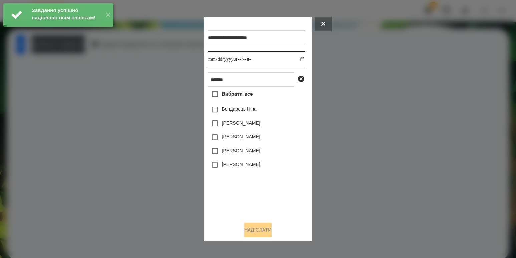
click at [295, 58] on input "datetime-local" at bounding box center [256, 59] width 97 height 16
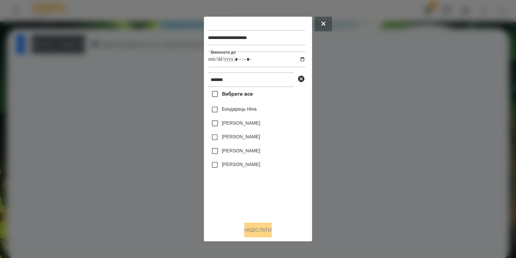
type input "**********"
drag, startPoint x: 252, startPoint y: 187, endPoint x: 250, endPoint y: 183, distance: 4.6
click at [252, 187] on div "Вибрати все [PERSON_NAME] [PERSON_NAME] [PERSON_NAME] [PERSON_NAME] [PERSON_NAM…" at bounding box center [256, 151] width 97 height 129
click at [244, 172] on div "[PERSON_NAME]" at bounding box center [256, 165] width 97 height 14
click at [246, 164] on label "[PERSON_NAME]" at bounding box center [241, 164] width 38 height 7
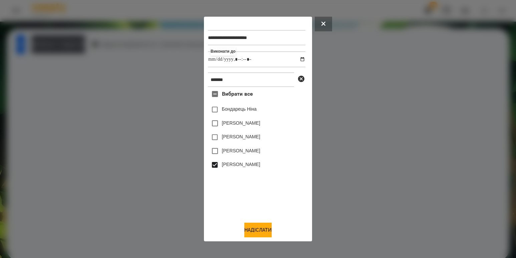
click at [259, 242] on div "**********" at bounding box center [258, 129] width 108 height 225
click at [256, 232] on button "Надіслати" at bounding box center [257, 230] width 27 height 15
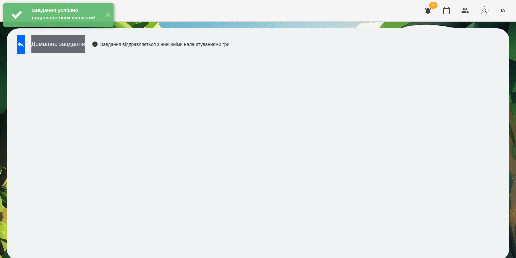
click at [77, 45] on button "Домашнє завдання" at bounding box center [58, 44] width 54 height 18
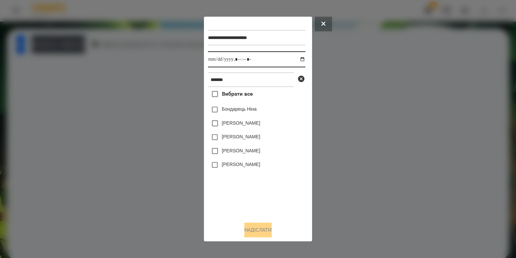
drag, startPoint x: 297, startPoint y: 58, endPoint x: 285, endPoint y: 66, distance: 15.2
click at [297, 58] on input "datetime-local" at bounding box center [256, 59] width 97 height 16
type input "**********"
drag, startPoint x: 225, startPoint y: 183, endPoint x: 228, endPoint y: 174, distance: 9.3
click at [225, 183] on div "Вибрати все [PERSON_NAME] [PERSON_NAME] [PERSON_NAME] [PERSON_NAME] [PERSON_NAM…" at bounding box center [256, 151] width 97 height 129
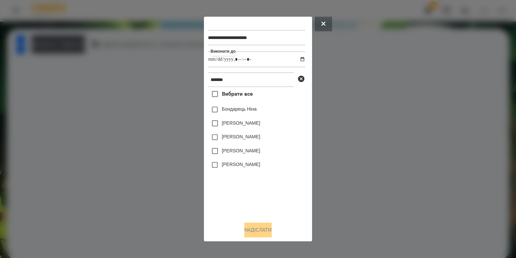
click at [233, 157] on div "[PERSON_NAME]" at bounding box center [256, 151] width 97 height 14
click at [233, 165] on label "[PERSON_NAME]" at bounding box center [241, 164] width 38 height 7
click at [250, 228] on button "Надіслати" at bounding box center [257, 230] width 27 height 15
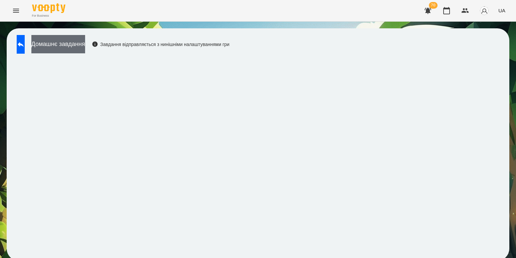
click at [85, 42] on button "Домашнє завдання" at bounding box center [58, 44] width 54 height 18
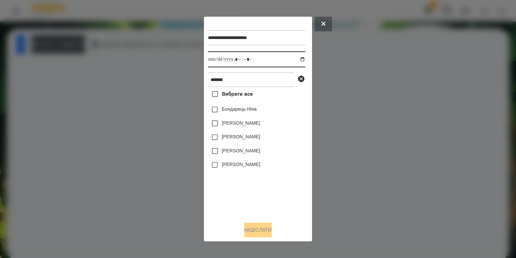
click at [294, 61] on input "datetime-local" at bounding box center [256, 59] width 97 height 16
type input "**********"
click at [225, 192] on div "Вибрати все [PERSON_NAME] [PERSON_NAME] [PERSON_NAME] [PERSON_NAME] [PERSON_NAM…" at bounding box center [256, 151] width 97 height 129
click at [233, 165] on label "[PERSON_NAME]" at bounding box center [241, 164] width 38 height 7
click at [257, 234] on button "Надіслати" at bounding box center [257, 230] width 27 height 15
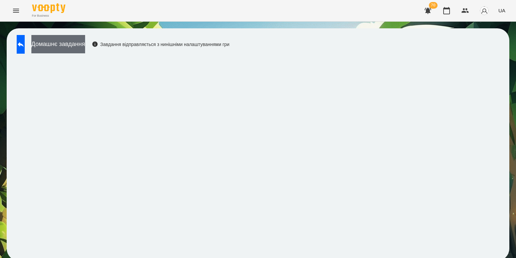
click at [85, 43] on button "Домашнє завдання" at bounding box center [58, 44] width 54 height 18
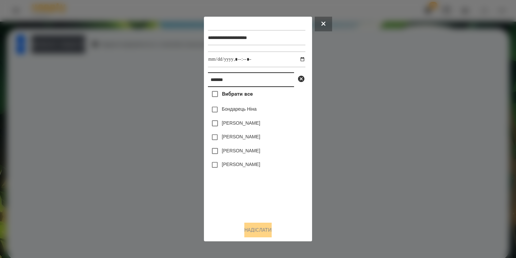
drag, startPoint x: 270, startPoint y: 80, endPoint x: 135, endPoint y: 66, distance: 136.3
click at [139, 66] on div "**********" at bounding box center [258, 129] width 516 height 258
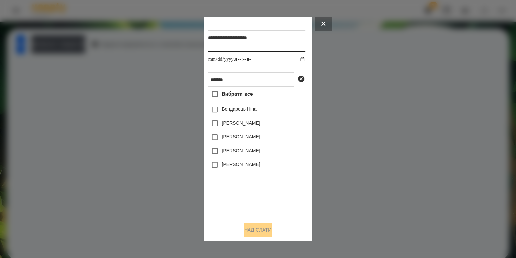
click at [296, 58] on input "datetime-local" at bounding box center [256, 59] width 97 height 16
type input "**********"
click at [249, 189] on div "Вибрати все [PERSON_NAME] [PERSON_NAME] [PERSON_NAME] [PERSON_NAME] [PERSON_NAM…" at bounding box center [256, 151] width 97 height 129
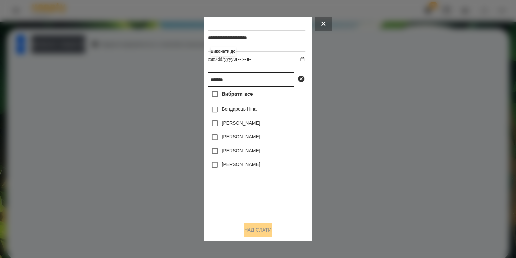
drag, startPoint x: 125, startPoint y: 60, endPoint x: 75, endPoint y: 51, distance: 50.5
click at [85, 52] on div "**********" at bounding box center [258, 129] width 516 height 258
type input "****"
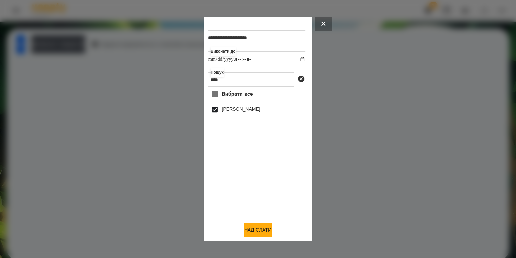
click at [260, 225] on button "Надіслати" at bounding box center [257, 230] width 27 height 15
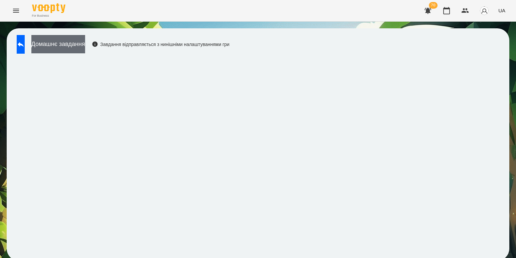
click at [85, 47] on button "Домашнє завдання" at bounding box center [58, 44] width 54 height 18
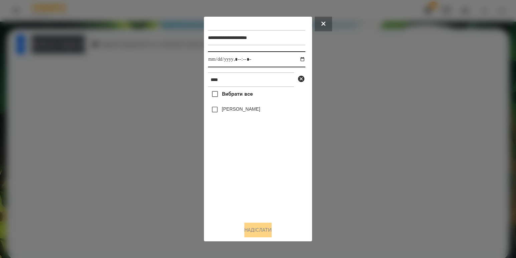
click at [296, 59] on input "datetime-local" at bounding box center [256, 59] width 97 height 16
type input "**********"
click at [234, 172] on div "Вибрати все [PERSON_NAME]" at bounding box center [256, 151] width 97 height 129
click at [242, 112] on label "[PERSON_NAME]" at bounding box center [241, 109] width 38 height 7
drag, startPoint x: 259, startPoint y: 229, endPoint x: 257, endPoint y: 225, distance: 4.3
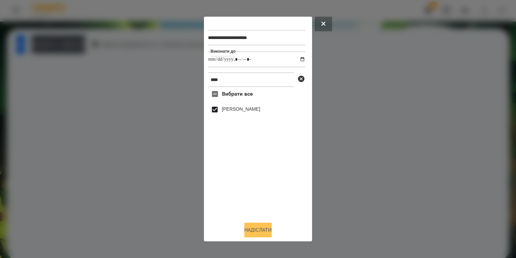
click at [259, 229] on button "Надіслати" at bounding box center [257, 230] width 27 height 15
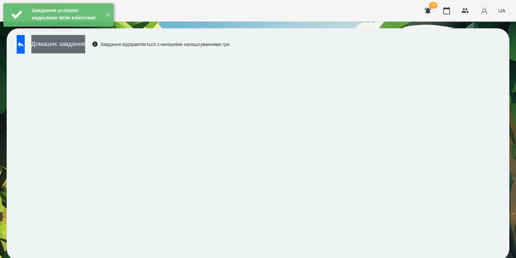
click at [85, 41] on button "Домашнє завдання" at bounding box center [58, 44] width 54 height 18
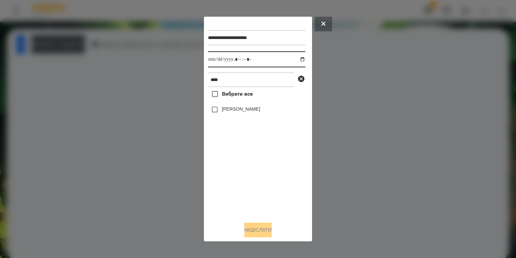
click at [299, 59] on input "datetime-local" at bounding box center [256, 59] width 97 height 16
type input "**********"
click at [241, 171] on div "Вибрати все [PERSON_NAME]" at bounding box center [256, 151] width 97 height 129
click at [235, 111] on label "[PERSON_NAME]" at bounding box center [241, 109] width 38 height 7
click at [248, 229] on button "Надіслати" at bounding box center [257, 230] width 27 height 15
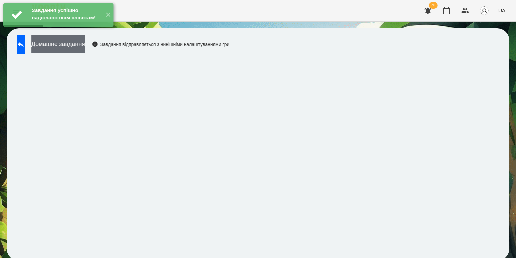
click at [85, 45] on button "Домашнє завдання" at bounding box center [58, 44] width 54 height 18
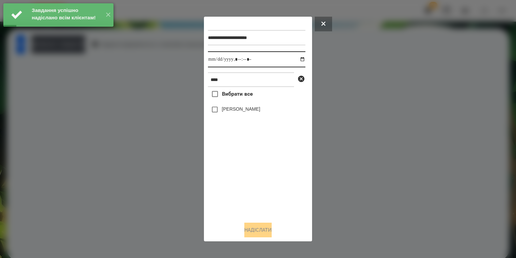
click at [297, 58] on input "datetime-local" at bounding box center [256, 59] width 97 height 16
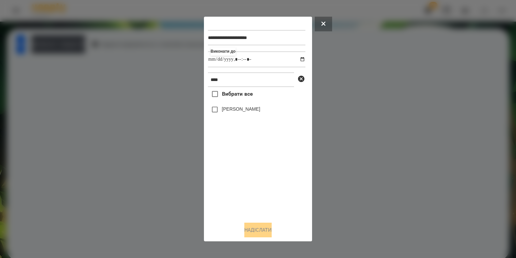
type input "**********"
click at [250, 179] on div "Вибрати все [PERSON_NAME]" at bounding box center [256, 151] width 97 height 129
click at [252, 110] on label "[PERSON_NAME]" at bounding box center [241, 109] width 38 height 7
click at [246, 232] on button "Надіслати" at bounding box center [257, 230] width 27 height 15
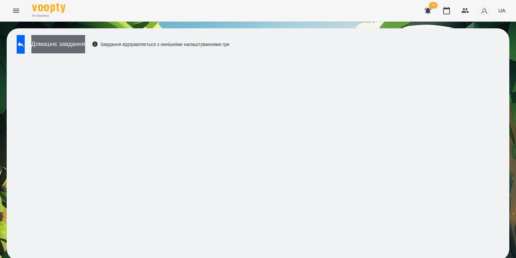
click at [85, 42] on button "Домашнє завдання" at bounding box center [58, 44] width 54 height 18
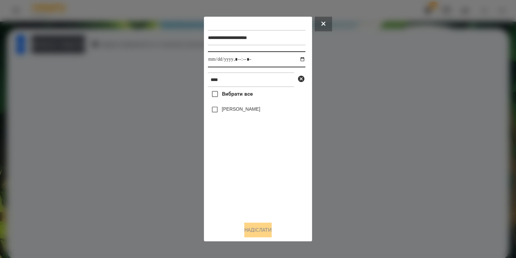
click at [296, 61] on input "datetime-local" at bounding box center [256, 59] width 97 height 16
type input "**********"
click at [276, 181] on div "Вибрати все [PERSON_NAME]" at bounding box center [256, 151] width 97 height 129
click at [220, 105] on div "[PERSON_NAME]" at bounding box center [256, 110] width 97 height 14
click at [256, 233] on button "Надіслати" at bounding box center [257, 230] width 27 height 15
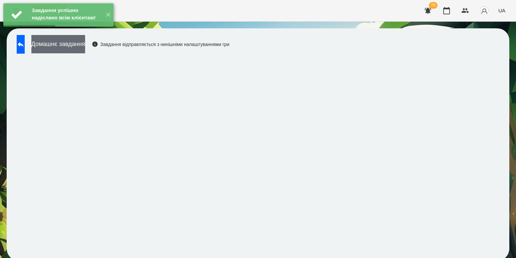
click at [85, 49] on button "Домашнє завдання" at bounding box center [58, 44] width 54 height 18
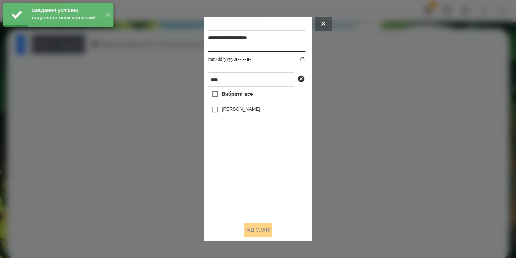
click at [297, 59] on input "datetime-local" at bounding box center [256, 59] width 97 height 16
type input "**********"
click at [234, 172] on div "Вибрати все [PERSON_NAME]" at bounding box center [256, 151] width 97 height 129
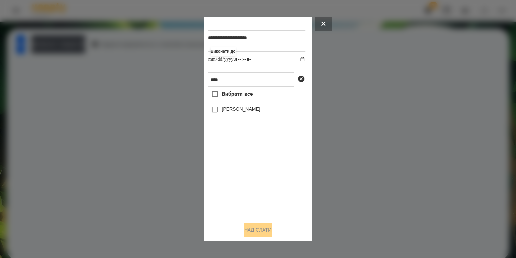
click at [232, 109] on label "[PERSON_NAME]" at bounding box center [241, 109] width 38 height 7
click at [263, 233] on button "Надіслати" at bounding box center [257, 230] width 27 height 15
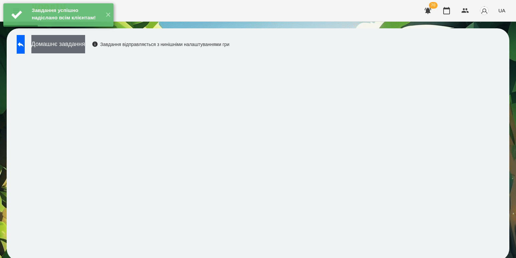
click at [85, 48] on button "Домашнє завдання" at bounding box center [58, 44] width 54 height 18
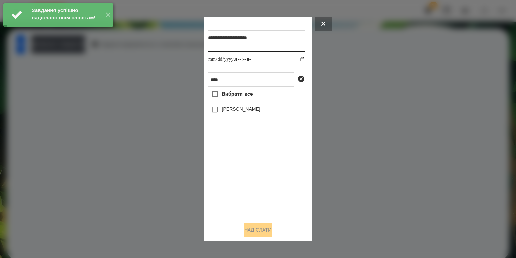
click at [296, 58] on input "datetime-local" at bounding box center [256, 59] width 97 height 16
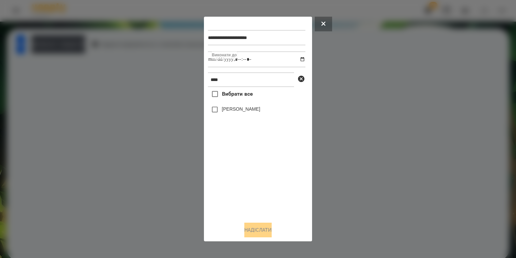
type input "**********"
drag, startPoint x: 229, startPoint y: 169, endPoint x: 234, endPoint y: 127, distance: 42.7
click at [230, 169] on div "Вибрати все [PERSON_NAME]" at bounding box center [256, 151] width 97 height 129
click at [229, 108] on label "[PERSON_NAME]" at bounding box center [241, 109] width 38 height 7
click at [261, 227] on button "Надіслати" at bounding box center [257, 230] width 27 height 15
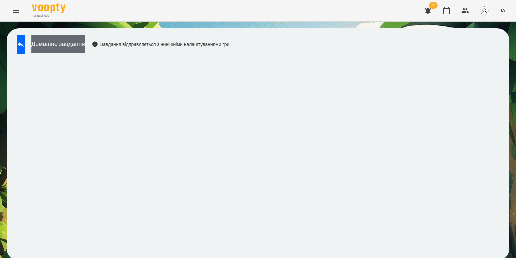
click at [71, 41] on button "Домашнє завдання" at bounding box center [58, 44] width 54 height 18
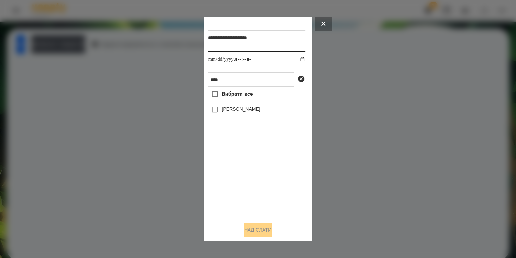
click at [293, 59] on input "datetime-local" at bounding box center [256, 59] width 97 height 16
type input "**********"
drag, startPoint x: 236, startPoint y: 191, endPoint x: 236, endPoint y: 187, distance: 4.0
click at [236, 191] on div "Вибрати все [PERSON_NAME]" at bounding box center [256, 151] width 97 height 129
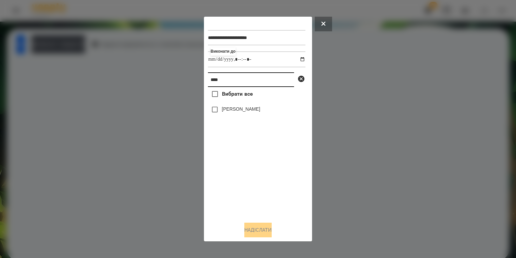
drag, startPoint x: 233, startPoint y: 82, endPoint x: 125, endPoint y: 66, distance: 108.2
click at [133, 69] on div "**********" at bounding box center [258, 129] width 516 height 258
type input "***"
drag, startPoint x: 242, startPoint y: 109, endPoint x: 239, endPoint y: 117, distance: 8.7
click at [241, 112] on label "[PERSON_NAME]" at bounding box center [241, 109] width 38 height 7
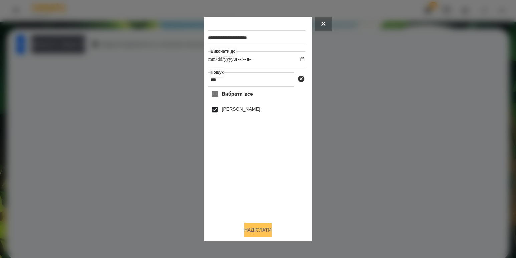
click at [253, 229] on button "Надіслати" at bounding box center [257, 230] width 27 height 15
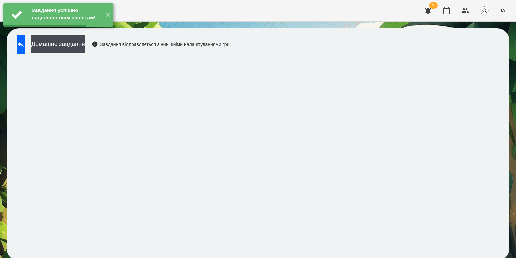
click at [93, 30] on div "Завдання успішно надіслано всім клієнтам! ✕" at bounding box center [58, 15] width 117 height 30
click at [85, 45] on button "Домашнє завдання" at bounding box center [58, 44] width 54 height 18
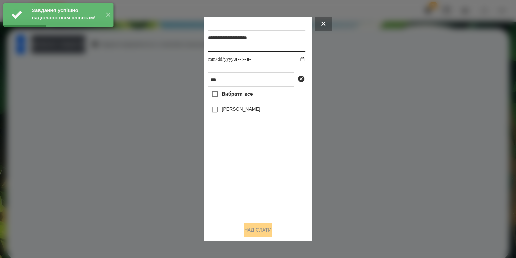
click at [295, 62] on input "datetime-local" at bounding box center [256, 59] width 97 height 16
click at [406, 118] on div at bounding box center [258, 129] width 516 height 258
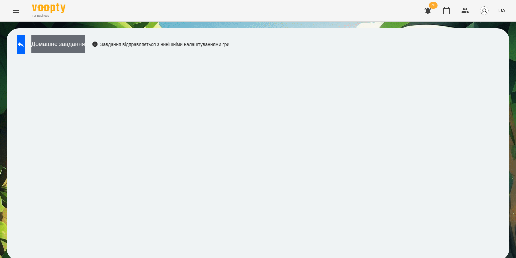
click at [85, 44] on button "Домашнє завдання" at bounding box center [58, 44] width 54 height 18
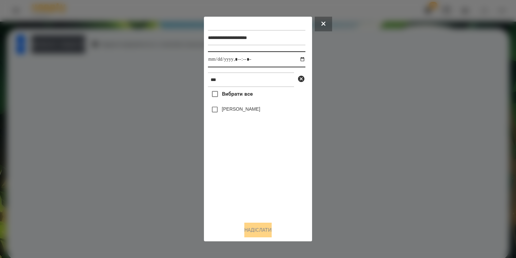
click at [300, 59] on input "datetime-local" at bounding box center [256, 59] width 97 height 16
click at [297, 60] on input "datetime-local" at bounding box center [256, 59] width 97 height 16
type input "**********"
click at [250, 175] on div "Вибрати все [PERSON_NAME]" at bounding box center [256, 151] width 97 height 129
click at [237, 109] on label "[PERSON_NAME]" at bounding box center [241, 109] width 38 height 7
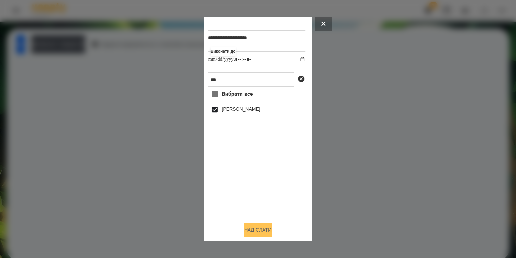
click at [260, 227] on button "Надіслати" at bounding box center [257, 230] width 27 height 15
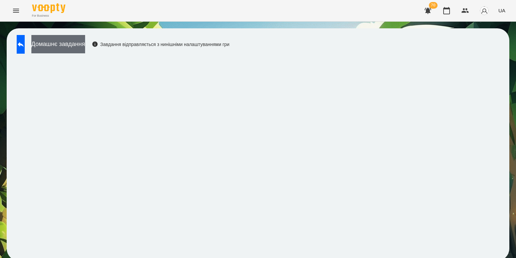
click at [84, 39] on button "Домашнє завдання" at bounding box center [58, 44] width 54 height 18
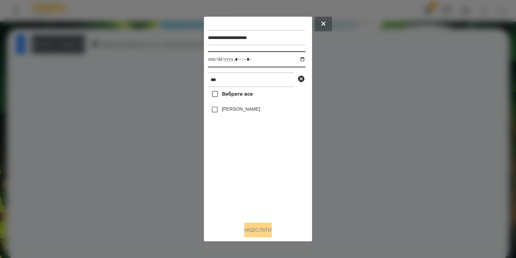
click at [296, 60] on input "datetime-local" at bounding box center [256, 59] width 97 height 16
type input "**********"
click at [250, 196] on div "Вибрати все [PERSON_NAME]" at bounding box center [256, 151] width 97 height 129
click at [223, 112] on label "[PERSON_NAME]" at bounding box center [241, 109] width 38 height 7
click at [269, 229] on button "Надіслати" at bounding box center [257, 230] width 27 height 15
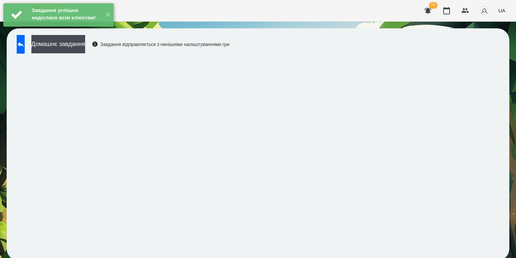
click at [96, 30] on div "Завдання успішно надіслано всім клієнтам! ✕" at bounding box center [58, 15] width 117 height 30
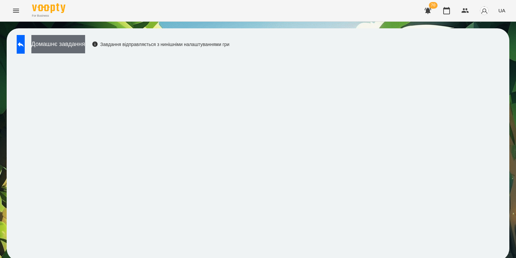
click at [85, 44] on button "Домашнє завдання" at bounding box center [58, 44] width 54 height 18
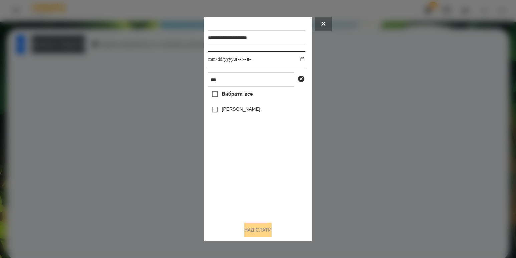
click at [299, 58] on input "datetime-local" at bounding box center [256, 59] width 97 height 16
type input "**********"
click at [264, 168] on div "Вибрати все [PERSON_NAME]" at bounding box center [256, 151] width 97 height 129
drag, startPoint x: 251, startPoint y: 110, endPoint x: 248, endPoint y: 112, distance: 4.0
click at [251, 110] on div "[PERSON_NAME]" at bounding box center [256, 110] width 97 height 14
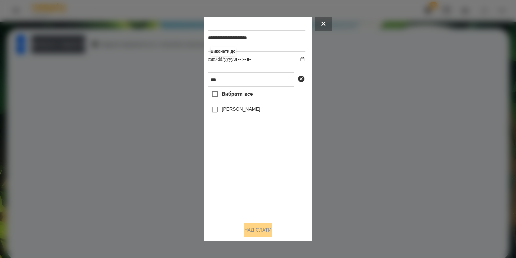
click at [244, 112] on label "[PERSON_NAME]" at bounding box center [241, 109] width 38 height 7
click at [254, 227] on button "Надіслати" at bounding box center [257, 230] width 27 height 15
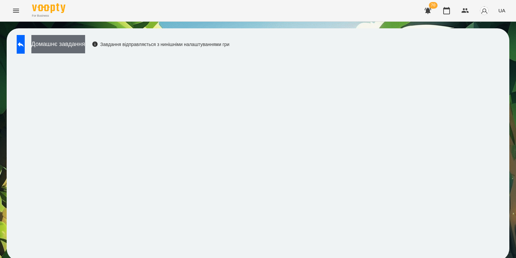
click at [85, 46] on button "Домашнє завдання" at bounding box center [58, 44] width 54 height 18
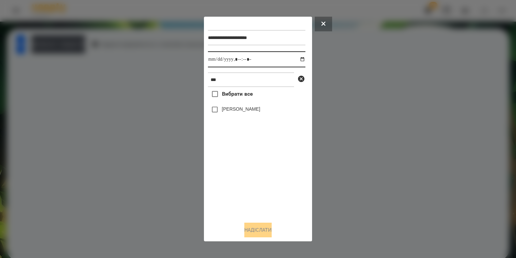
click at [298, 58] on input "datetime-local" at bounding box center [256, 59] width 97 height 16
type input "**********"
click at [271, 186] on div "Вибрати все [PERSON_NAME]" at bounding box center [256, 151] width 97 height 129
drag, startPoint x: 238, startPoint y: 109, endPoint x: 244, endPoint y: 192, distance: 83.0
click at [238, 109] on label "[PERSON_NAME]" at bounding box center [241, 109] width 38 height 7
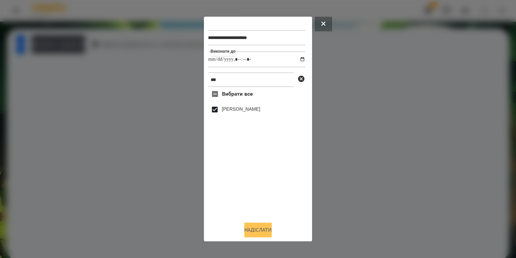
click at [259, 229] on button "Надіслати" at bounding box center [257, 230] width 27 height 15
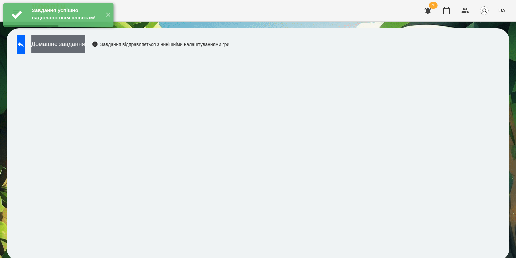
click at [79, 44] on button "Домашнє завдання" at bounding box center [58, 44] width 54 height 18
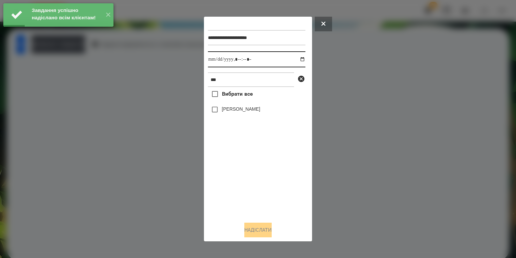
click at [297, 58] on input "datetime-local" at bounding box center [256, 59] width 97 height 16
type input "**********"
click at [234, 189] on div "Вибрати все [PERSON_NAME]" at bounding box center [256, 151] width 97 height 129
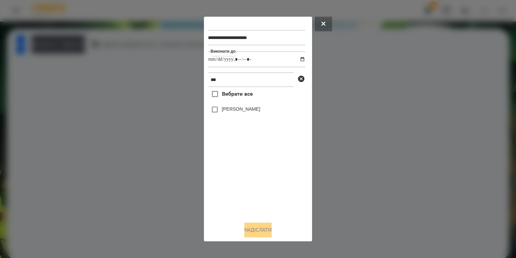
click at [241, 112] on label "[PERSON_NAME]" at bounding box center [241, 109] width 38 height 7
click at [260, 233] on button "Надіслати" at bounding box center [257, 230] width 27 height 15
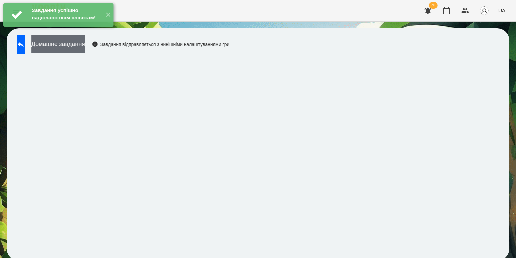
click at [85, 45] on button "Домашнє завдання" at bounding box center [58, 44] width 54 height 18
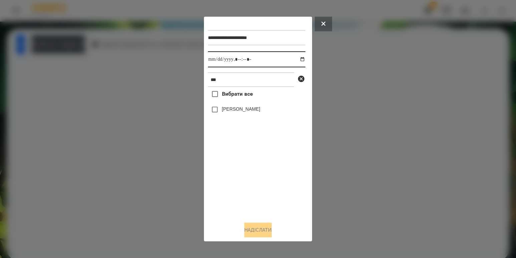
drag, startPoint x: 297, startPoint y: 56, endPoint x: 291, endPoint y: 66, distance: 12.0
click at [297, 57] on input "datetime-local" at bounding box center [256, 59] width 97 height 16
type input "**********"
click at [244, 185] on div "Вибрати все [PERSON_NAME]" at bounding box center [256, 151] width 97 height 129
click at [242, 110] on label "[PERSON_NAME]" at bounding box center [241, 109] width 38 height 7
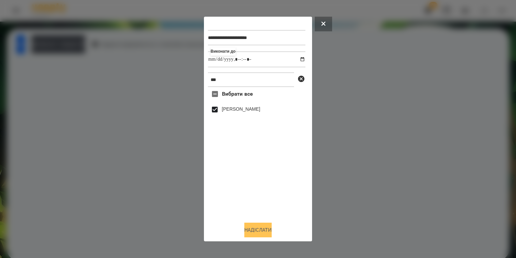
click at [255, 227] on button "Надіслати" at bounding box center [257, 230] width 27 height 15
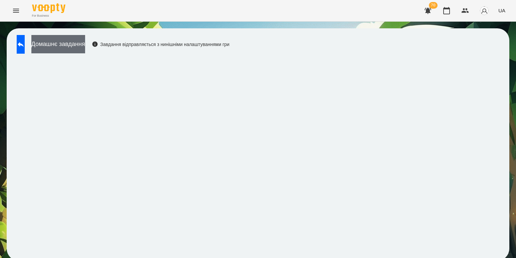
click at [59, 35] on button "Домашнє завдання" at bounding box center [58, 44] width 54 height 18
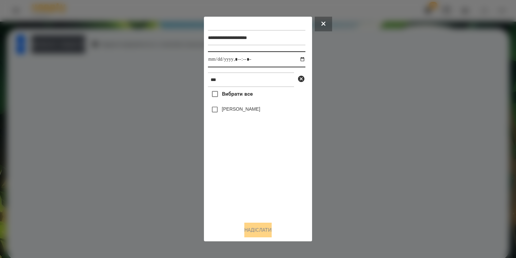
click at [295, 59] on input "datetime-local" at bounding box center [256, 59] width 97 height 16
type input "**********"
drag, startPoint x: 237, startPoint y: 168, endPoint x: 237, endPoint y: 159, distance: 9.3
click at [237, 168] on div "Вибрати все [PERSON_NAME]" at bounding box center [256, 151] width 97 height 129
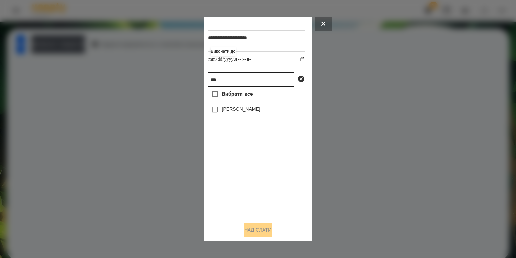
drag, startPoint x: 249, startPoint y: 79, endPoint x: 113, endPoint y: 68, distance: 135.9
click at [116, 68] on div "**********" at bounding box center [258, 129] width 516 height 258
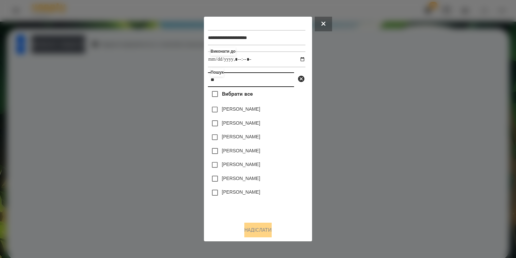
type input "**"
click at [222, 153] on label "[PERSON_NAME]" at bounding box center [241, 150] width 38 height 7
click at [249, 229] on button "Надіслати" at bounding box center [257, 230] width 27 height 15
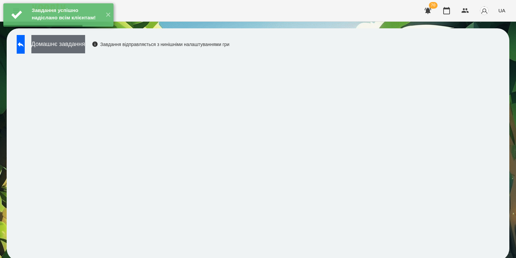
click at [85, 46] on button "Домашнє завдання" at bounding box center [58, 44] width 54 height 18
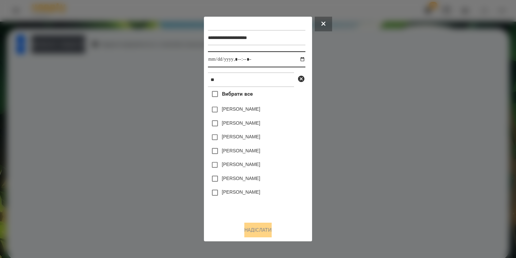
click at [296, 58] on input "datetime-local" at bounding box center [256, 59] width 97 height 16
type input "**********"
drag, startPoint x: 277, startPoint y: 195, endPoint x: 276, endPoint y: 190, distance: 5.1
click at [277, 195] on div "[PERSON_NAME]" at bounding box center [256, 193] width 97 height 14
click at [246, 152] on label "[PERSON_NAME]" at bounding box center [241, 150] width 38 height 7
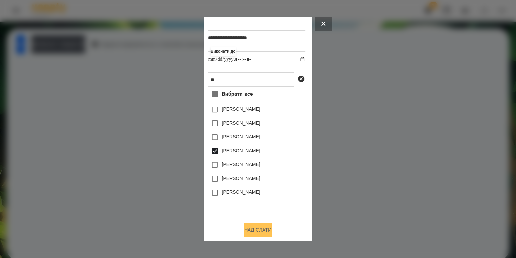
click at [258, 229] on button "Надіслати" at bounding box center [257, 230] width 27 height 15
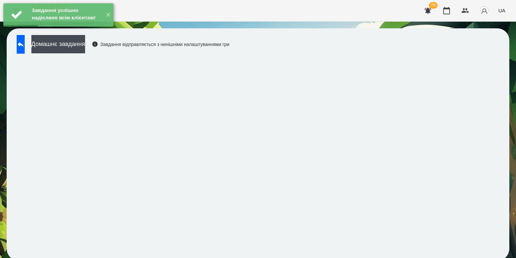
scroll to position [0, 0]
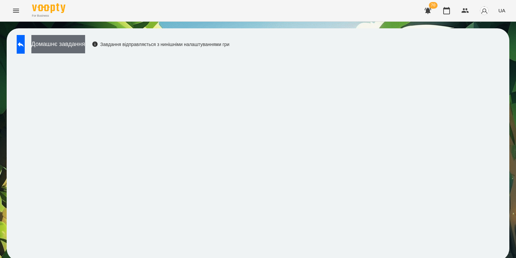
click at [85, 48] on button "Домашнє завдання" at bounding box center [58, 44] width 54 height 18
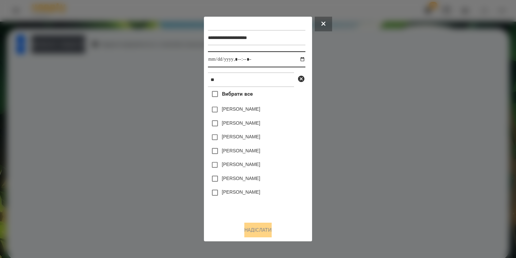
click at [297, 59] on input "datetime-local" at bounding box center [256, 59] width 97 height 16
type input "**********"
click at [283, 186] on div "[PERSON_NAME]" at bounding box center [256, 179] width 97 height 14
click at [256, 151] on label "[PERSON_NAME]" at bounding box center [241, 150] width 38 height 7
click at [263, 230] on button "Надіслати" at bounding box center [257, 230] width 27 height 15
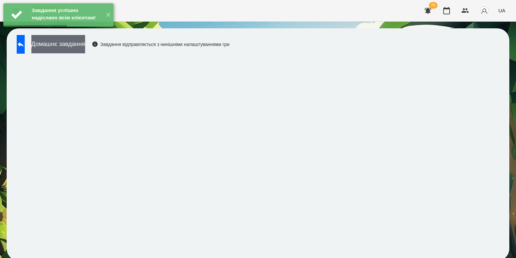
click at [79, 53] on button "Домашнє завдання" at bounding box center [58, 44] width 54 height 18
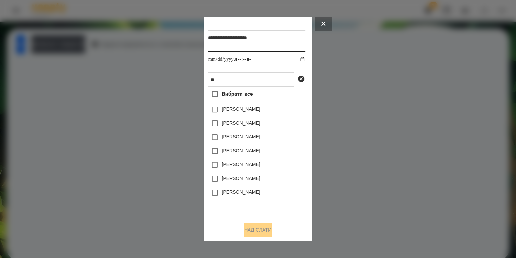
click at [293, 60] on input "datetime-local" at bounding box center [256, 59] width 97 height 16
type input "**********"
click at [281, 189] on div "[PERSON_NAME]" at bounding box center [256, 193] width 97 height 14
drag, startPoint x: 260, startPoint y: 153, endPoint x: 266, endPoint y: 213, distance: 60.1
click at [260, 154] on label "[PERSON_NAME]" at bounding box center [241, 150] width 38 height 7
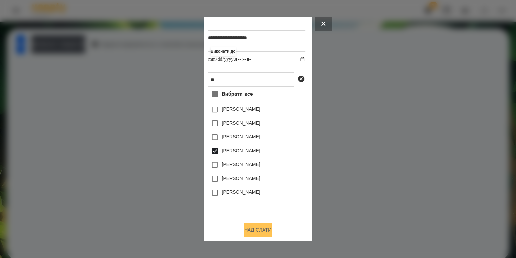
click at [263, 232] on button "Надіслати" at bounding box center [257, 230] width 27 height 15
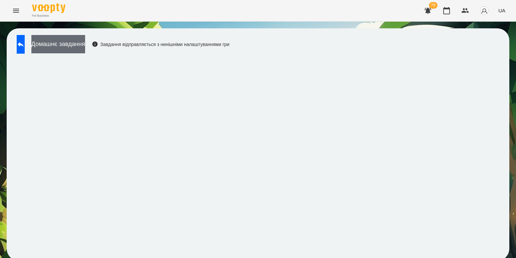
click at [84, 47] on button "Домашнє завдання" at bounding box center [58, 44] width 54 height 18
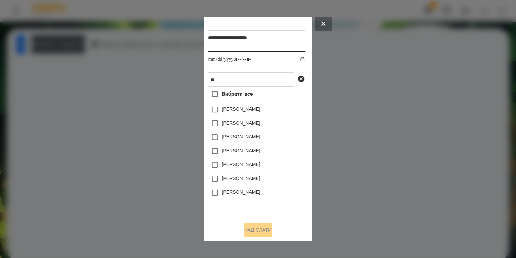
click at [293, 59] on input "datetime-local" at bounding box center [256, 59] width 97 height 16
type input "**********"
drag, startPoint x: 293, startPoint y: 188, endPoint x: 286, endPoint y: 171, distance: 17.9
click at [293, 188] on div "[PERSON_NAME]" at bounding box center [256, 193] width 97 height 14
click at [252, 154] on label "[PERSON_NAME]" at bounding box center [241, 150] width 38 height 7
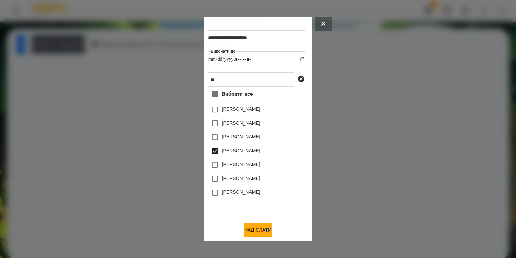
click at [252, 244] on div at bounding box center [258, 129] width 516 height 258
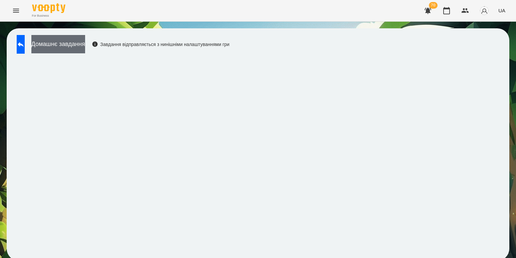
click at [84, 41] on button "Домашнє завдання" at bounding box center [58, 44] width 54 height 18
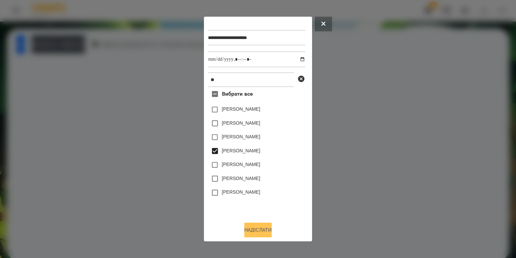
click at [264, 230] on button "Надіслати" at bounding box center [257, 230] width 27 height 15
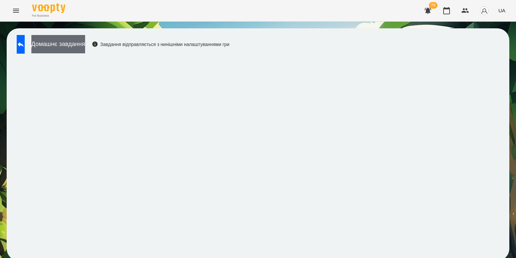
click at [85, 50] on button "Домашнє завдання" at bounding box center [58, 44] width 54 height 18
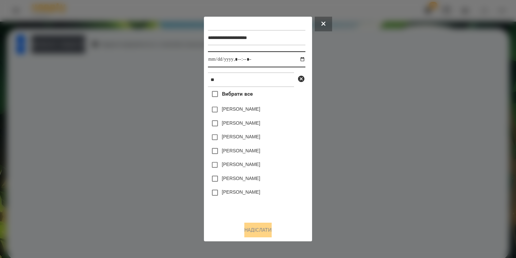
click at [300, 60] on input "datetime-local" at bounding box center [256, 59] width 97 height 16
click at [294, 59] on input "datetime-local" at bounding box center [256, 59] width 97 height 16
type input "**********"
click at [279, 187] on div "[PERSON_NAME]" at bounding box center [256, 193] width 97 height 14
click at [254, 154] on label "[PERSON_NAME]" at bounding box center [241, 150] width 38 height 7
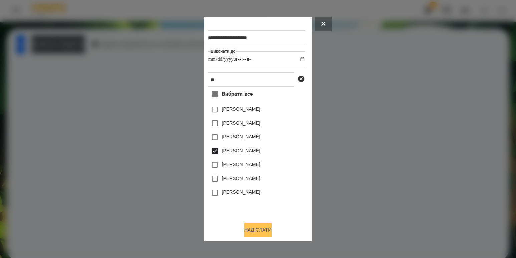
click at [266, 230] on button "Надіслати" at bounding box center [257, 230] width 27 height 15
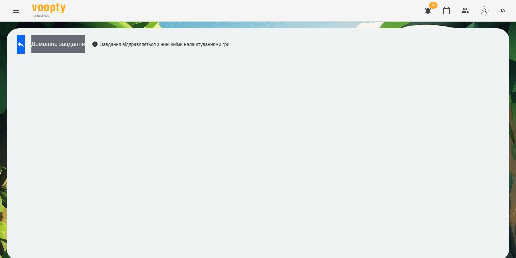
click at [79, 41] on button "Домашнє завдання" at bounding box center [58, 44] width 54 height 18
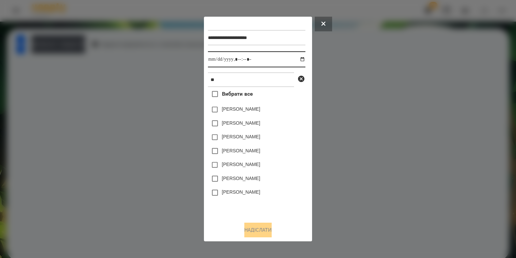
click at [298, 58] on input "datetime-local" at bounding box center [256, 59] width 97 height 16
type input "**********"
drag, startPoint x: 293, startPoint y: 193, endPoint x: 292, endPoint y: 189, distance: 3.9
click at [293, 193] on div "[PERSON_NAME]" at bounding box center [256, 193] width 97 height 14
click at [258, 150] on label "[PERSON_NAME]" at bounding box center [241, 150] width 38 height 7
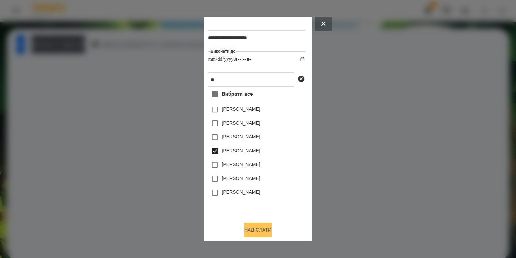
click at [259, 235] on button "Надіслати" at bounding box center [257, 230] width 27 height 15
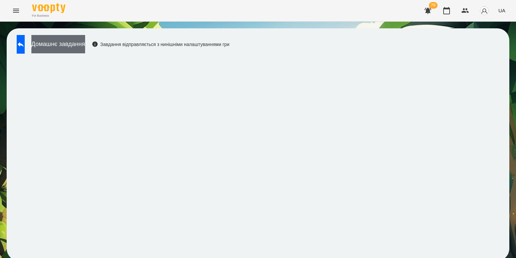
click at [83, 44] on button "Домашнє завдання" at bounding box center [58, 44] width 54 height 18
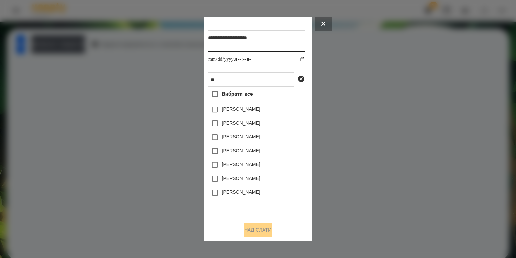
click at [295, 59] on input "datetime-local" at bounding box center [256, 59] width 97 height 16
type input "**********"
drag, startPoint x: 283, startPoint y: 187, endPoint x: 281, endPoint y: 182, distance: 5.4
click at [283, 186] on div "[PERSON_NAME]" at bounding box center [256, 179] width 97 height 14
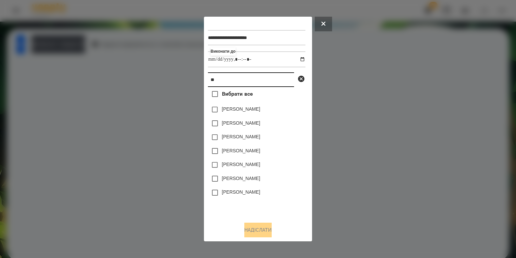
drag, startPoint x: 232, startPoint y: 85, endPoint x: 190, endPoint y: 80, distance: 41.8
click at [190, 80] on div "**********" at bounding box center [258, 129] width 516 height 258
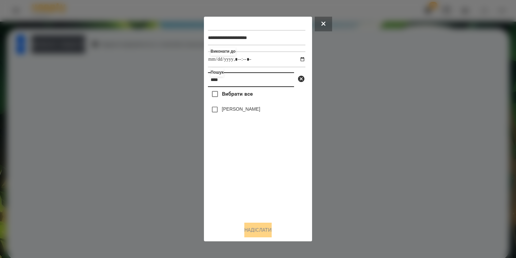
type input "****"
click at [241, 109] on label "[PERSON_NAME]" at bounding box center [241, 109] width 38 height 7
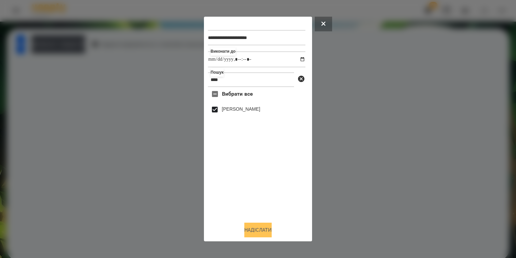
click at [263, 228] on button "Надіслати" at bounding box center [257, 230] width 27 height 15
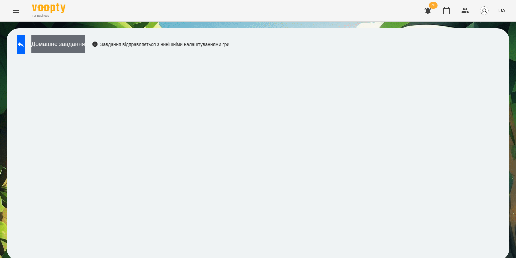
click at [85, 52] on button "Домашнє завдання" at bounding box center [58, 44] width 54 height 18
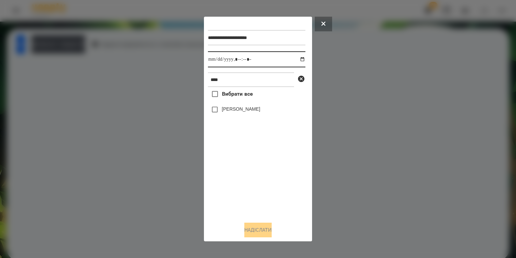
click at [297, 59] on input "datetime-local" at bounding box center [256, 59] width 97 height 16
type input "**********"
click at [250, 173] on div "Вибрати все [PERSON_NAME]" at bounding box center [256, 151] width 97 height 129
click at [236, 110] on label "[PERSON_NAME]" at bounding box center [241, 109] width 38 height 7
click at [267, 232] on button "Надіслати" at bounding box center [257, 230] width 27 height 15
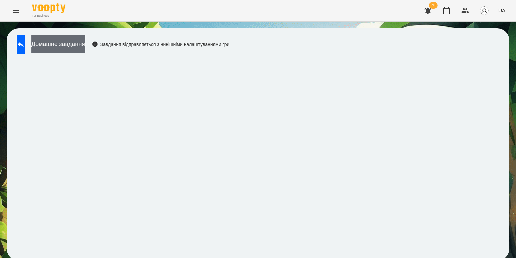
click at [85, 50] on button "Домашнє завдання" at bounding box center [58, 44] width 54 height 18
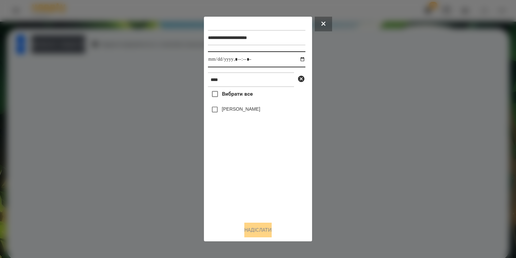
click at [295, 58] on input "datetime-local" at bounding box center [256, 59] width 97 height 16
type input "**********"
click at [255, 167] on div "Вибрати все [PERSON_NAME]" at bounding box center [256, 151] width 97 height 129
click at [243, 112] on label "[PERSON_NAME]" at bounding box center [241, 109] width 38 height 7
click at [256, 229] on button "Надіслати" at bounding box center [257, 230] width 27 height 15
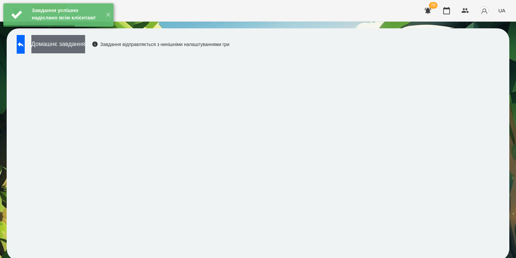
click at [78, 48] on button "Домашнє завдання" at bounding box center [58, 44] width 54 height 18
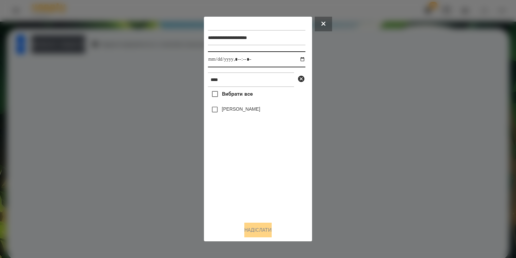
click at [297, 57] on input "datetime-local" at bounding box center [256, 59] width 97 height 16
type input "**********"
click at [238, 171] on div "Вибрати все [PERSON_NAME]" at bounding box center [256, 151] width 97 height 129
click at [228, 110] on label "[PERSON_NAME]" at bounding box center [241, 109] width 38 height 7
click at [258, 237] on button "Надіслати" at bounding box center [257, 230] width 27 height 15
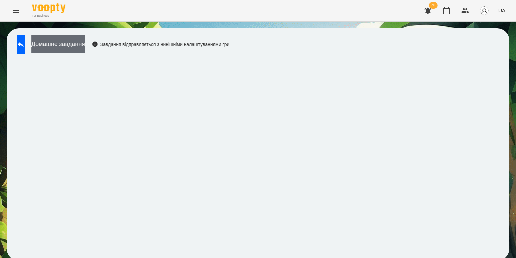
click at [85, 38] on button "Домашнє завдання" at bounding box center [58, 44] width 54 height 18
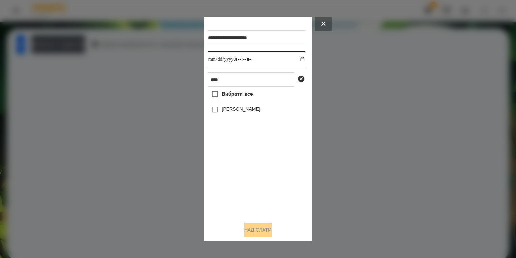
click at [299, 59] on input "datetime-local" at bounding box center [256, 59] width 97 height 16
type input "**********"
click at [274, 178] on div "Вибрати все [PERSON_NAME]" at bounding box center [256, 151] width 97 height 129
click at [224, 104] on div "[PERSON_NAME]" at bounding box center [256, 110] width 97 height 14
click at [224, 108] on label "[PERSON_NAME]" at bounding box center [241, 109] width 38 height 7
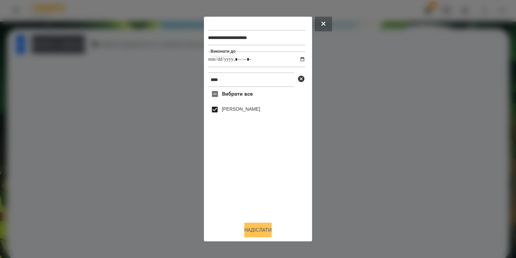
click at [257, 228] on button "Надіслати" at bounding box center [257, 230] width 27 height 15
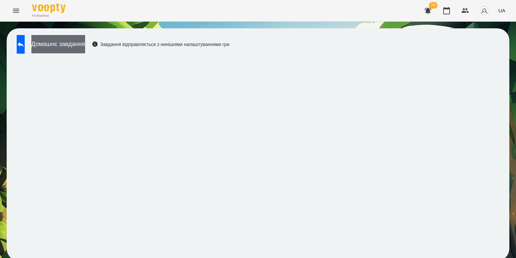
click at [85, 44] on button "Домашнє завдання" at bounding box center [58, 44] width 54 height 18
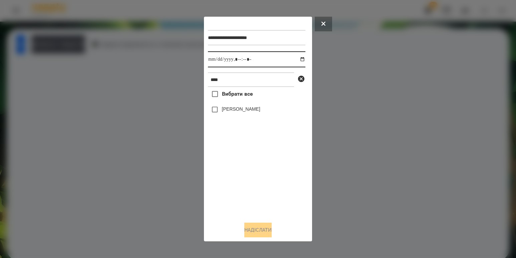
click at [297, 59] on input "datetime-local" at bounding box center [256, 59] width 97 height 16
type input "**********"
click at [247, 176] on div "Вибрати все [PERSON_NAME]" at bounding box center [256, 151] width 97 height 129
click at [242, 112] on label "[PERSON_NAME]" at bounding box center [241, 109] width 38 height 7
click at [261, 229] on button "Надіслати" at bounding box center [257, 230] width 27 height 15
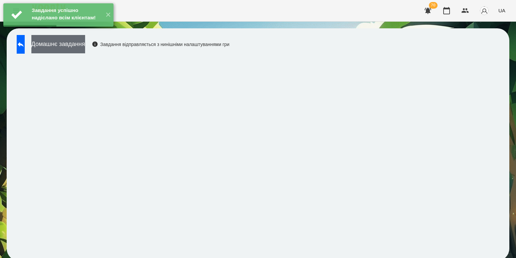
click at [85, 48] on button "Домашнє завдання" at bounding box center [58, 44] width 54 height 18
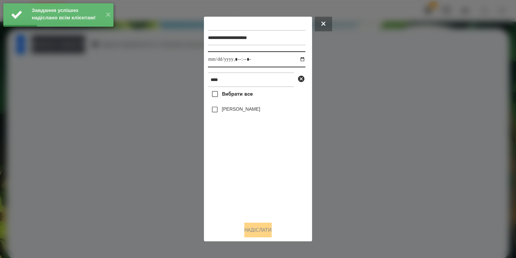
click at [292, 59] on input "datetime-local" at bounding box center [256, 59] width 97 height 16
click at [297, 60] on input "datetime-local" at bounding box center [256, 59] width 97 height 16
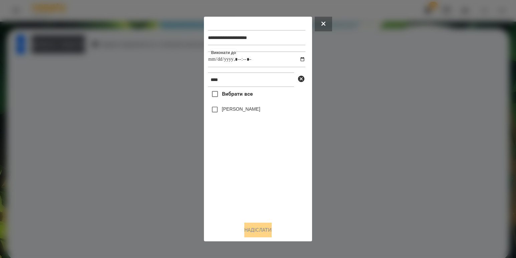
type input "**********"
click at [246, 179] on div "Вибрати все [PERSON_NAME]" at bounding box center [256, 151] width 97 height 129
click at [248, 109] on label "[PERSON_NAME]" at bounding box center [241, 109] width 38 height 7
click at [258, 233] on button "Надіслати" at bounding box center [257, 230] width 27 height 15
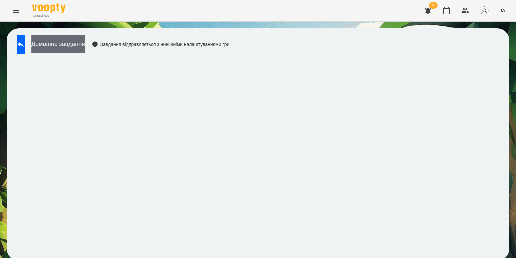
click at [85, 47] on button "Домашнє завдання" at bounding box center [58, 44] width 54 height 18
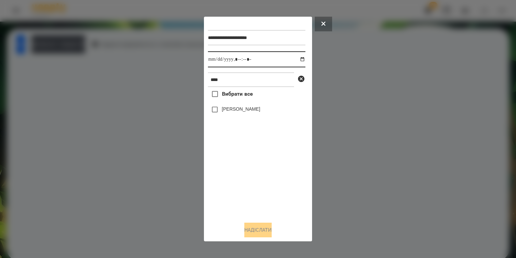
click at [303, 62] on input "datetime-local" at bounding box center [256, 59] width 97 height 16
click at [298, 59] on input "datetime-local" at bounding box center [256, 59] width 97 height 16
type input "**********"
click at [246, 166] on div "Вибрати все [PERSON_NAME]" at bounding box center [256, 151] width 97 height 129
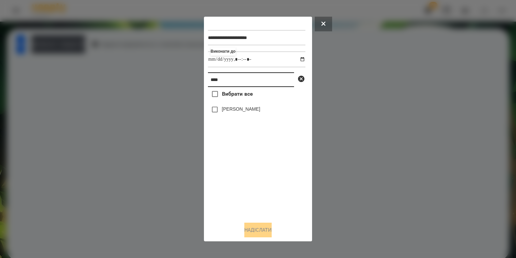
drag, startPoint x: 253, startPoint y: 84, endPoint x: 119, endPoint y: 64, distance: 134.7
click at [134, 65] on div "**********" at bounding box center [258, 129] width 516 height 258
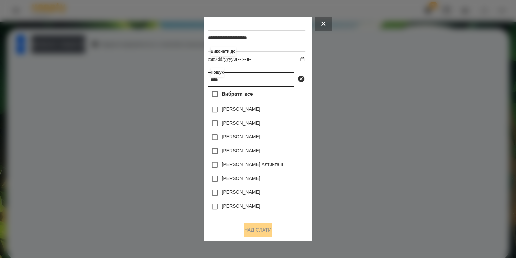
type input "****"
click at [234, 123] on label "[PERSON_NAME]" at bounding box center [241, 123] width 38 height 7
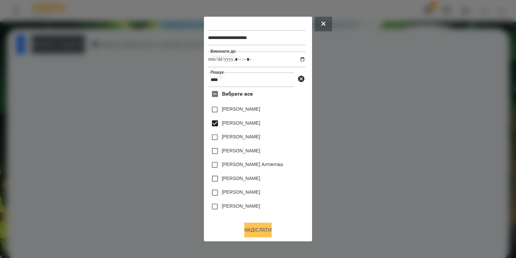
click at [249, 229] on button "Надіслати" at bounding box center [257, 230] width 27 height 15
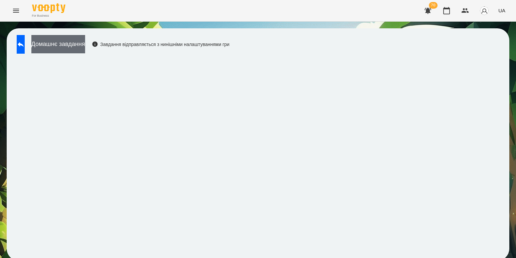
click at [69, 42] on button "Домашнє завдання" at bounding box center [58, 44] width 54 height 18
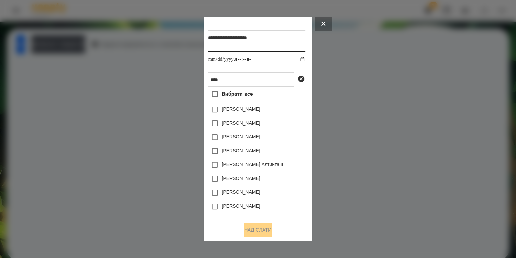
click at [296, 60] on input "datetime-local" at bounding box center [256, 59] width 97 height 16
type input "**********"
click at [271, 189] on div "[PERSON_NAME]" at bounding box center [256, 193] width 97 height 14
click at [257, 126] on label "[PERSON_NAME]" at bounding box center [241, 123] width 38 height 7
click at [254, 230] on button "Надіслати" at bounding box center [257, 230] width 27 height 15
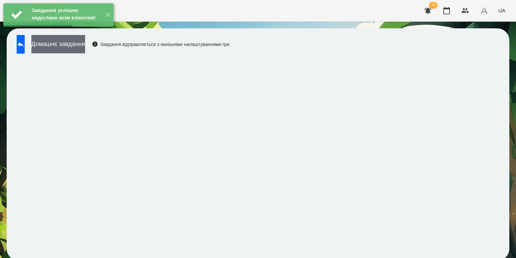
click at [60, 47] on button "Домашнє завдання" at bounding box center [58, 44] width 54 height 18
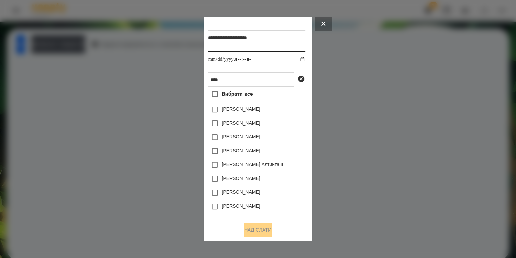
click at [296, 57] on input "datetime-local" at bounding box center [256, 59] width 97 height 16
type input "**********"
click
type input "**********"
drag, startPoint x: 277, startPoint y: 185, endPoint x: 278, endPoint y: 173, distance: 11.8
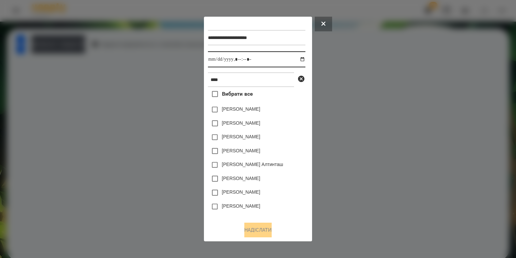
drag, startPoint x: 293, startPoint y: 60, endPoint x: 302, endPoint y: 58, distance: 8.9
type input "**********"
drag, startPoint x: 299, startPoint y: 57, endPoint x: 296, endPoint y: 61, distance: 5.0
type input "**********"
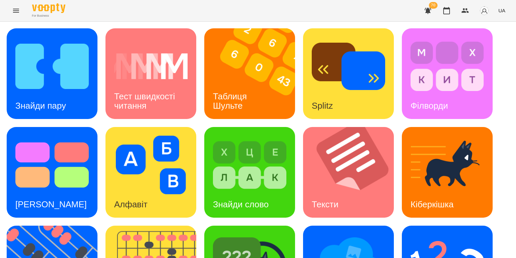
scroll to position [164, 0]
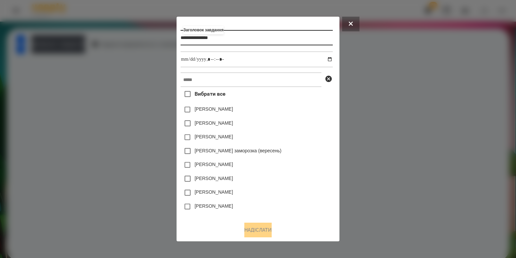
type input "**********"
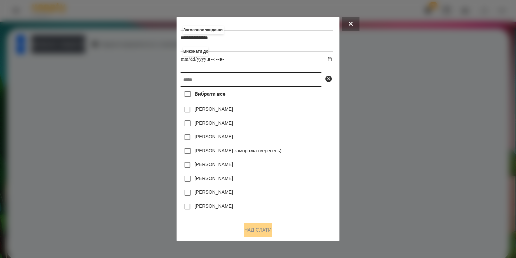
type input "**********"
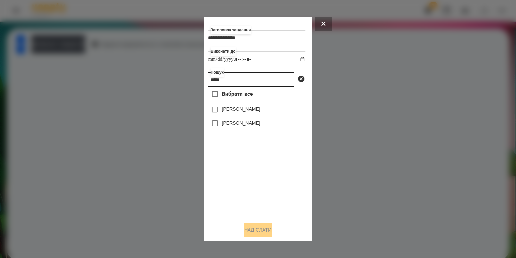
type input "*****"
drag, startPoint x: 239, startPoint y: 125, endPoint x: 242, endPoint y: 144, distance: 19.2
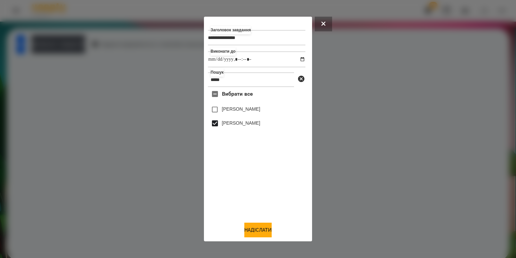
drag, startPoint x: 256, startPoint y: 233, endPoint x: 158, endPoint y: 165, distance: 118.7
type input "**********"
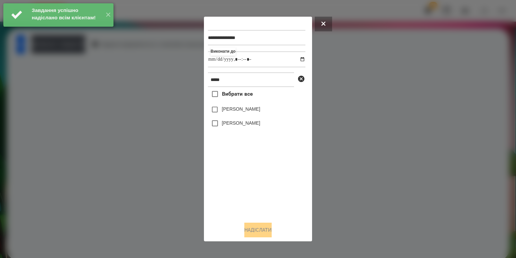
type input "**********"
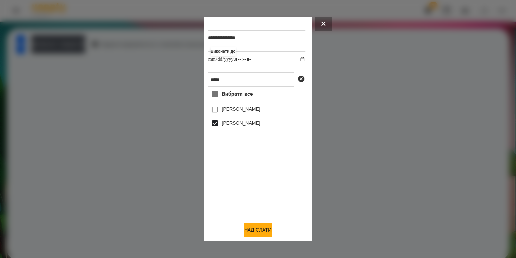
drag, startPoint x: 257, startPoint y: 231, endPoint x: 247, endPoint y: 205, distance: 28.0
type input "**********"
drag, startPoint x: 257, startPoint y: 185, endPoint x: 257, endPoint y: 168, distance: 17.0
drag, startPoint x: 243, startPoint y: 124, endPoint x: 246, endPoint y: 199, distance: 74.8
type input "**********"
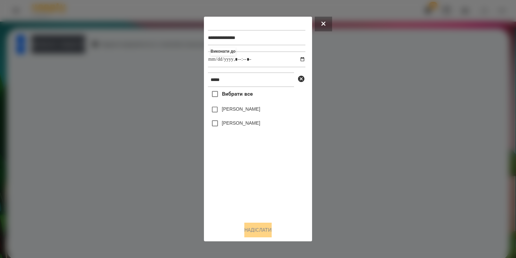
drag, startPoint x: 235, startPoint y: 127, endPoint x: 233, endPoint y: 134, distance: 6.6
type input "**********"
